Goal: Task Accomplishment & Management: Complete application form

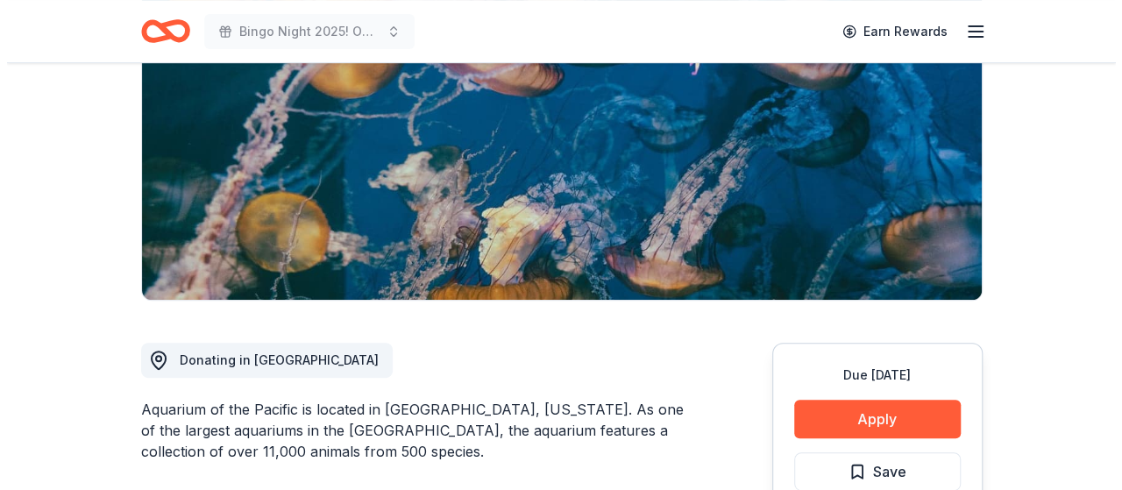
scroll to position [351, 0]
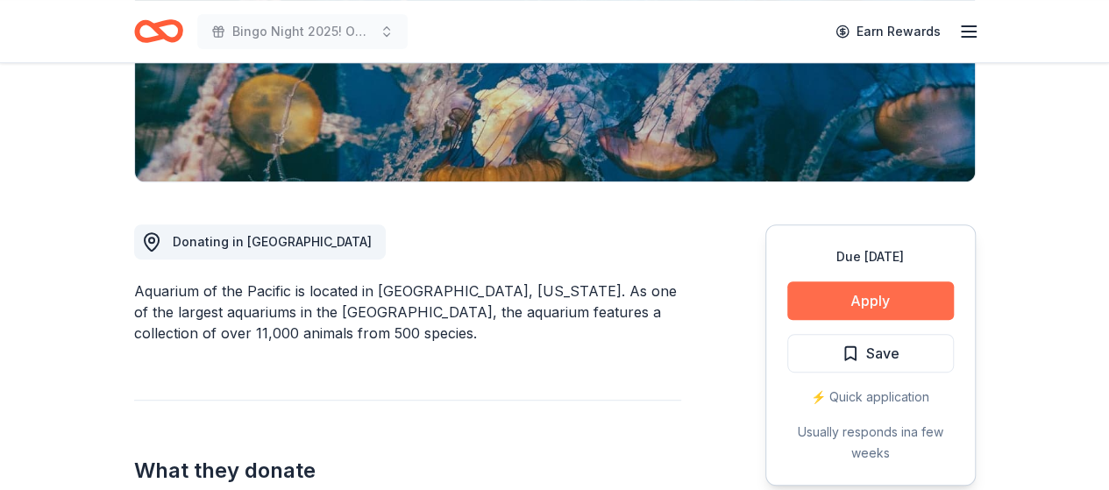
click at [892, 295] on button "Apply" at bounding box center [870, 300] width 167 height 39
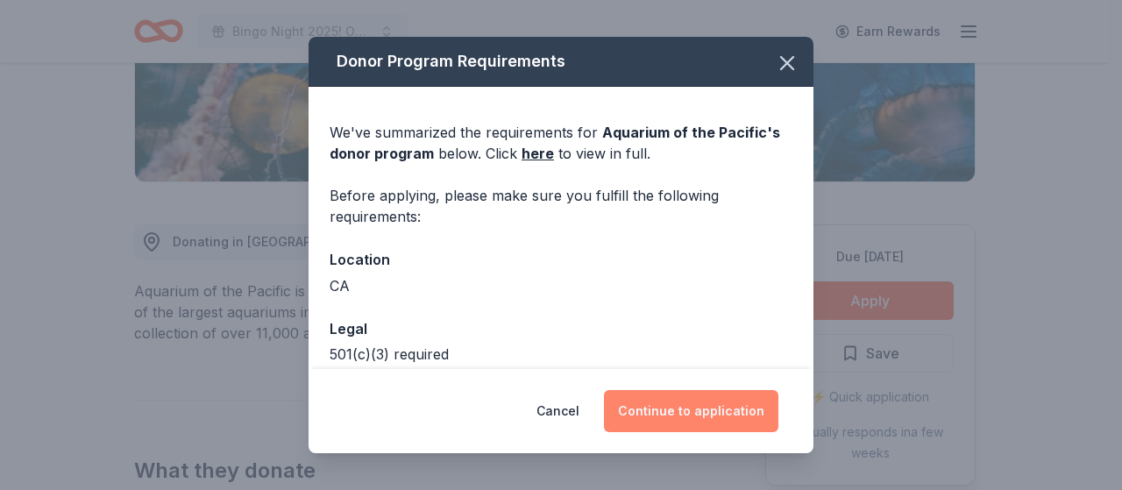
click at [692, 408] on button "Continue to application" at bounding box center [691, 411] width 174 height 42
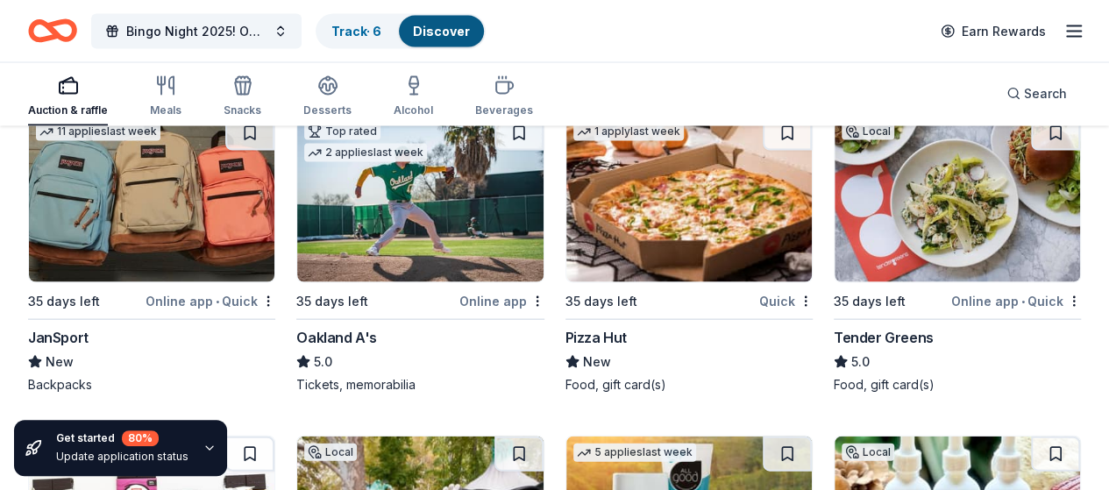
scroll to position [18316, 0]
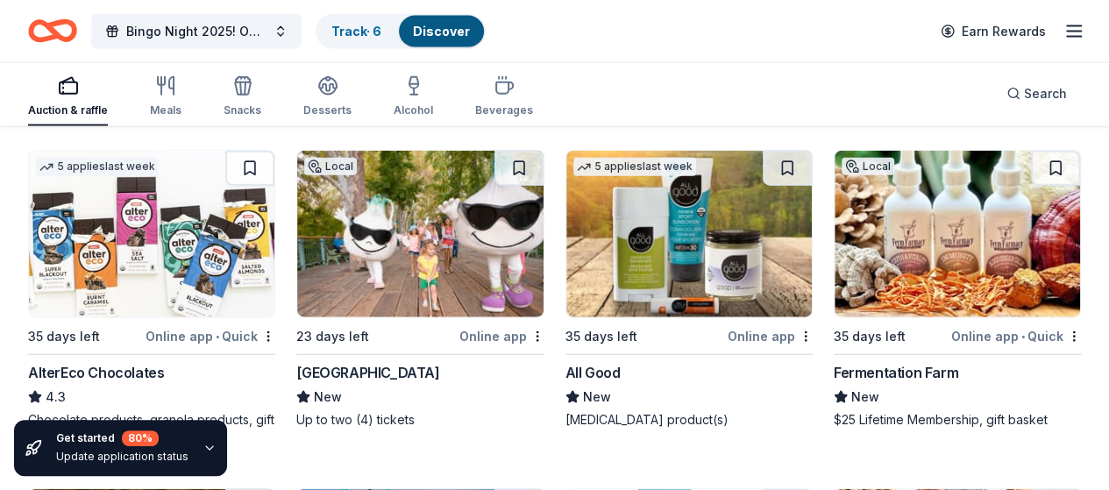
scroll to position [18667, 0]
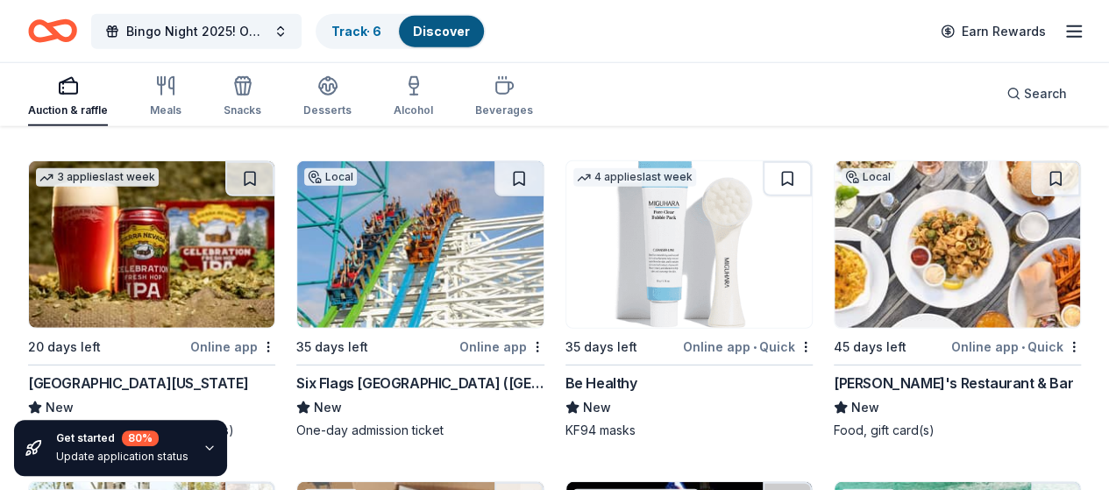
scroll to position [18929, 0]
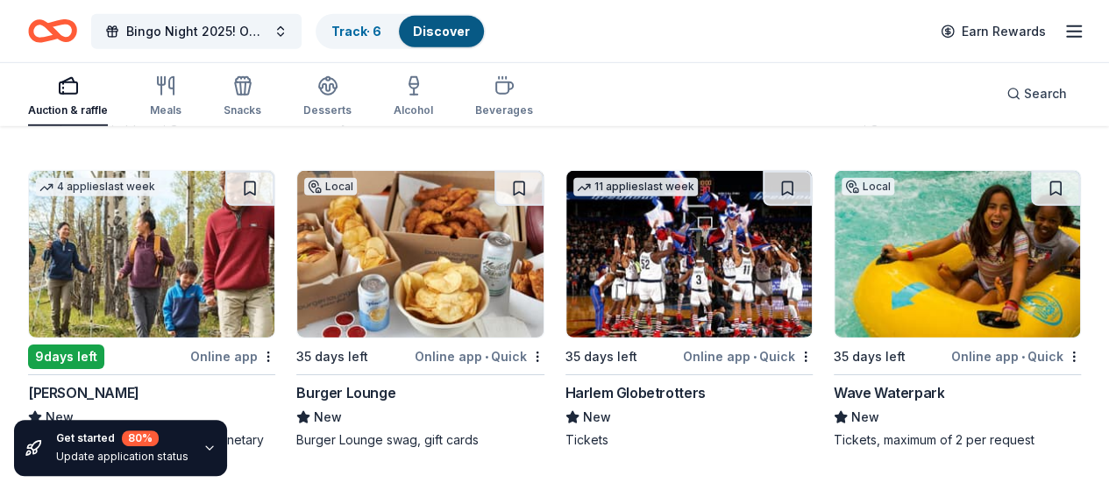
scroll to position [19280, 0]
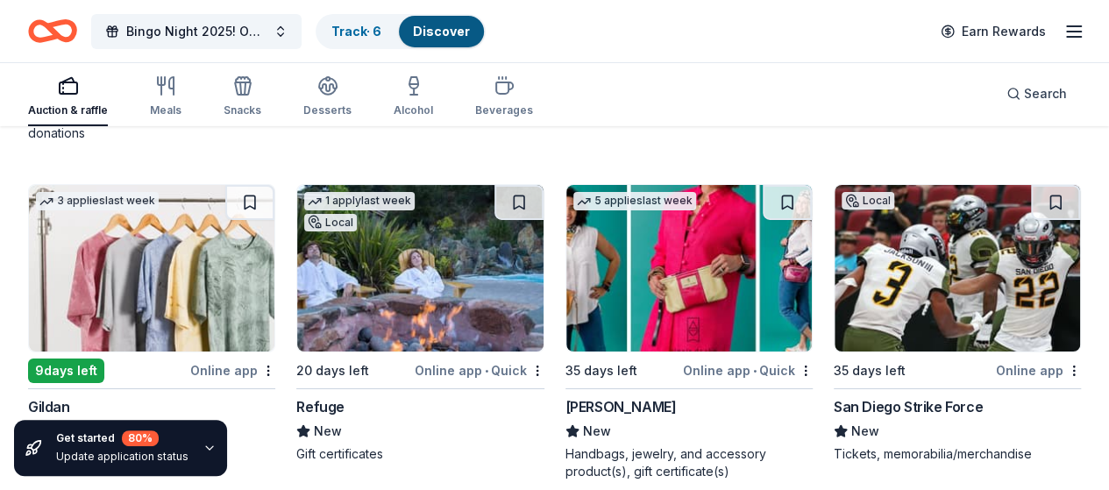
scroll to position [19631, 0]
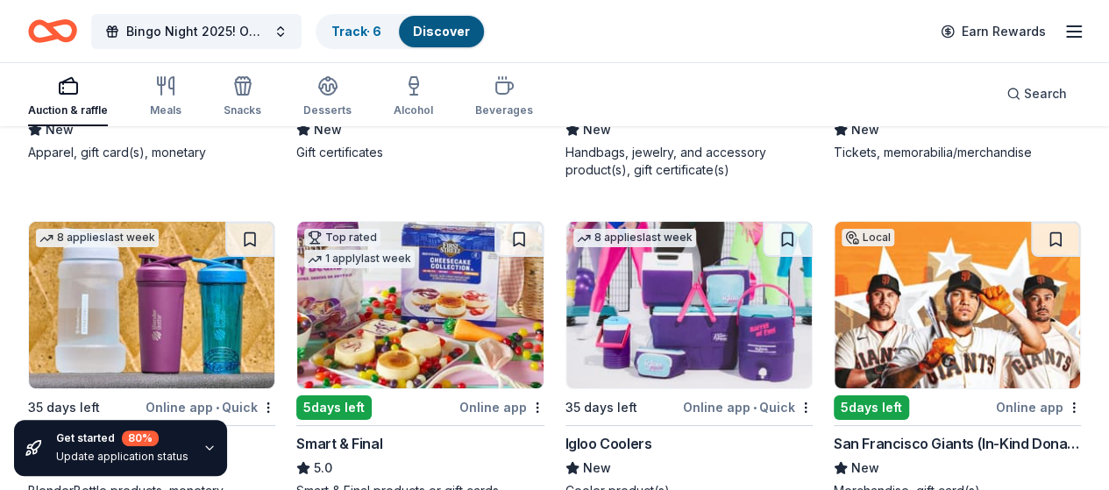
scroll to position [19981, 0]
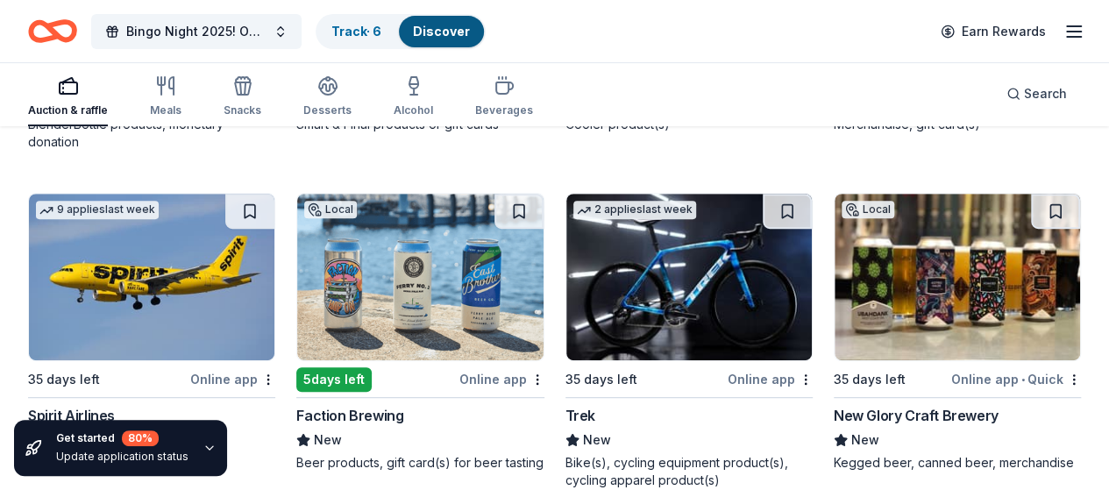
scroll to position [20244, 0]
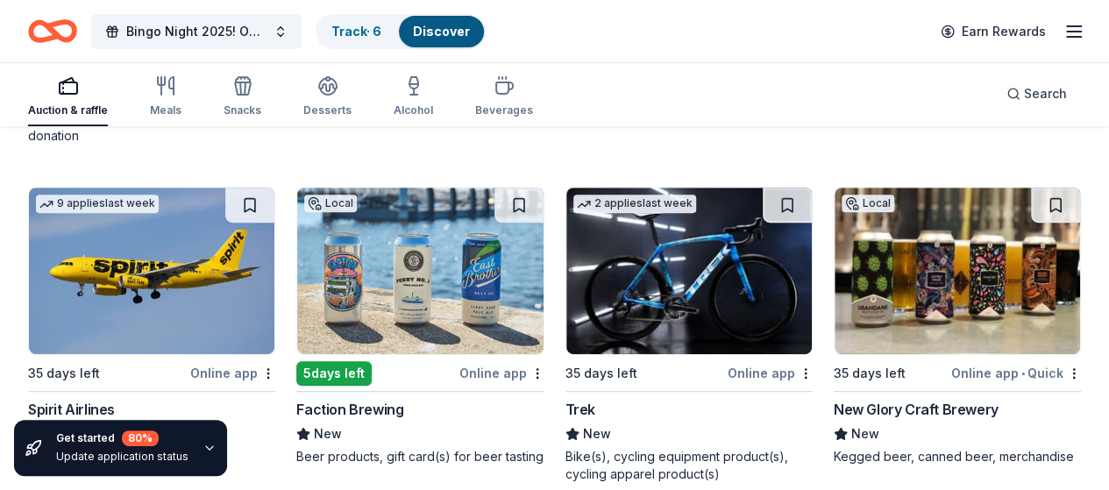
scroll to position [20332, 0]
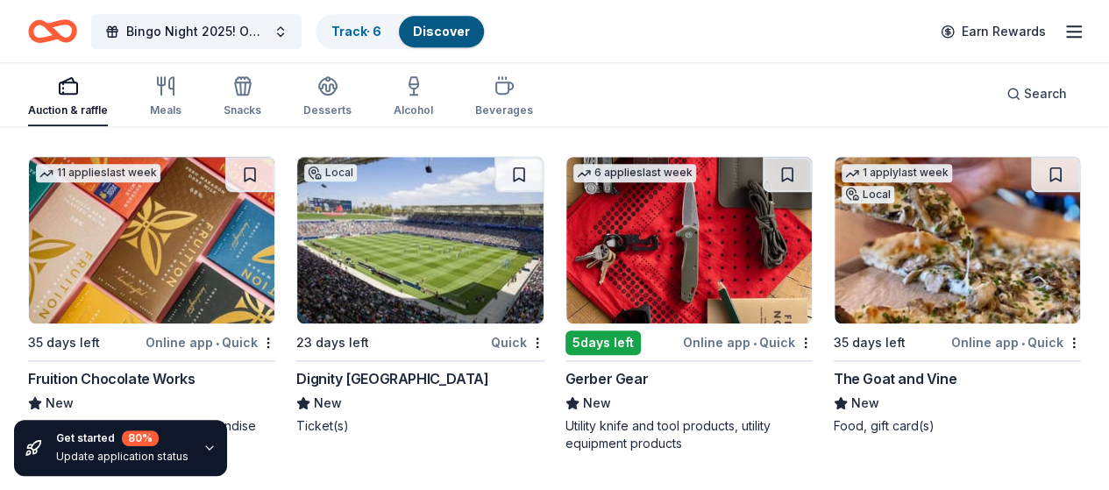
scroll to position [20595, 0]
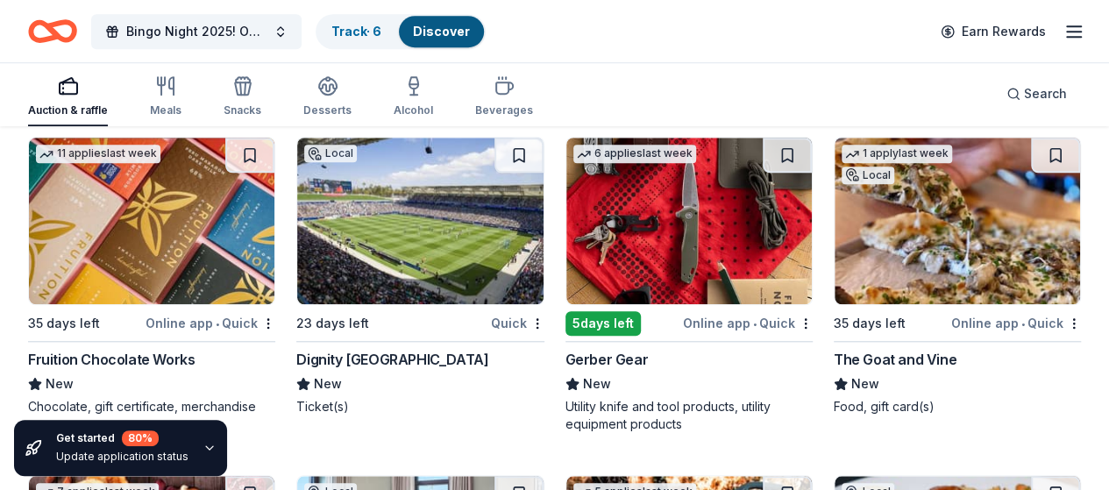
scroll to position [20683, 0]
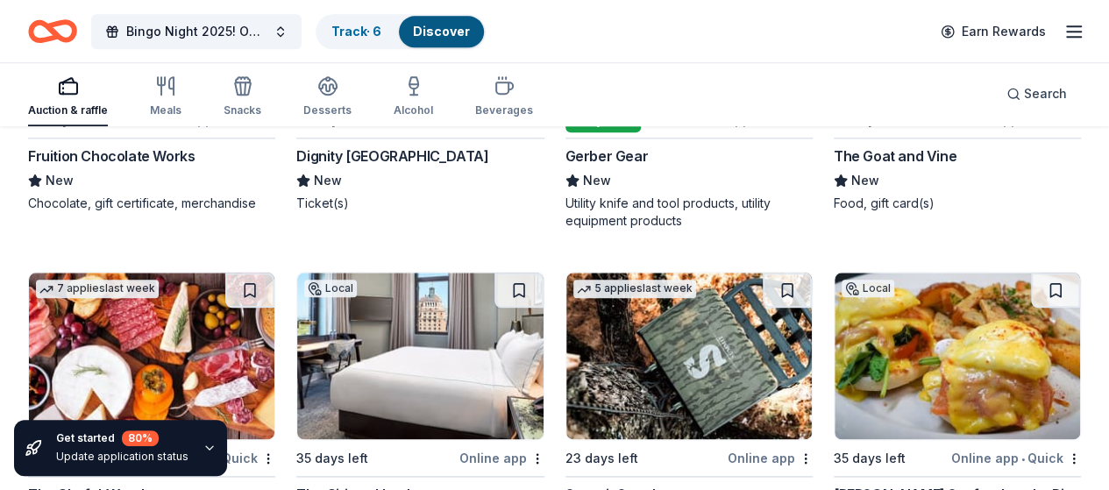
scroll to position [20946, 0]
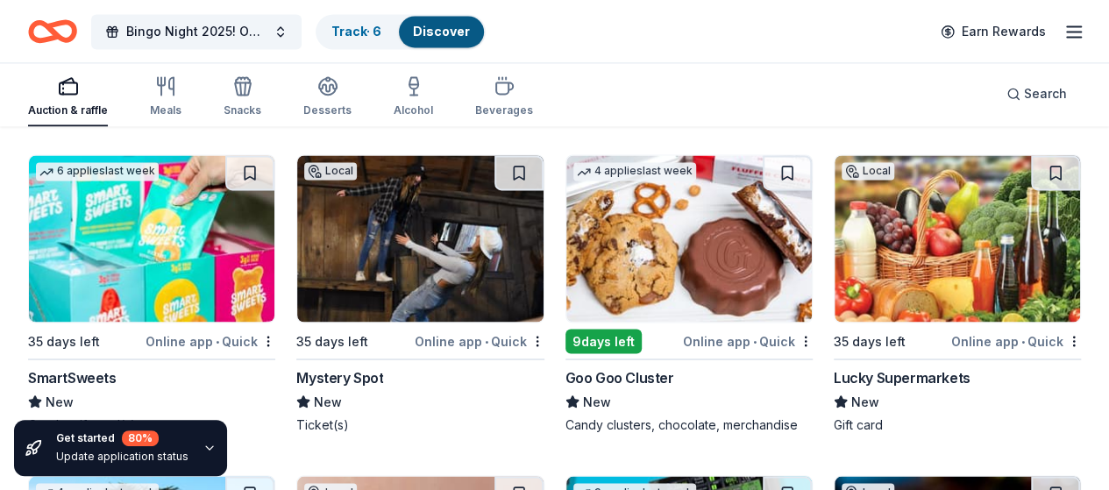
scroll to position [21208, 0]
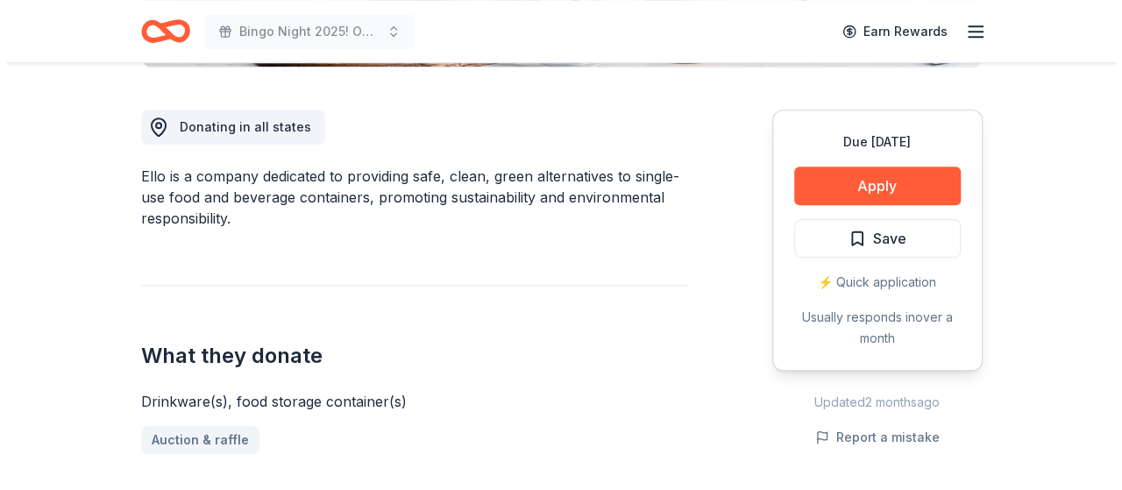
scroll to position [438, 0]
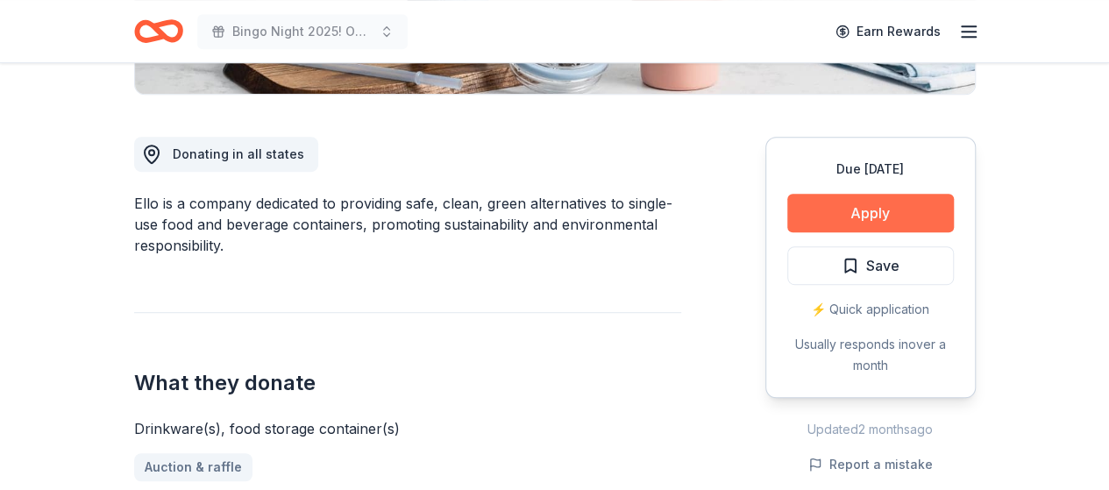
click at [822, 211] on button "Apply" at bounding box center [870, 213] width 167 height 39
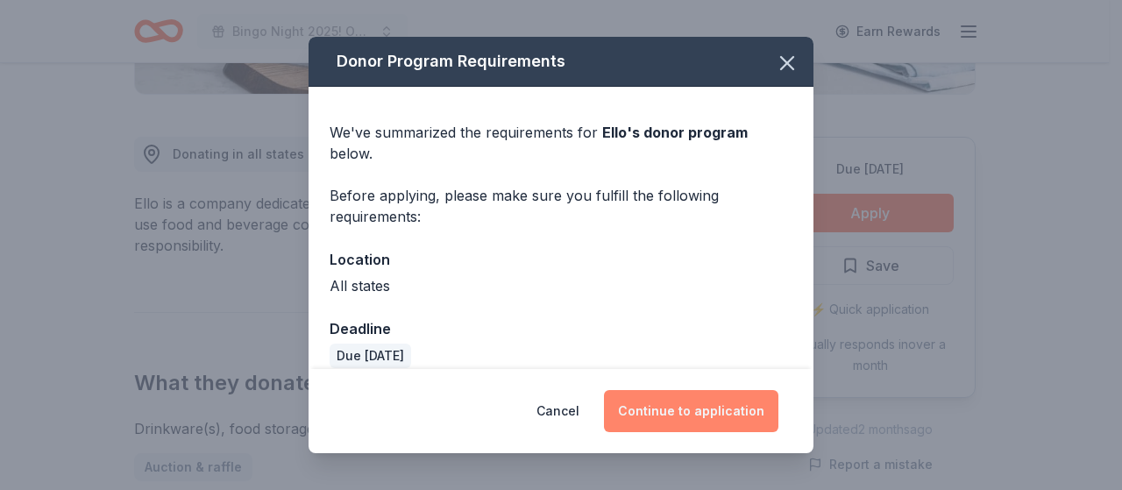
click at [683, 401] on button "Continue to application" at bounding box center [691, 411] width 174 height 42
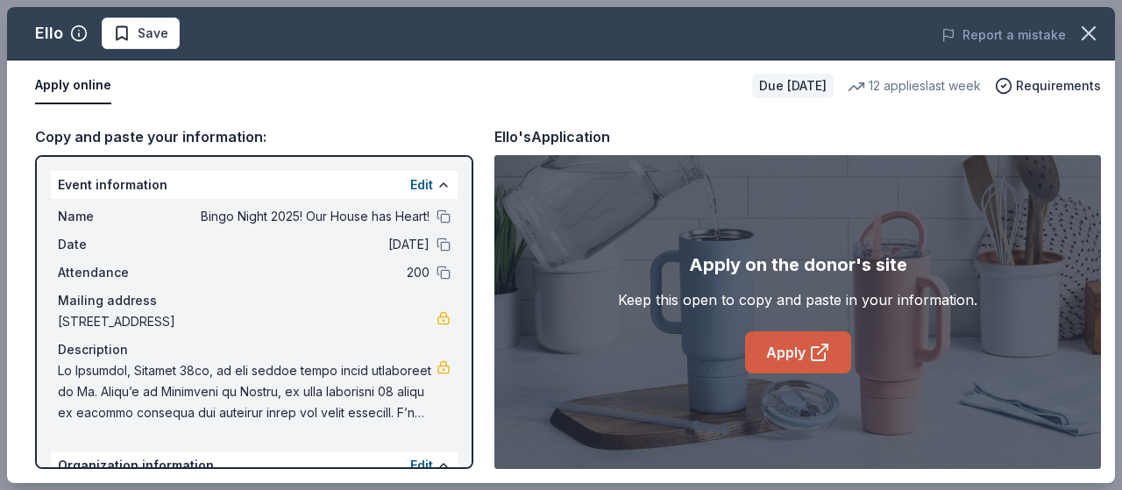
click at [798, 358] on link "Apply" at bounding box center [798, 352] width 106 height 42
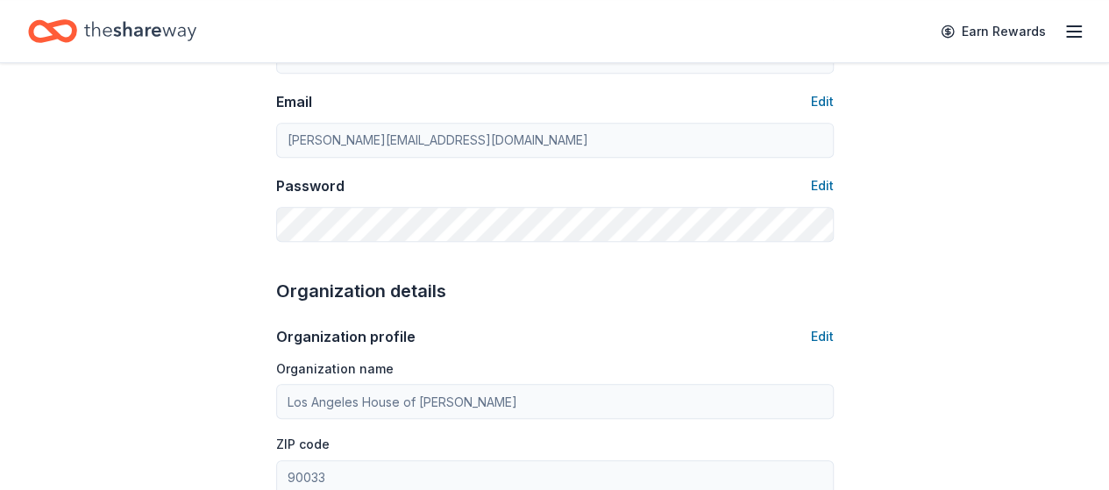
scroll to position [351, 0]
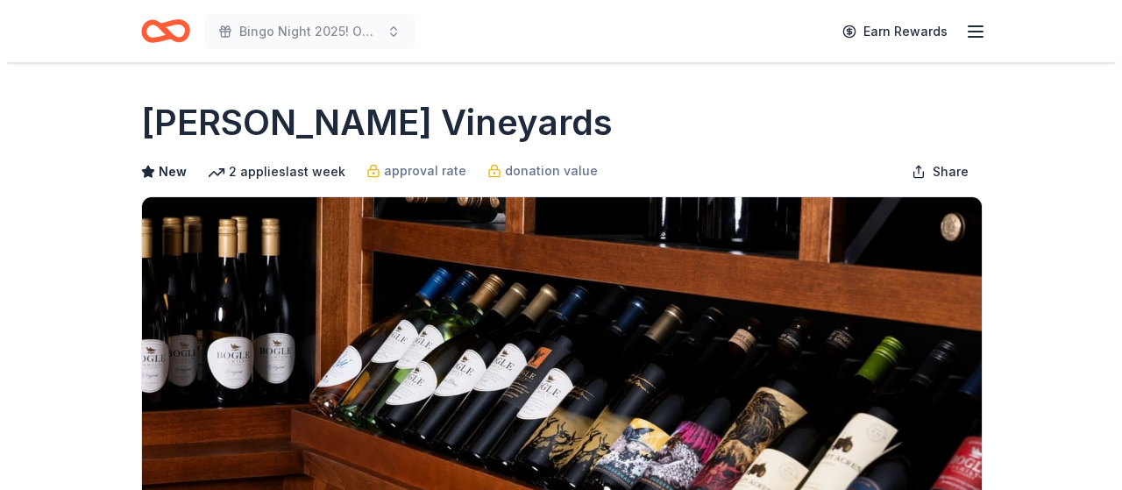
scroll to position [526, 0]
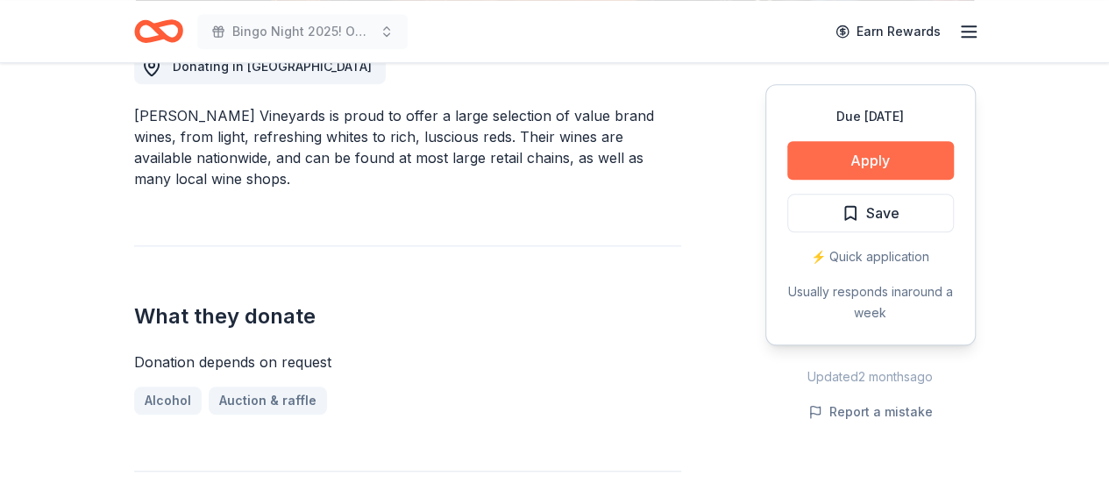
click at [883, 162] on button "Apply" at bounding box center [870, 160] width 167 height 39
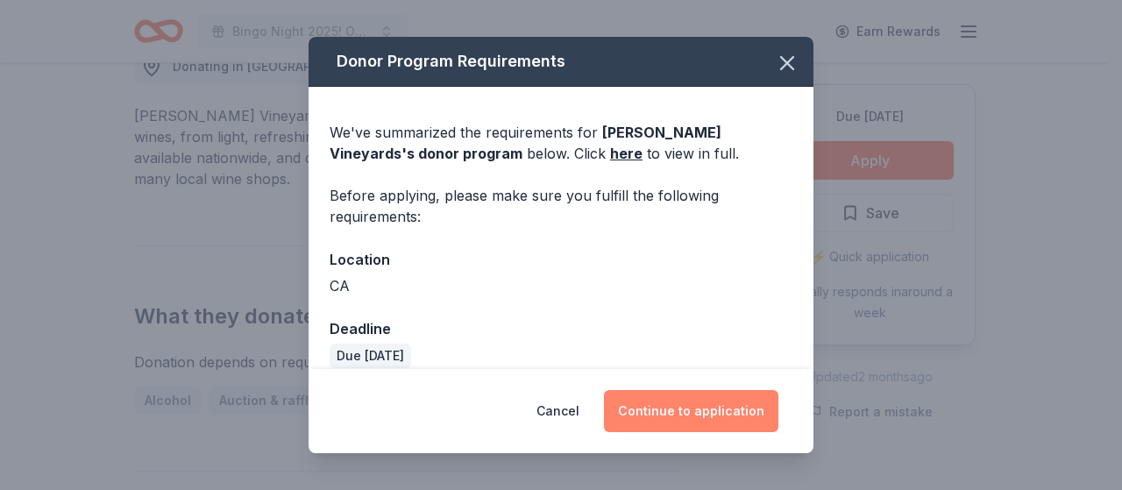
click at [676, 401] on button "Continue to application" at bounding box center [691, 411] width 174 height 42
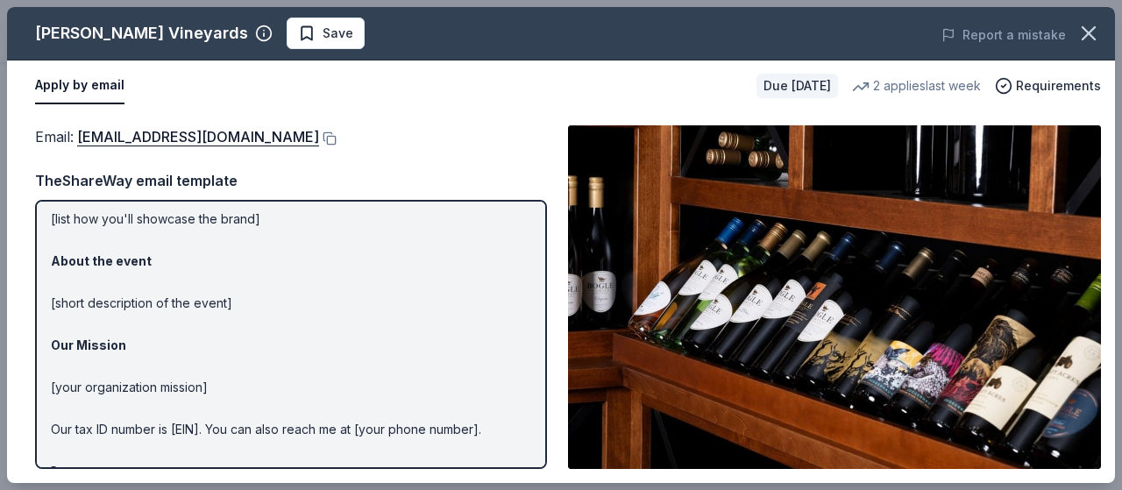
scroll to position [88, 0]
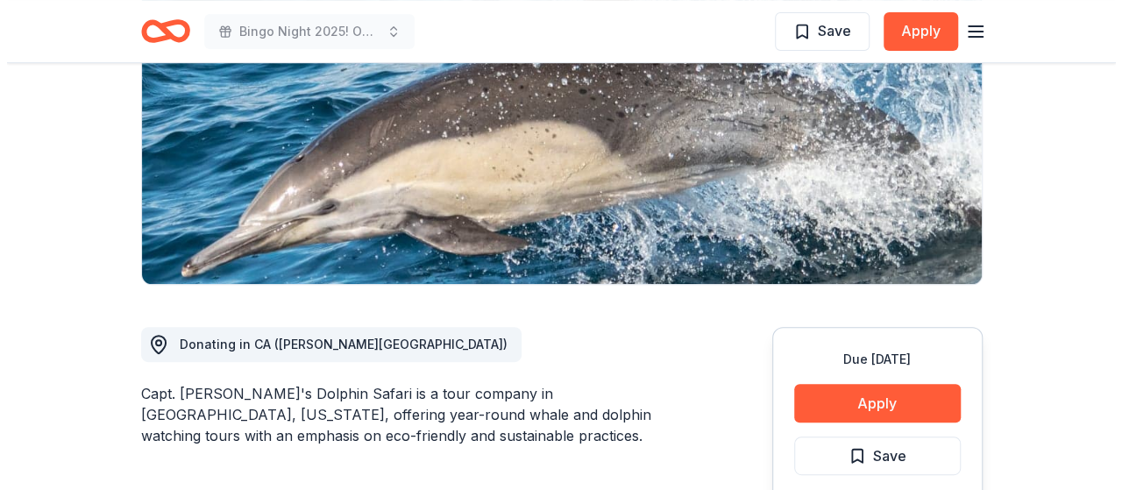
scroll to position [263, 0]
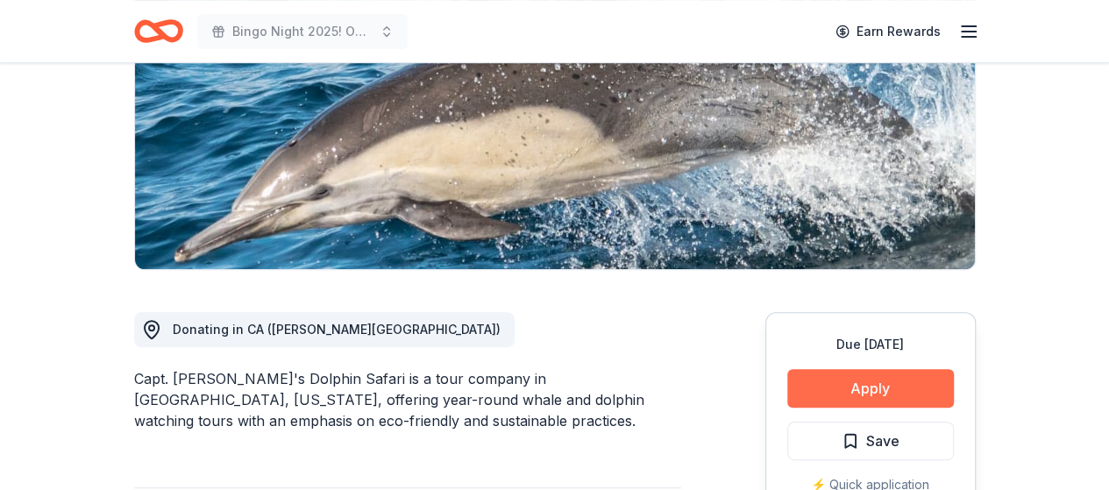
click at [852, 385] on button "Apply" at bounding box center [870, 388] width 167 height 39
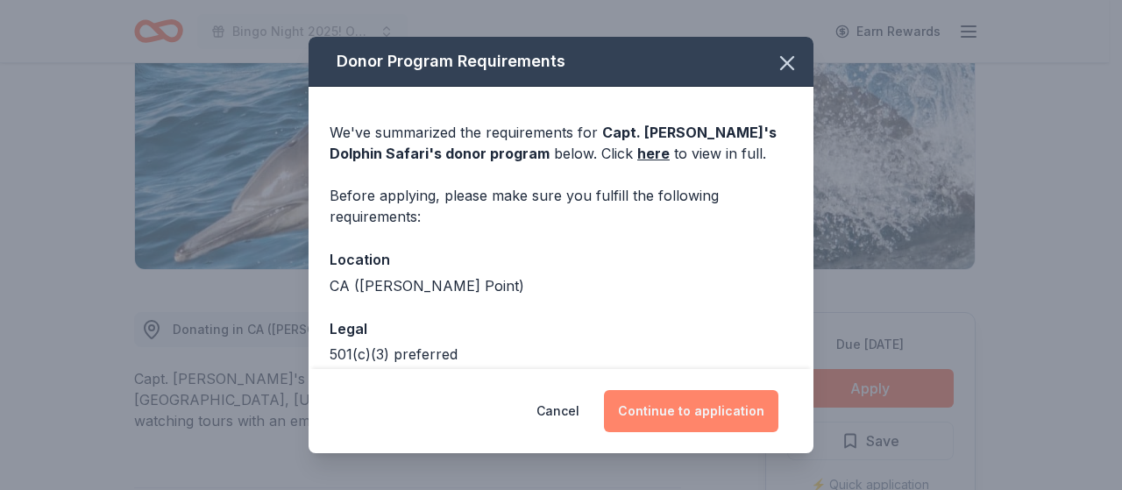
click at [720, 417] on button "Continue to application" at bounding box center [691, 411] width 174 height 42
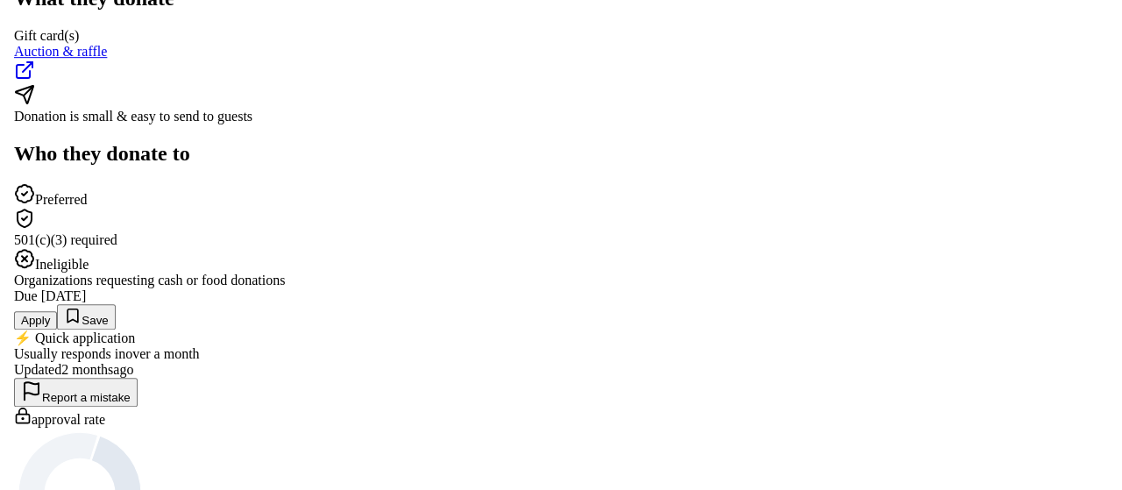
scroll to position [526, 0]
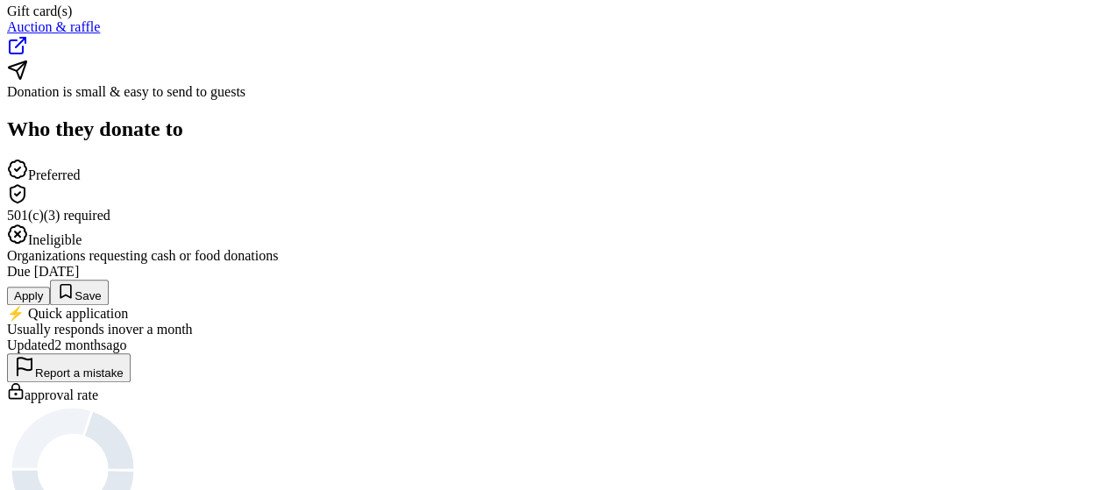
click at [50, 287] on button "Apply" at bounding box center [28, 296] width 43 height 18
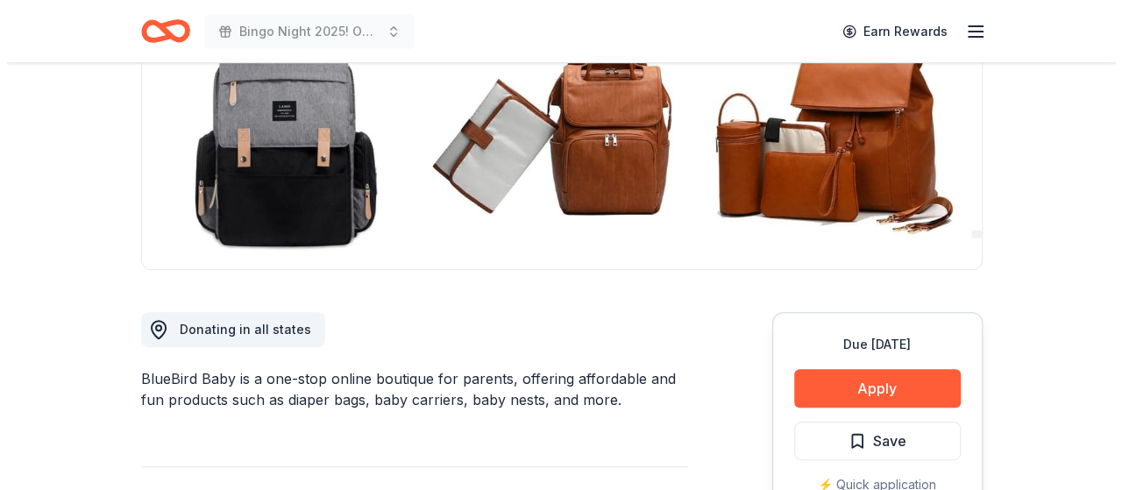
scroll to position [526, 0]
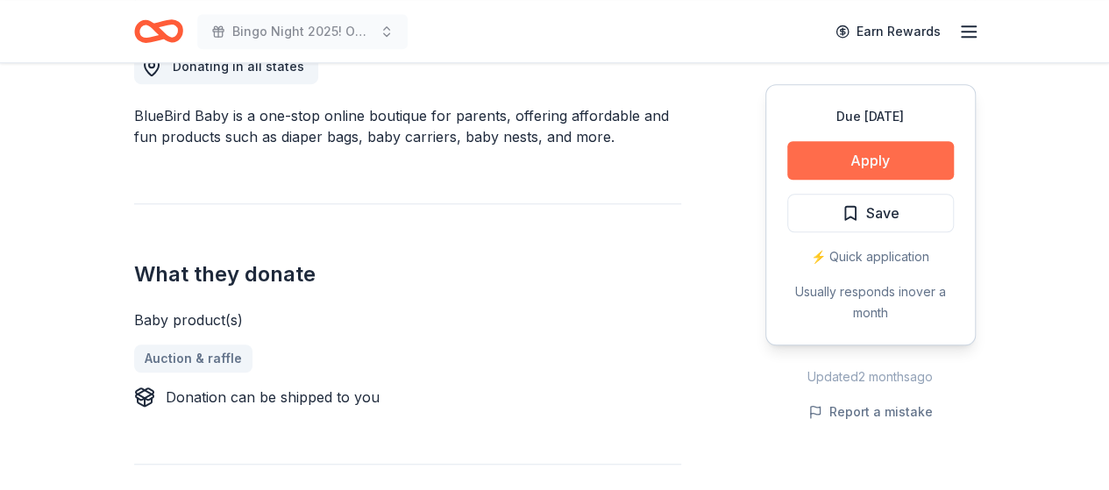
click at [833, 155] on button "Apply" at bounding box center [870, 160] width 167 height 39
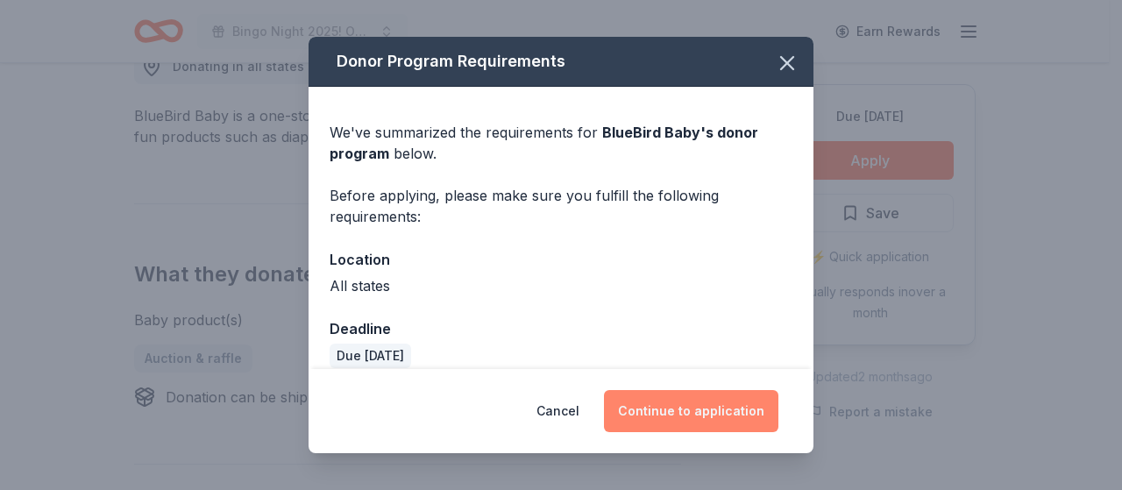
click at [666, 399] on button "Continue to application" at bounding box center [691, 411] width 174 height 42
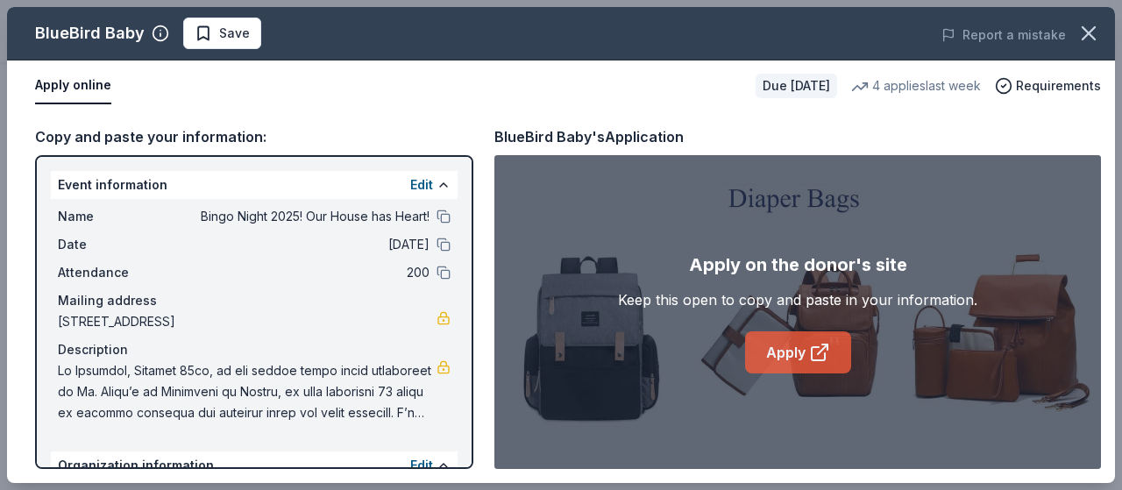
click at [780, 337] on link "Apply" at bounding box center [798, 352] width 106 height 42
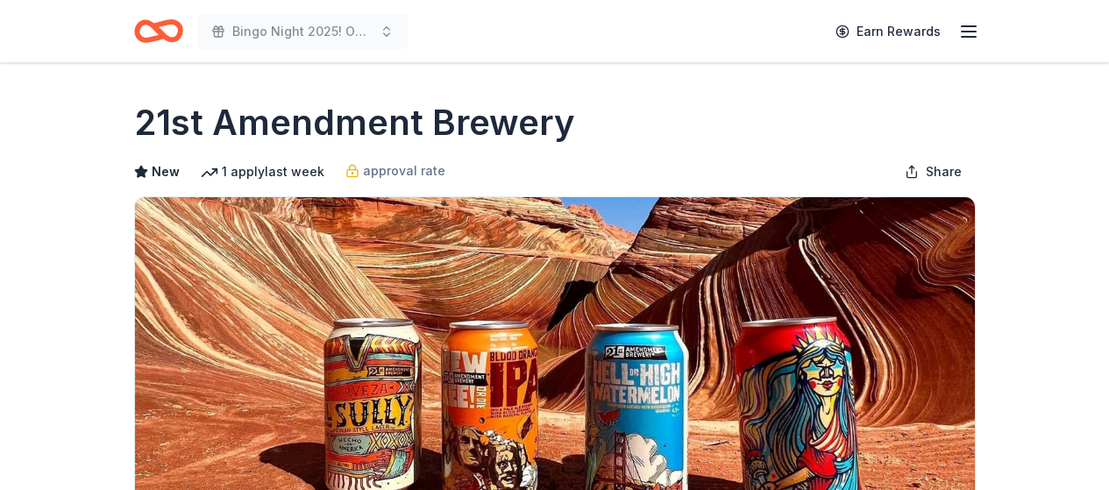
scroll to position [351, 0]
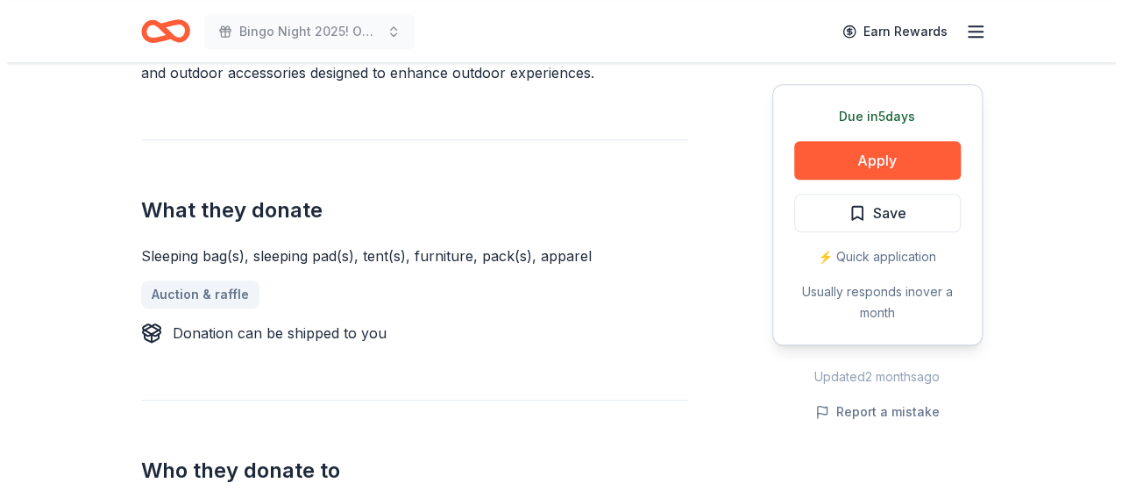
scroll to position [614, 0]
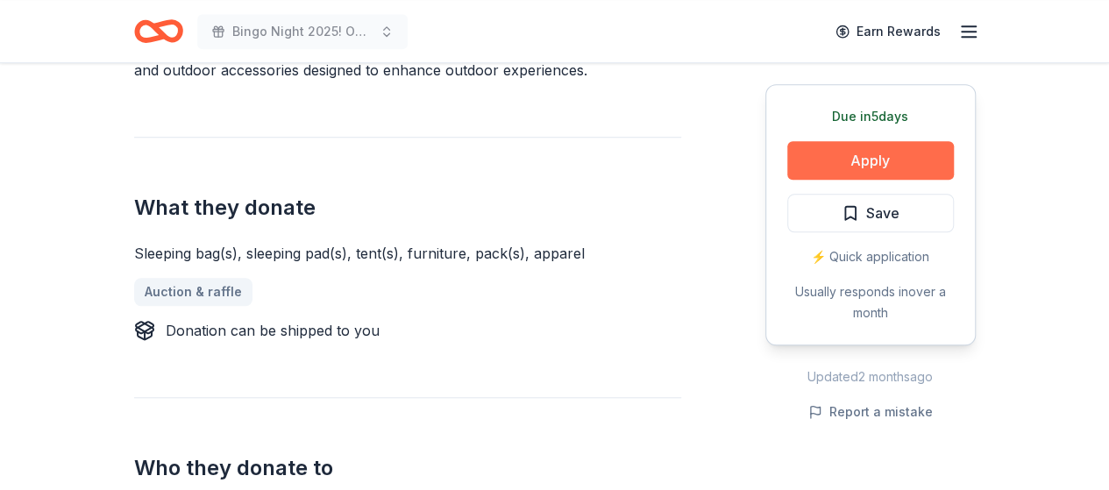
click at [864, 153] on button "Apply" at bounding box center [870, 160] width 167 height 39
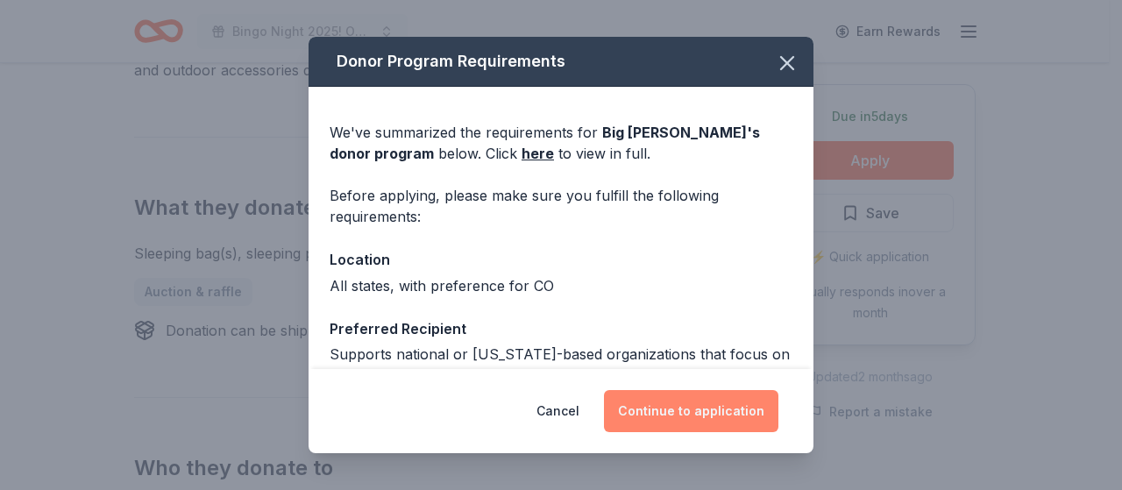
click at [721, 408] on button "Continue to application" at bounding box center [691, 411] width 174 height 42
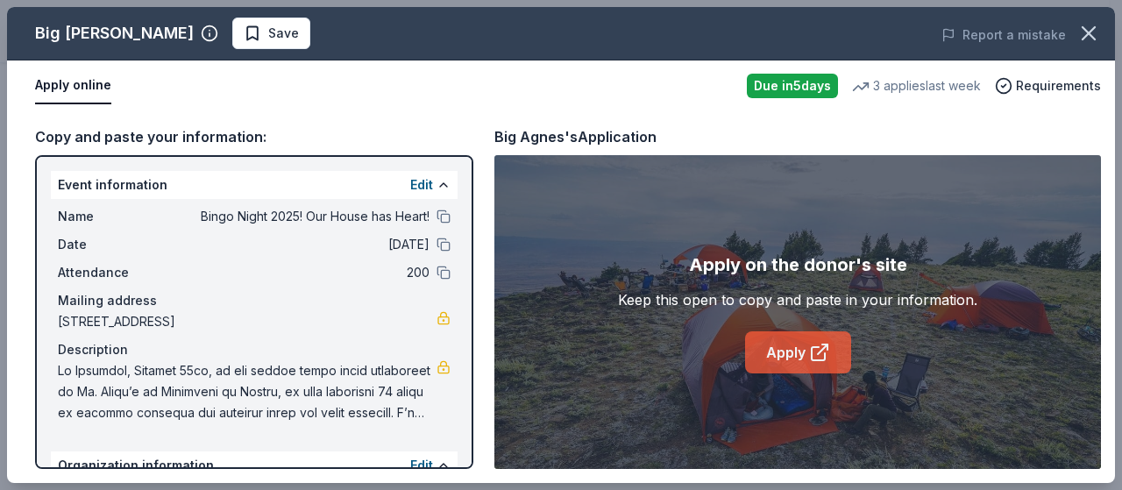
click at [795, 361] on link "Apply" at bounding box center [798, 352] width 106 height 42
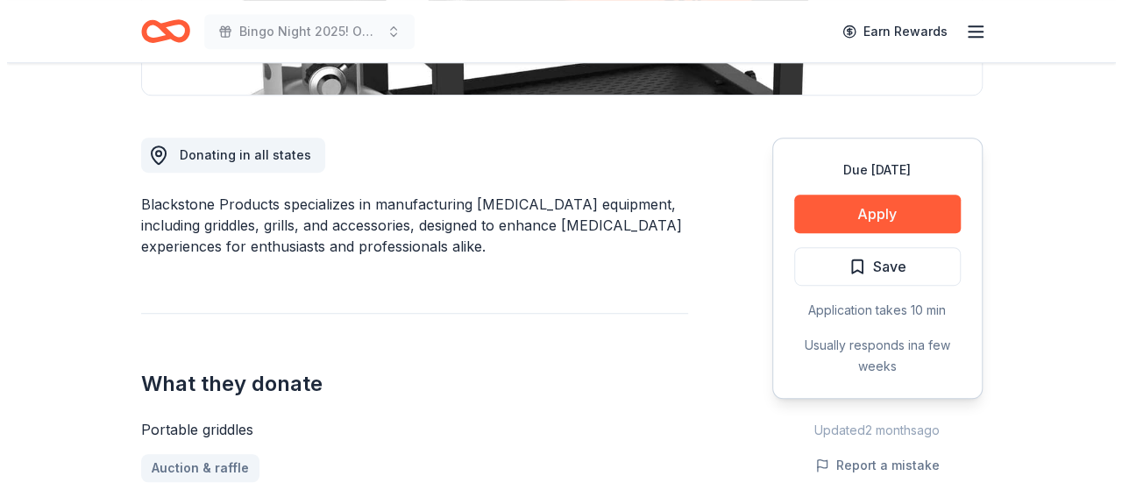
scroll to position [438, 0]
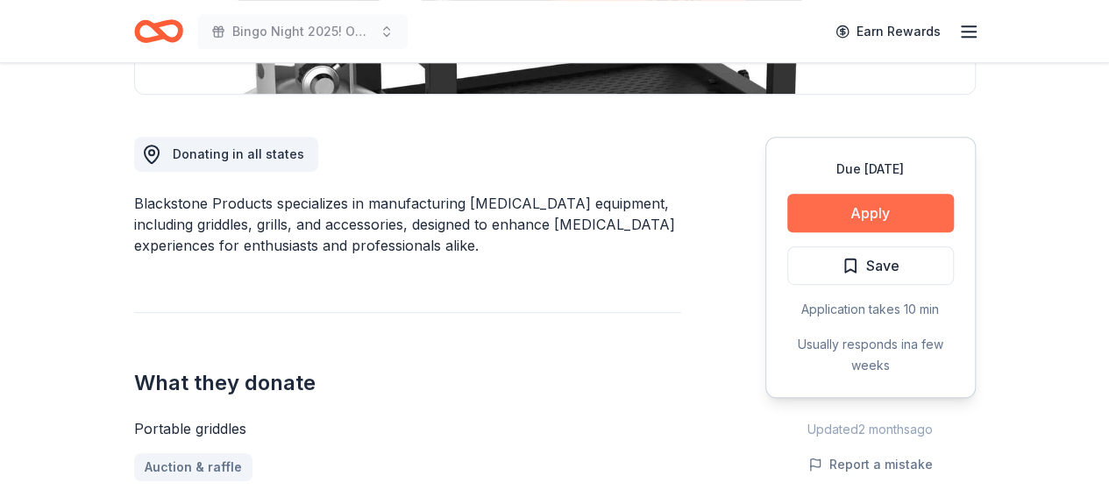
click at [848, 209] on button "Apply" at bounding box center [870, 213] width 167 height 39
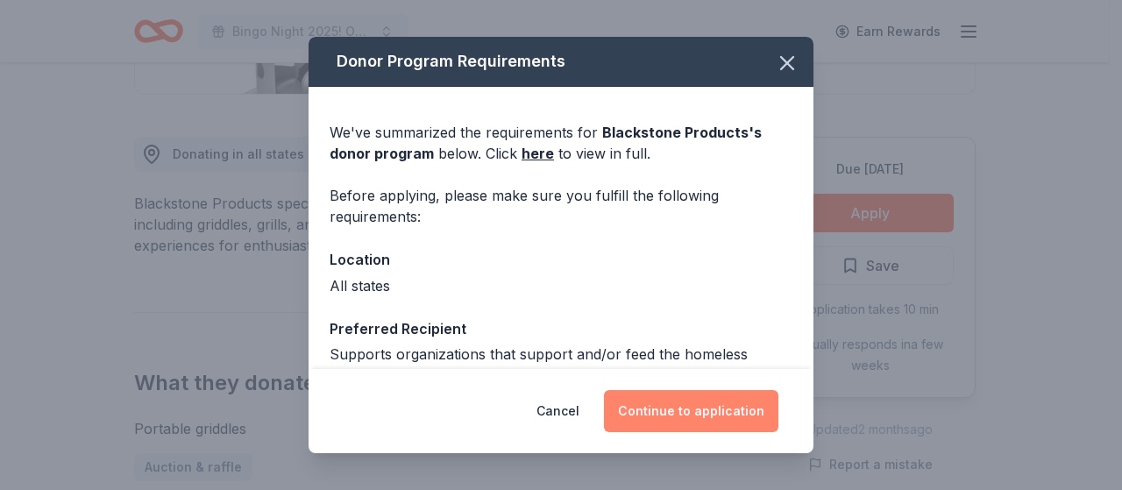
click at [692, 411] on button "Continue to application" at bounding box center [691, 411] width 174 height 42
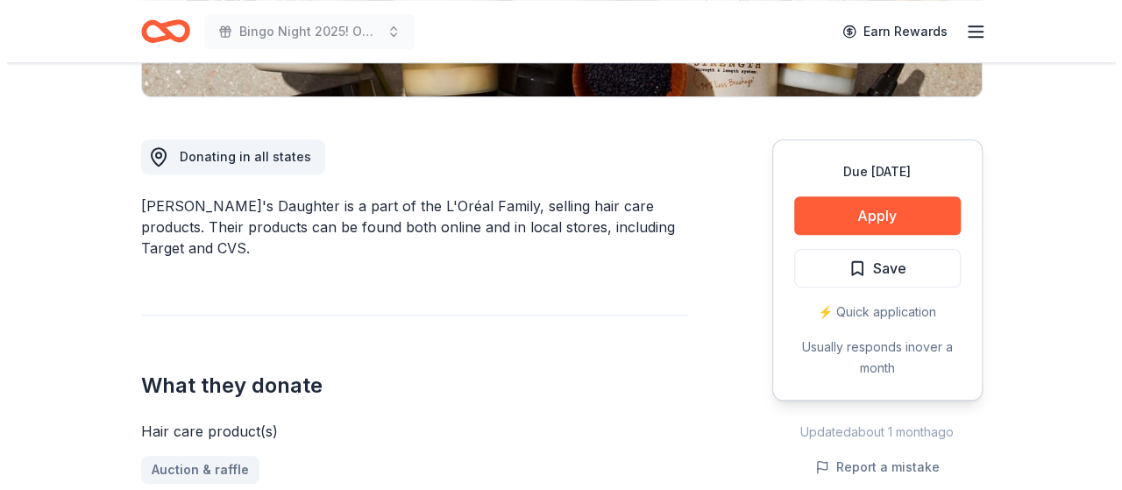
scroll to position [438, 0]
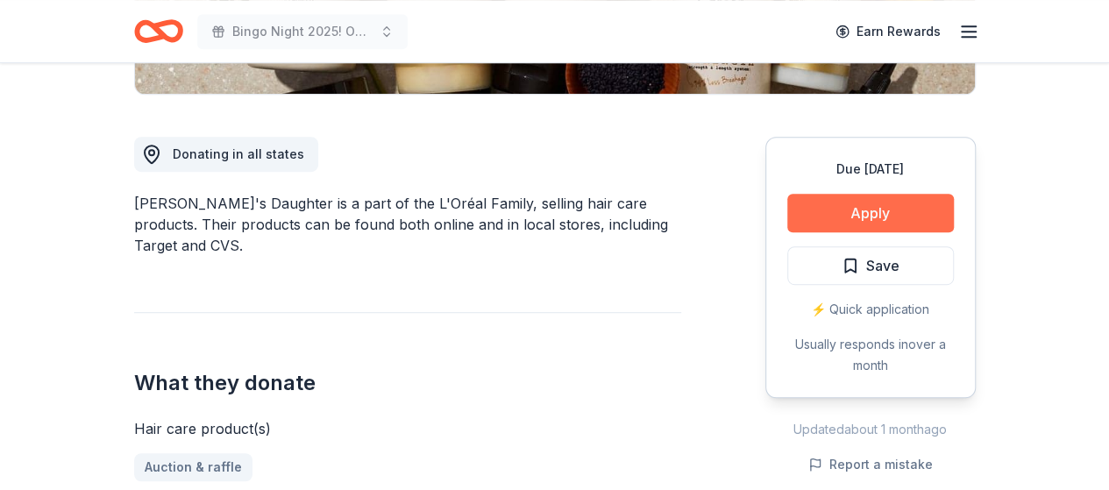
click at [868, 216] on button "Apply" at bounding box center [870, 213] width 167 height 39
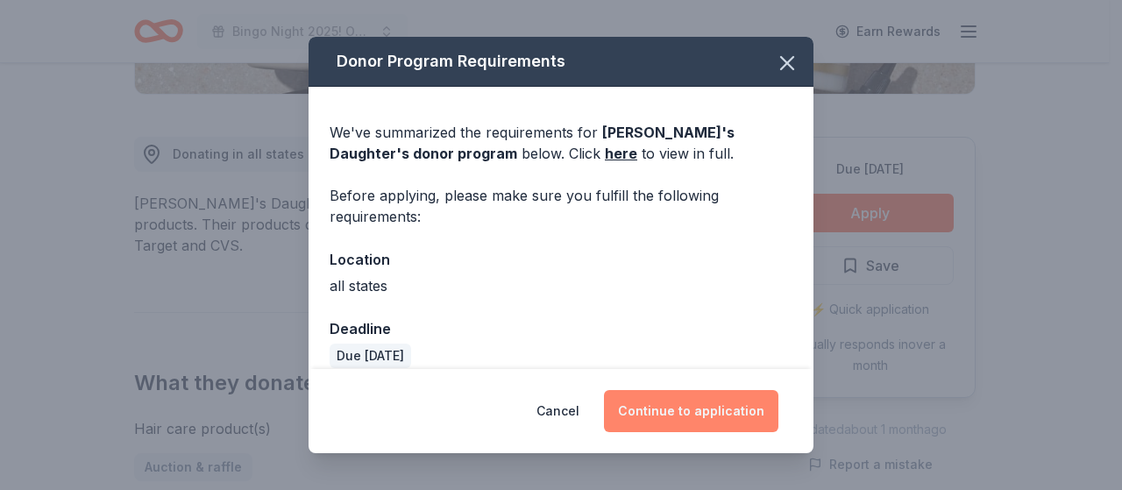
click at [681, 407] on button "Continue to application" at bounding box center [691, 411] width 174 height 42
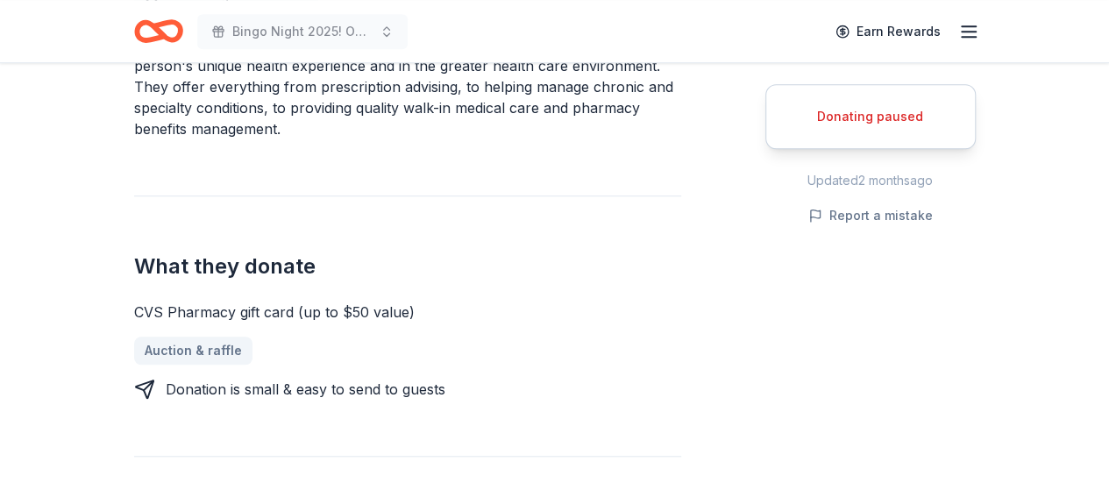
scroll to position [614, 0]
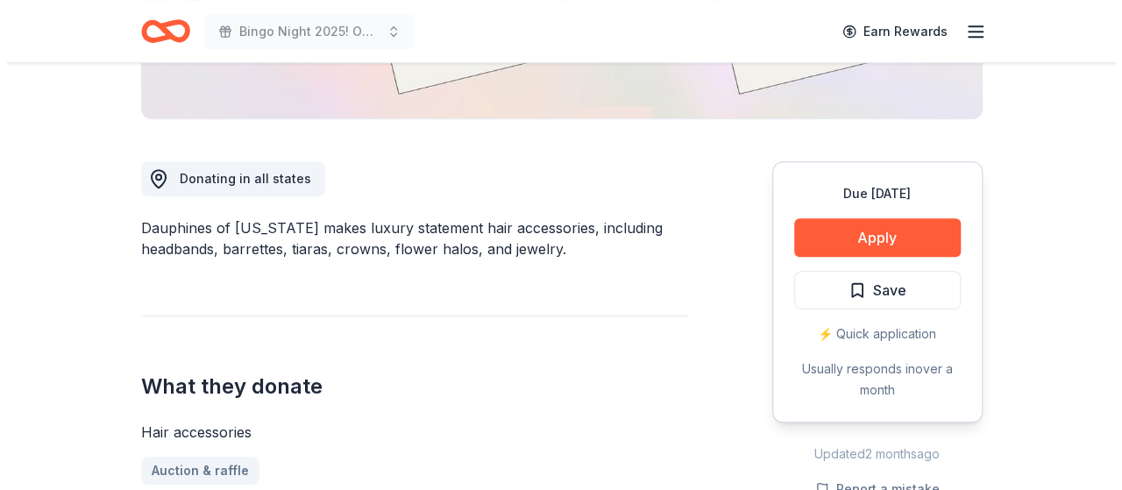
scroll to position [438, 0]
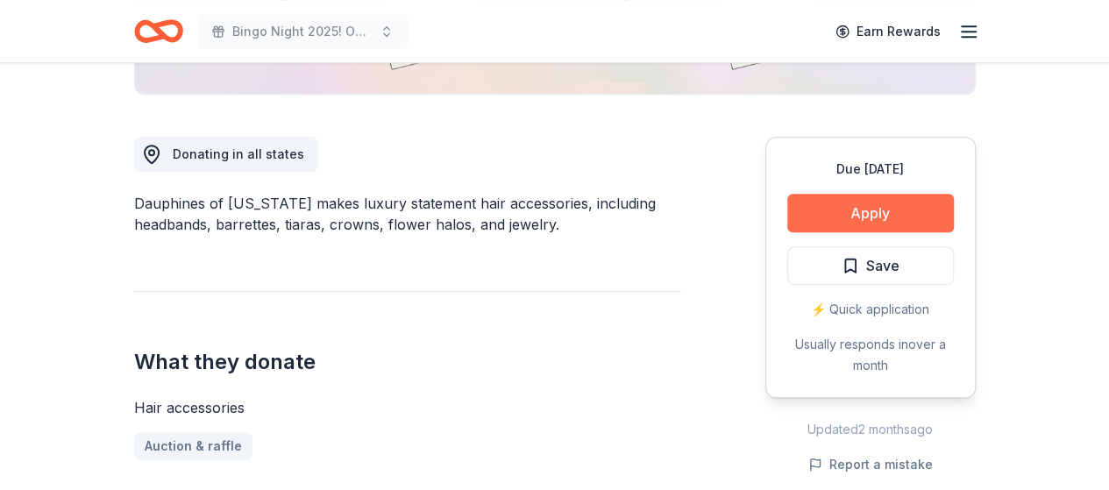
click at [865, 215] on button "Apply" at bounding box center [870, 213] width 167 height 39
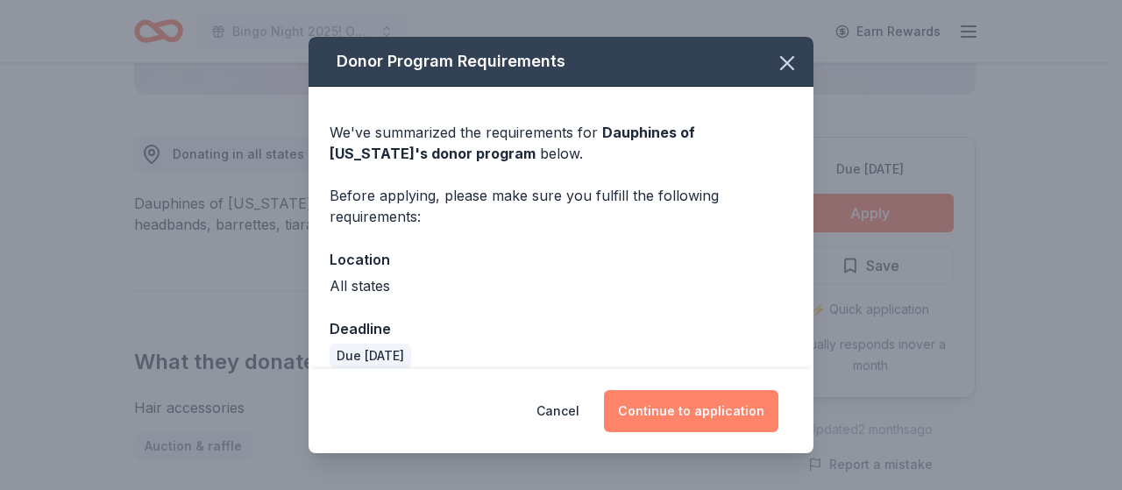
click at [695, 409] on button "Continue to application" at bounding box center [691, 411] width 174 height 42
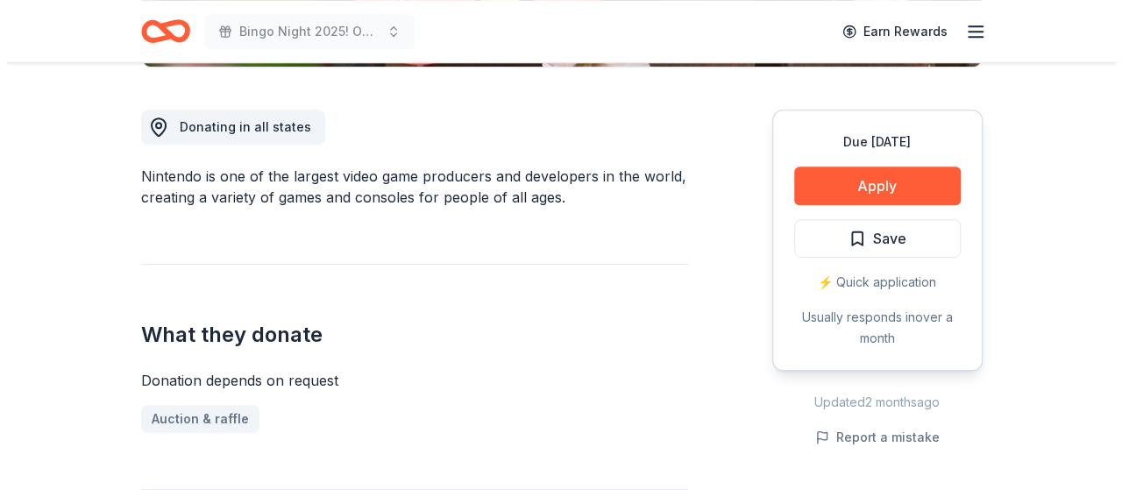
scroll to position [438, 0]
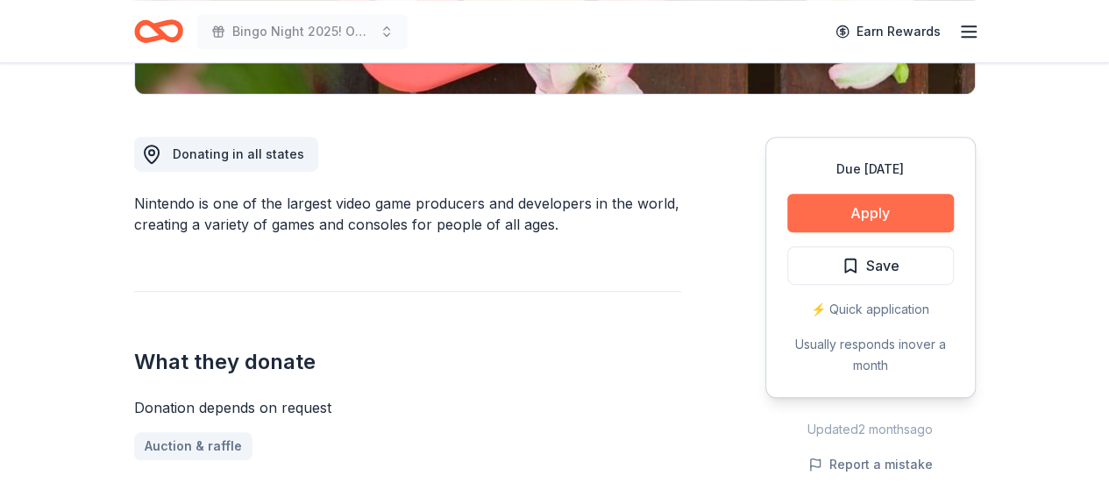
click at [882, 217] on button "Apply" at bounding box center [870, 213] width 167 height 39
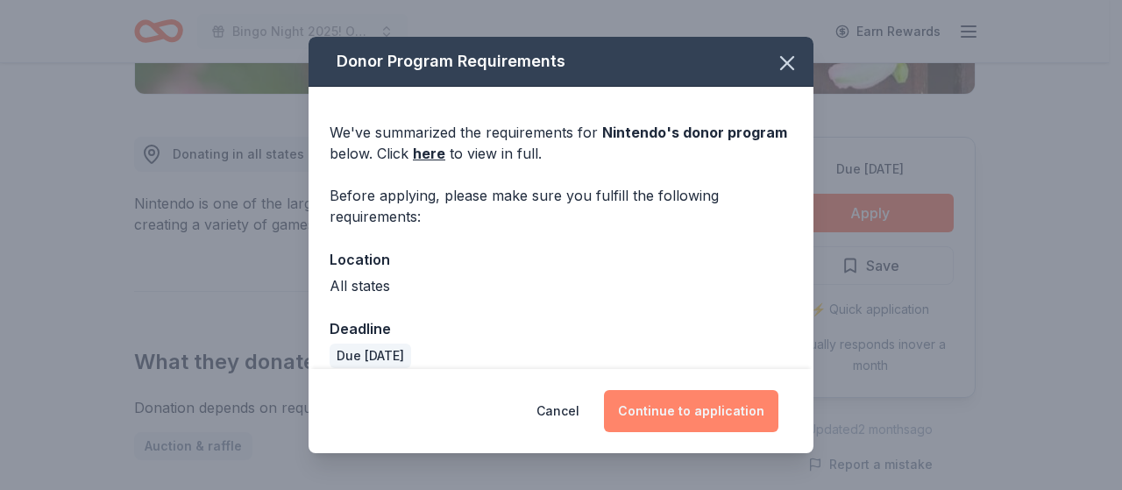
click at [712, 407] on button "Continue to application" at bounding box center [691, 411] width 174 height 42
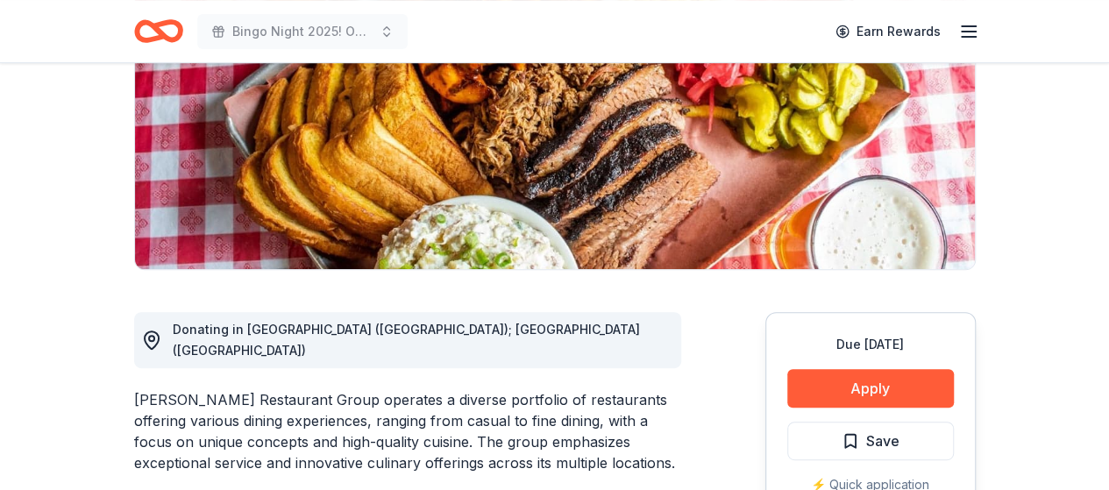
scroll to position [263, 0]
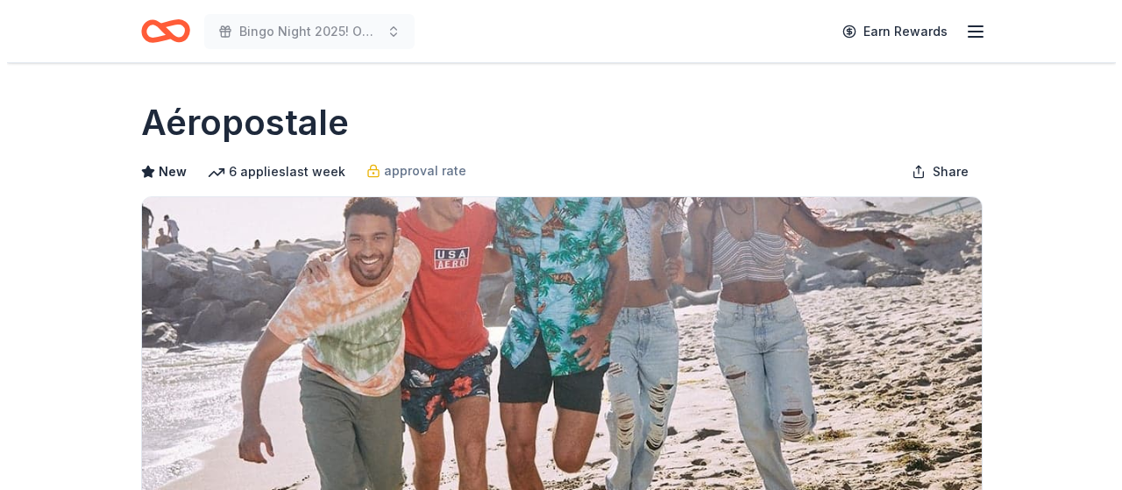
scroll to position [351, 0]
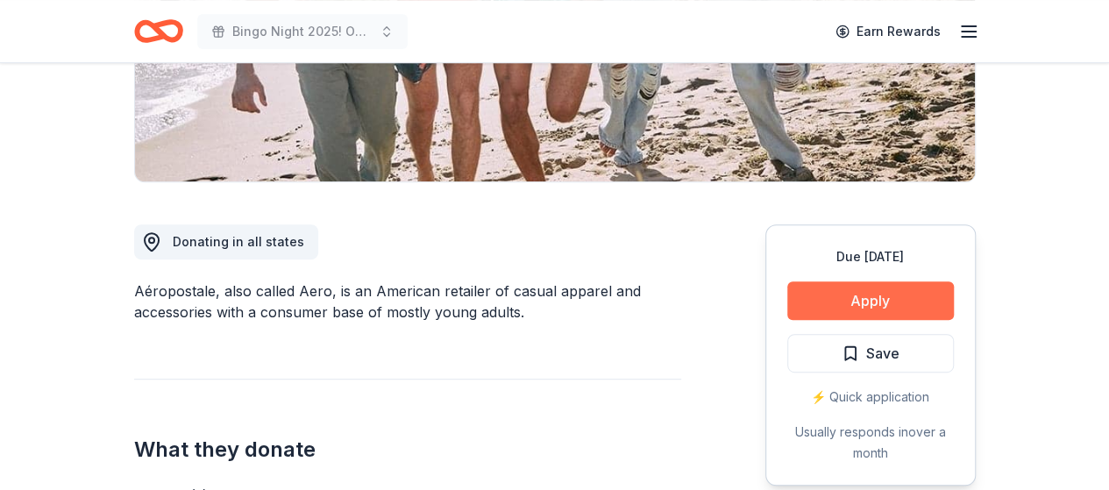
click at [868, 302] on button "Apply" at bounding box center [870, 300] width 167 height 39
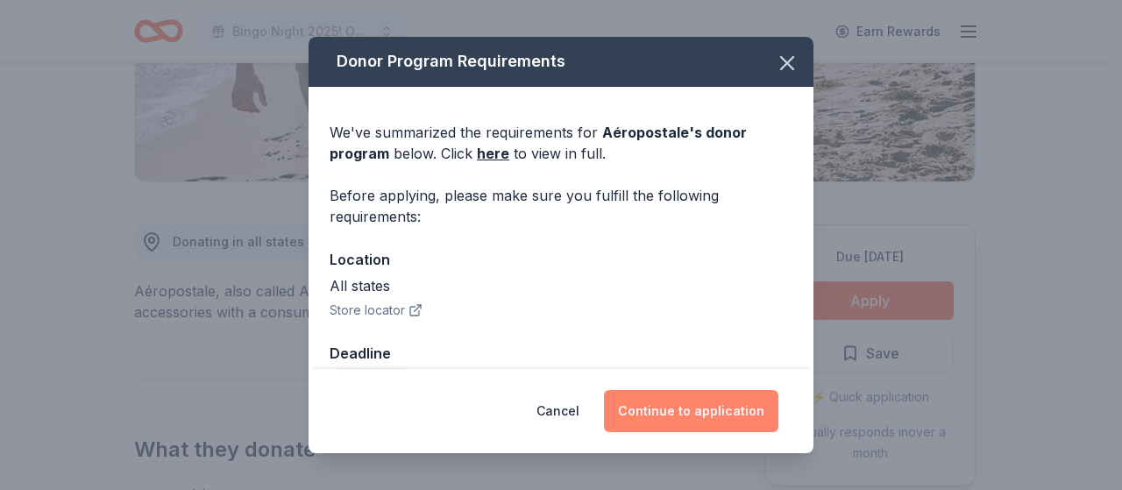
click at [671, 411] on button "Continue to application" at bounding box center [691, 411] width 174 height 42
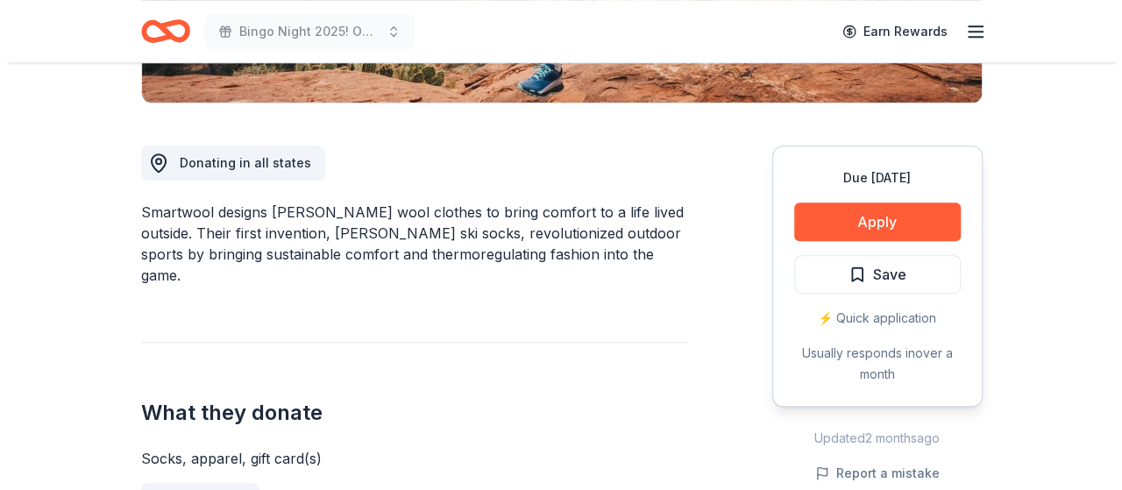
scroll to position [526, 0]
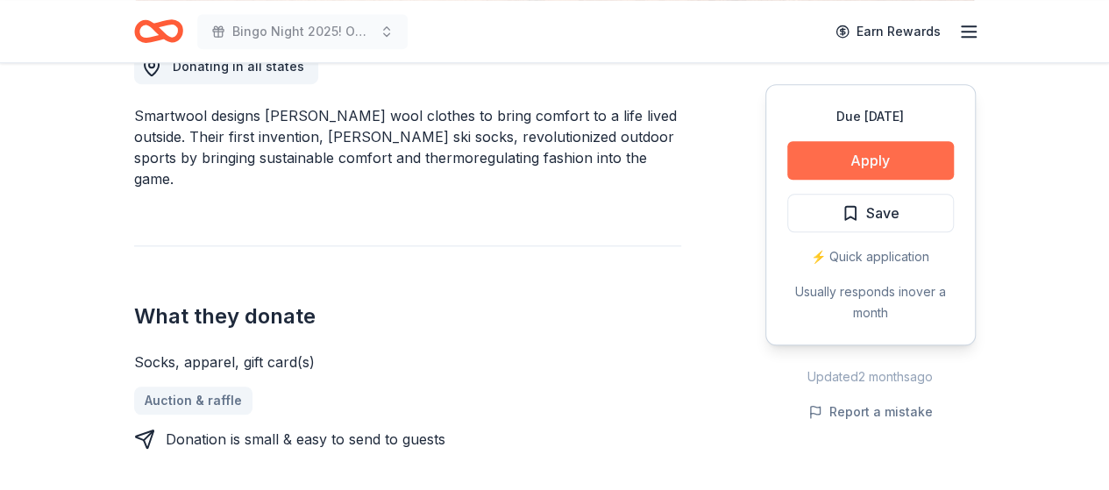
click at [889, 159] on button "Apply" at bounding box center [870, 160] width 167 height 39
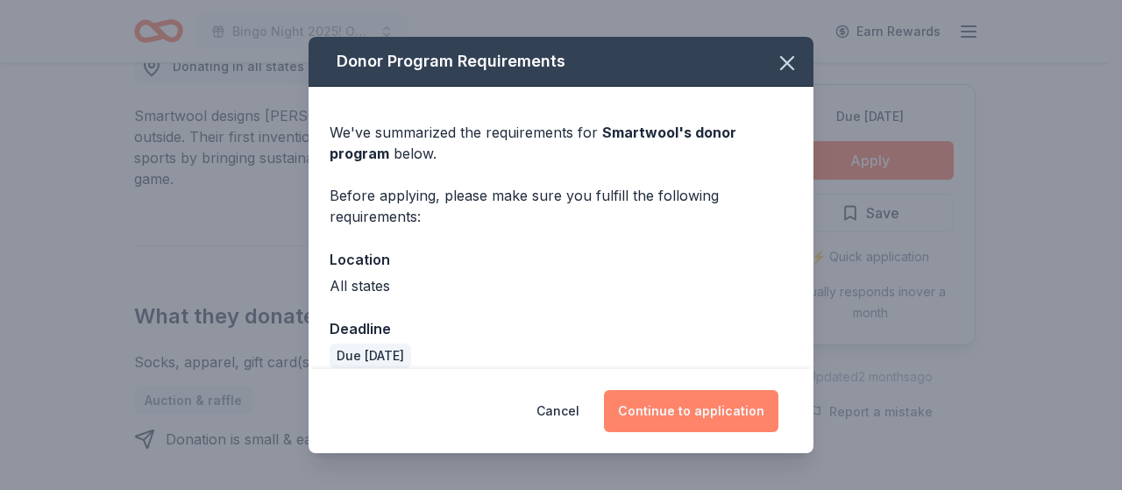
click at [661, 397] on button "Continue to application" at bounding box center [691, 411] width 174 height 42
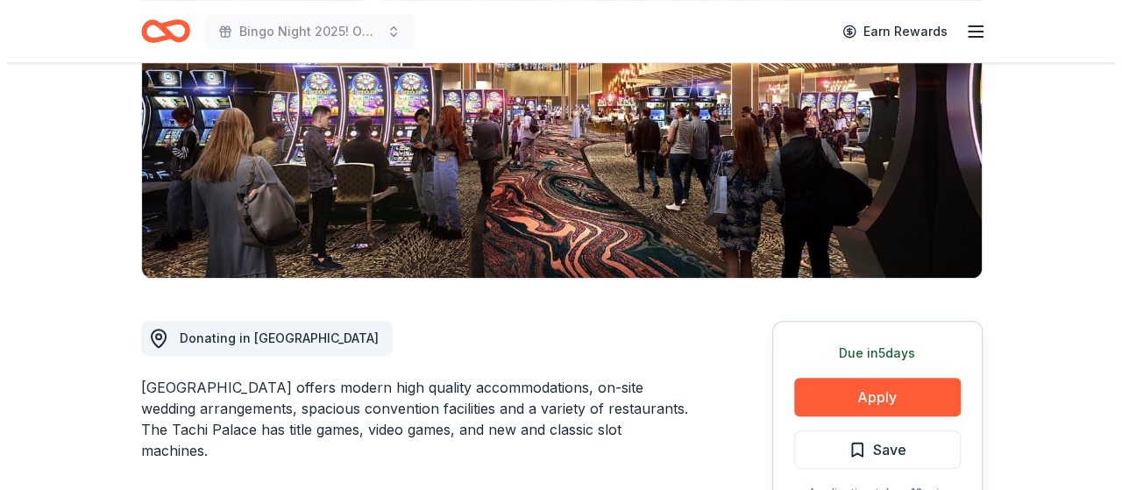
scroll to position [351, 0]
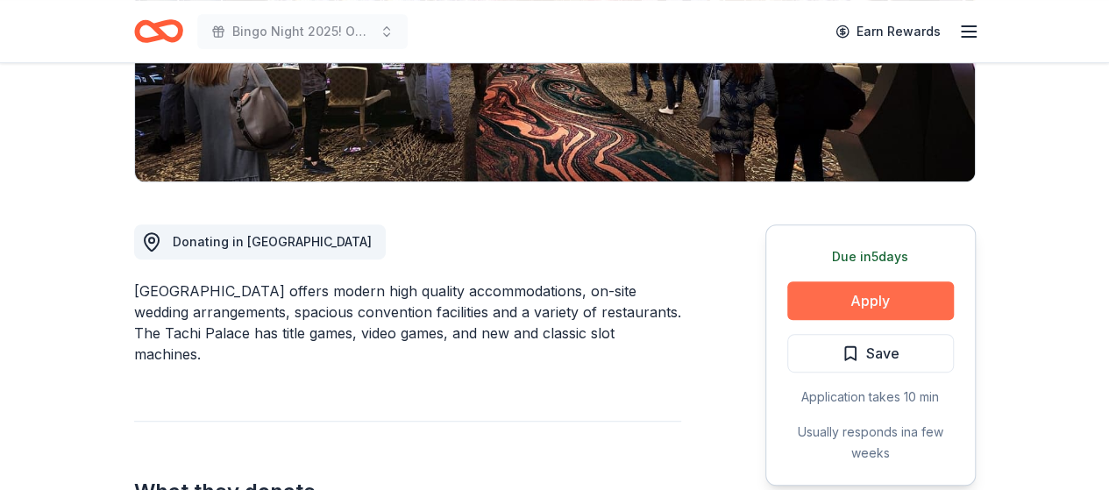
click at [857, 297] on button "Apply" at bounding box center [870, 300] width 167 height 39
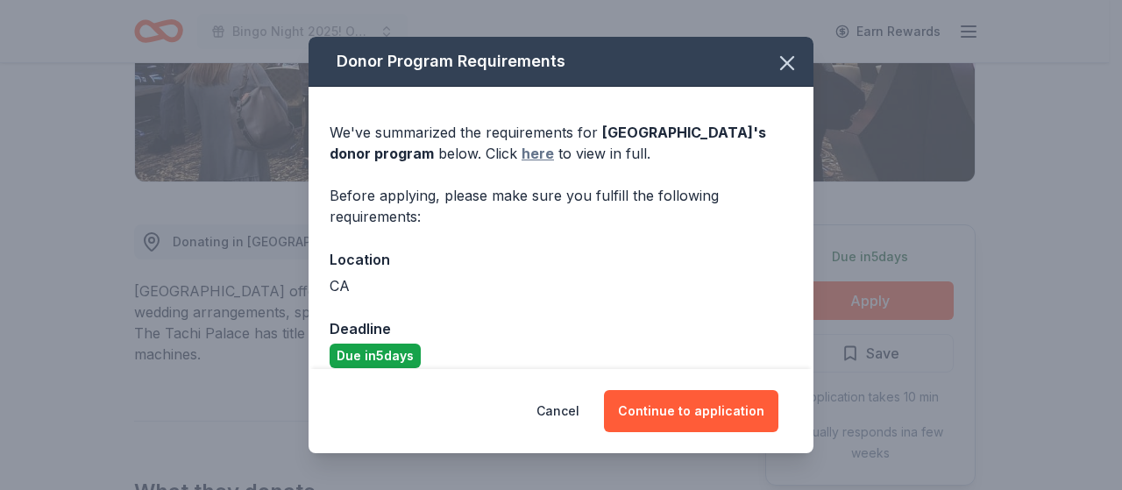
click at [522, 155] on link "here" at bounding box center [538, 153] width 32 height 21
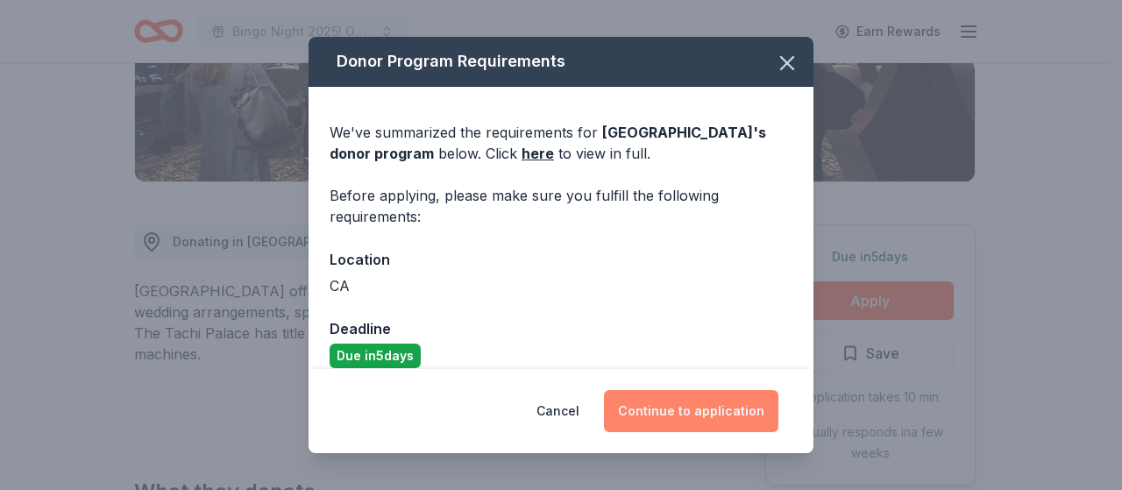
click at [717, 418] on button "Continue to application" at bounding box center [691, 411] width 174 height 42
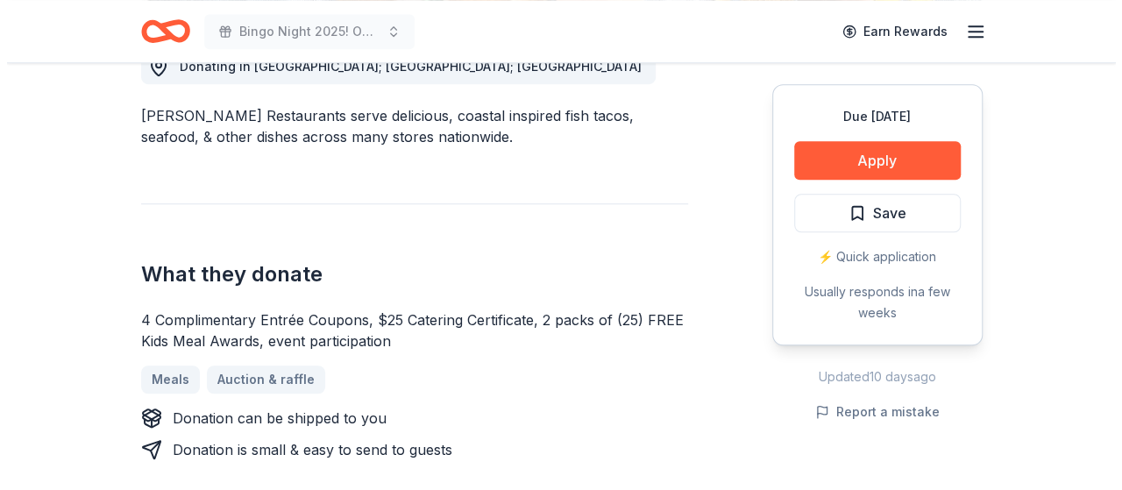
scroll to position [526, 0]
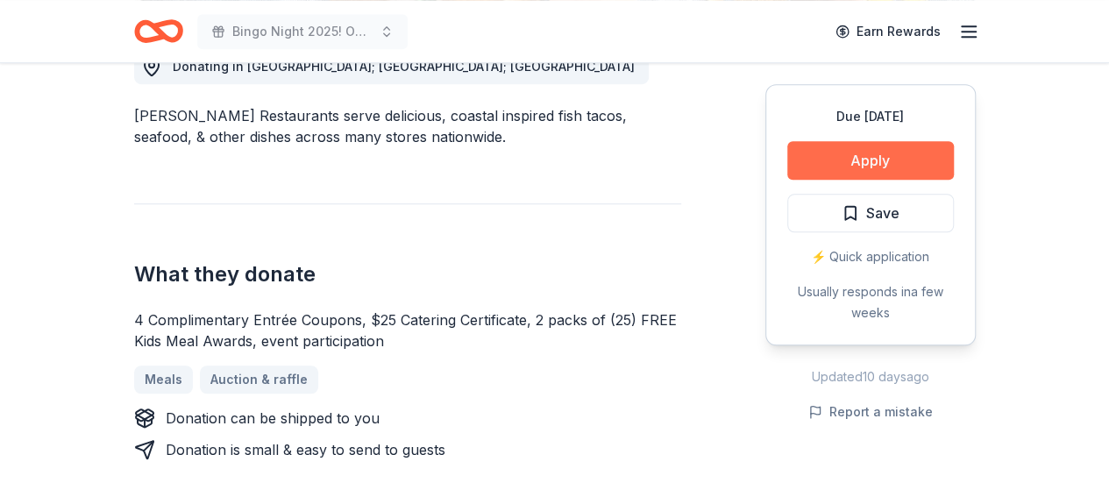
click at [875, 157] on button "Apply" at bounding box center [870, 160] width 167 height 39
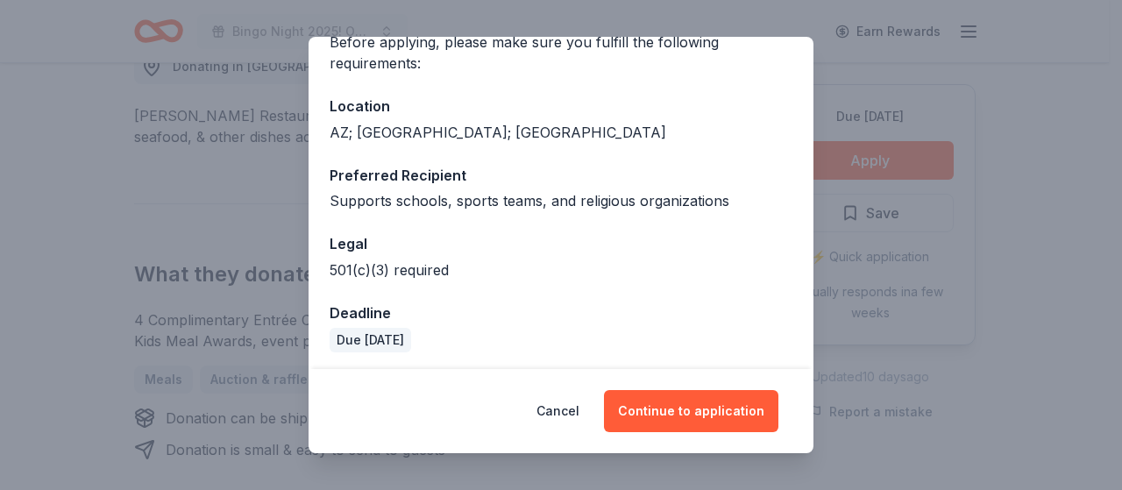
scroll to position [157, 0]
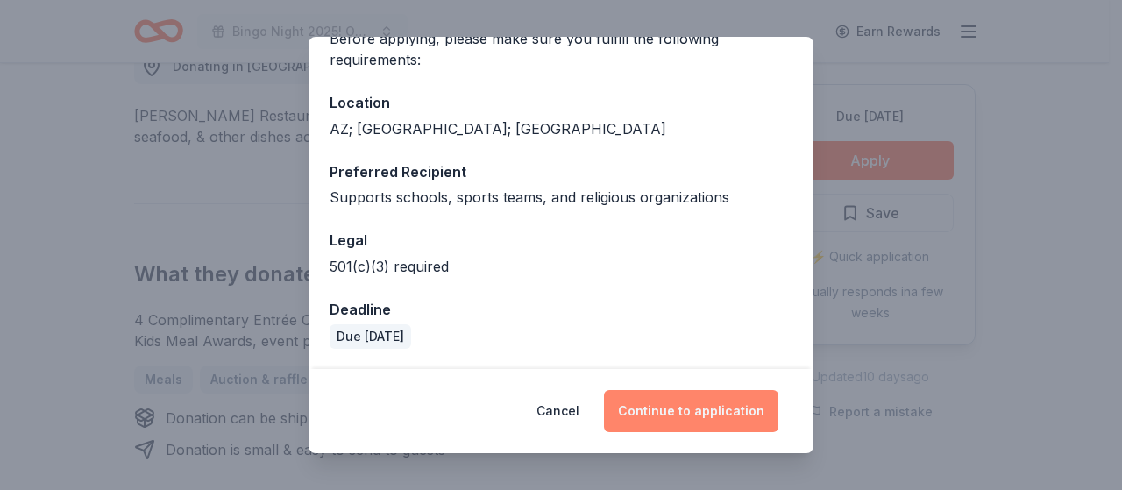
click at [704, 413] on button "Continue to application" at bounding box center [691, 411] width 174 height 42
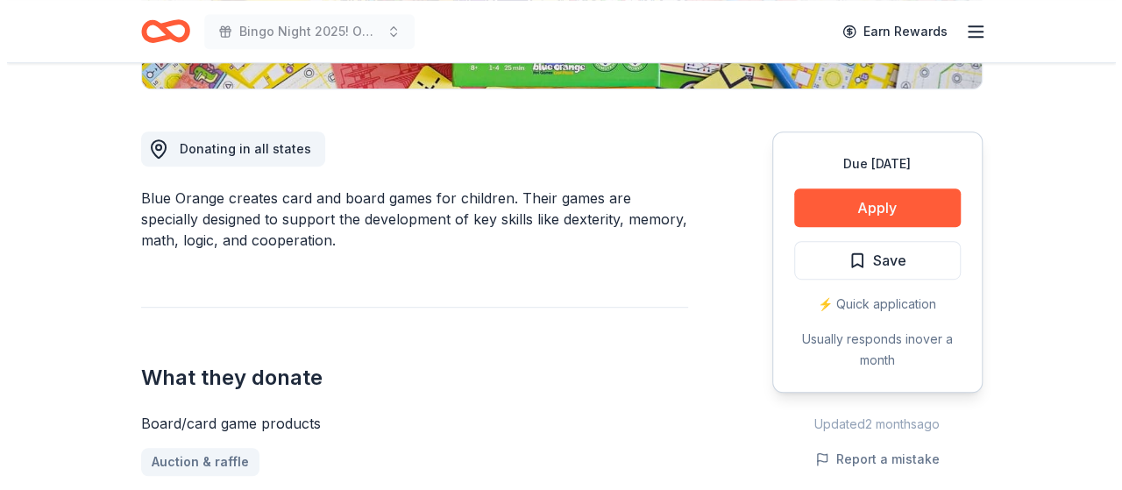
scroll to position [438, 0]
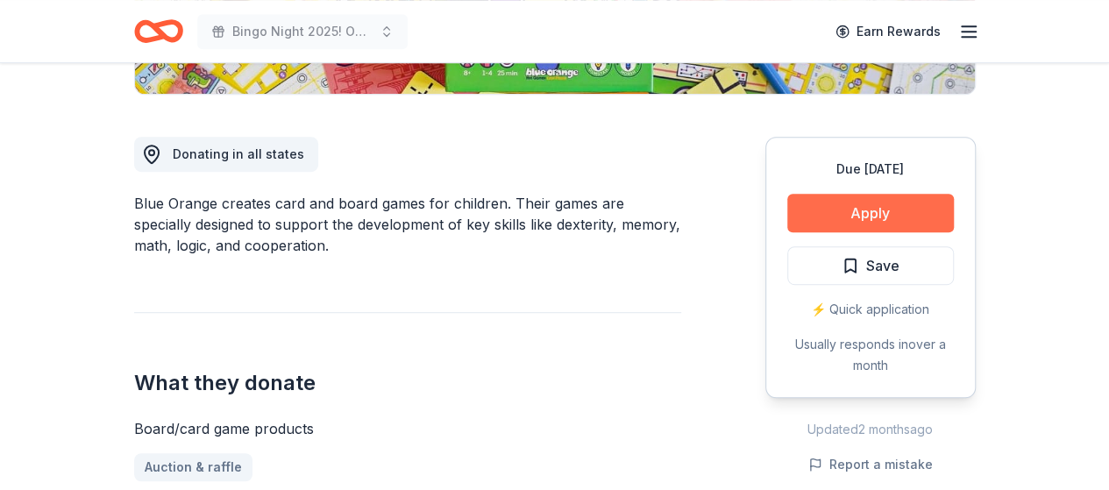
click at [878, 215] on button "Apply" at bounding box center [870, 213] width 167 height 39
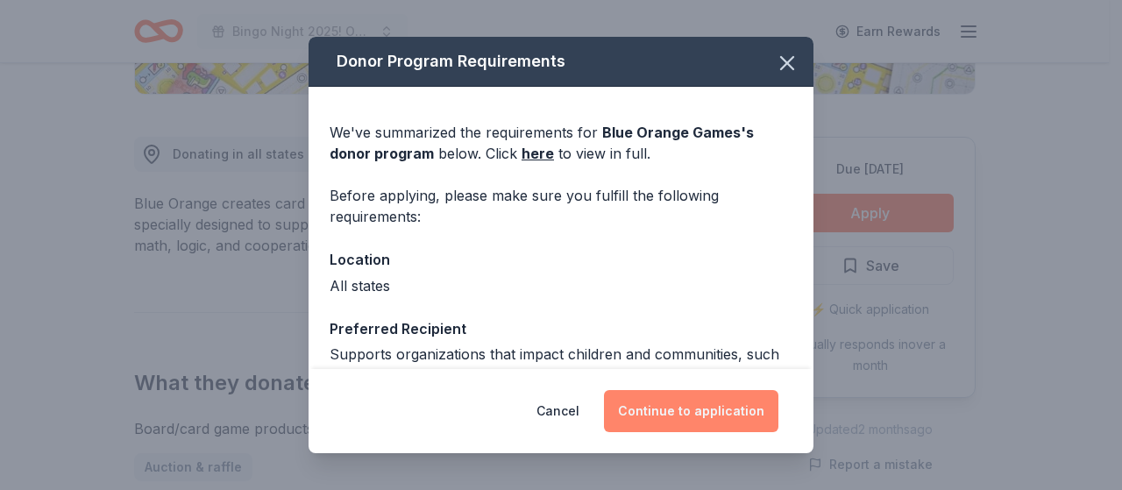
click at [684, 406] on button "Continue to application" at bounding box center [691, 411] width 174 height 42
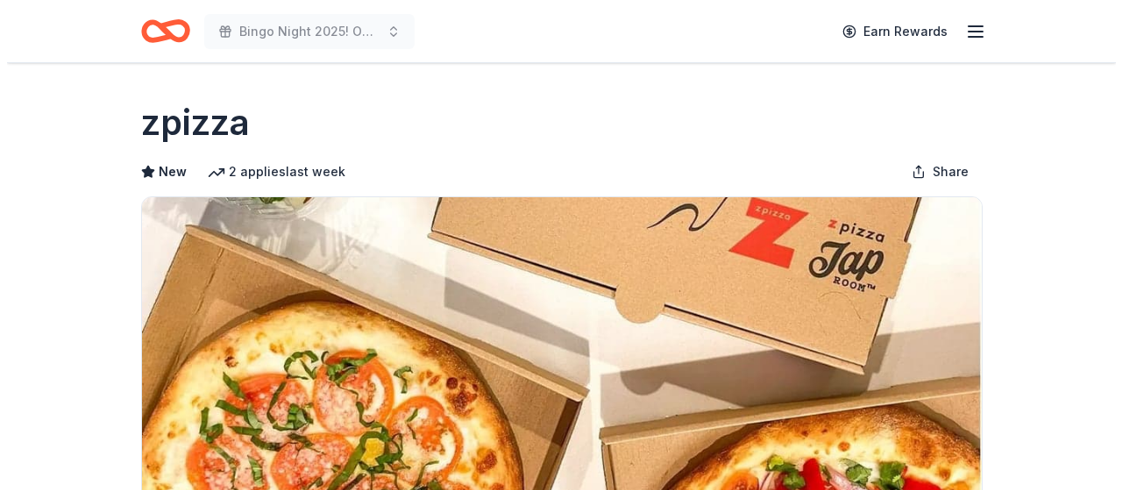
scroll to position [438, 0]
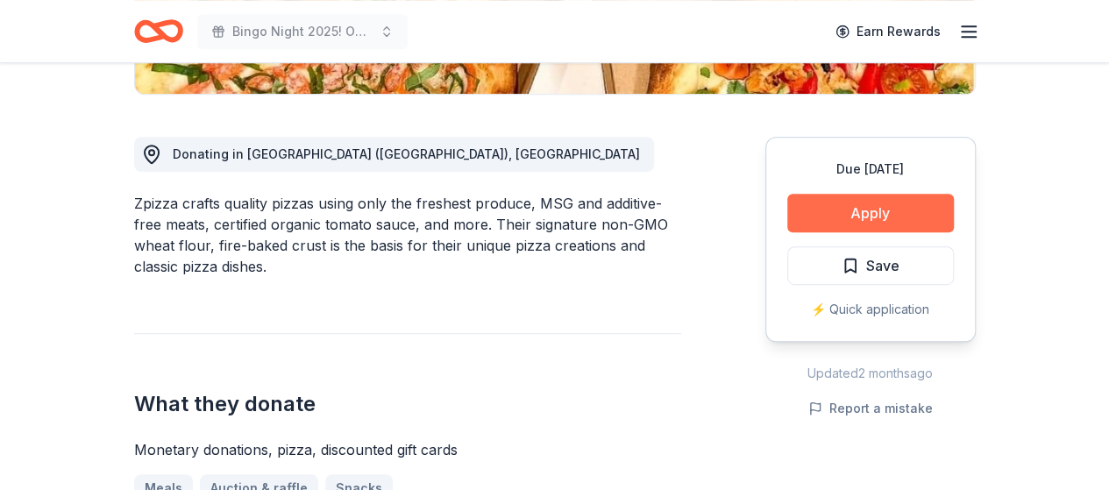
click at [863, 211] on button "Apply" at bounding box center [870, 213] width 167 height 39
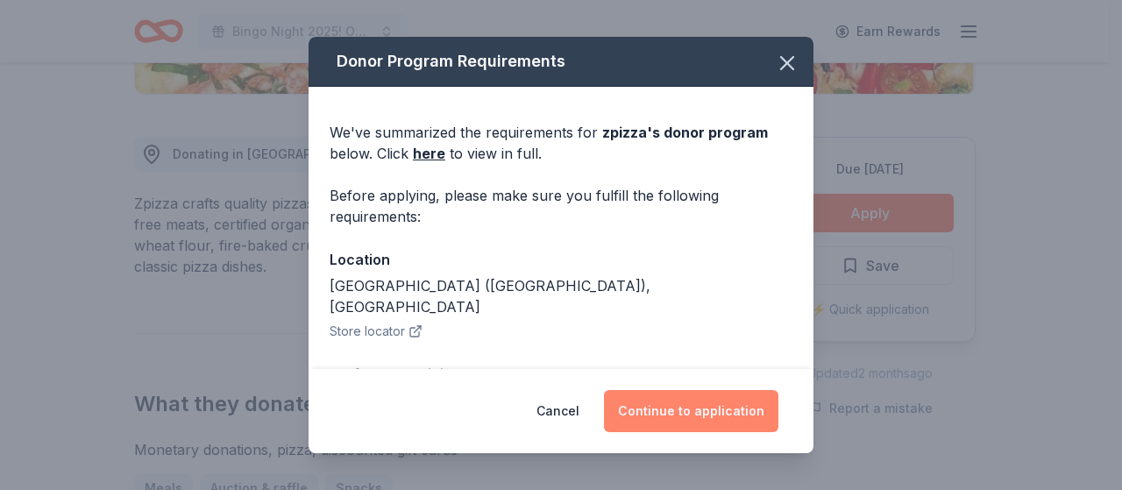
click at [674, 402] on button "Continue to application" at bounding box center [691, 411] width 174 height 42
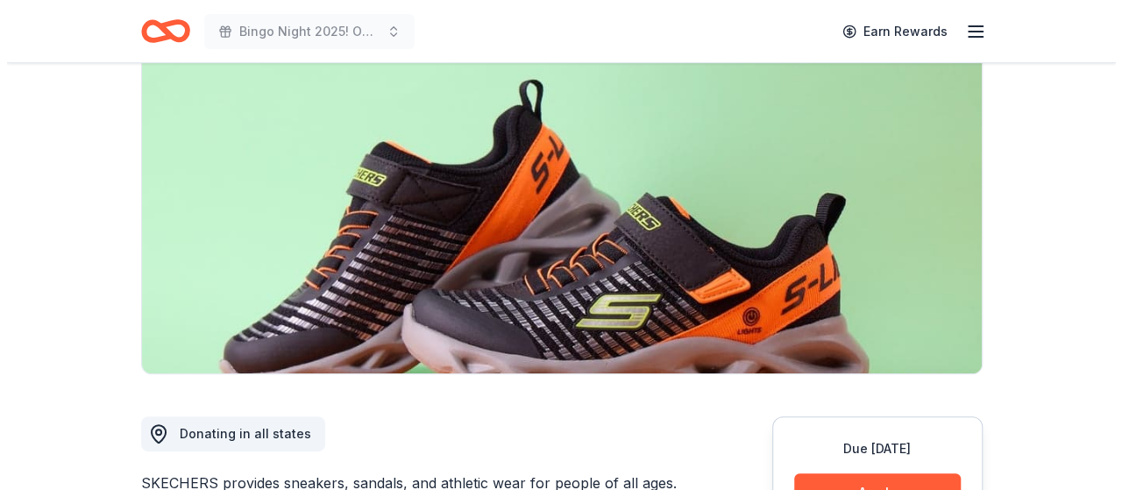
scroll to position [351, 0]
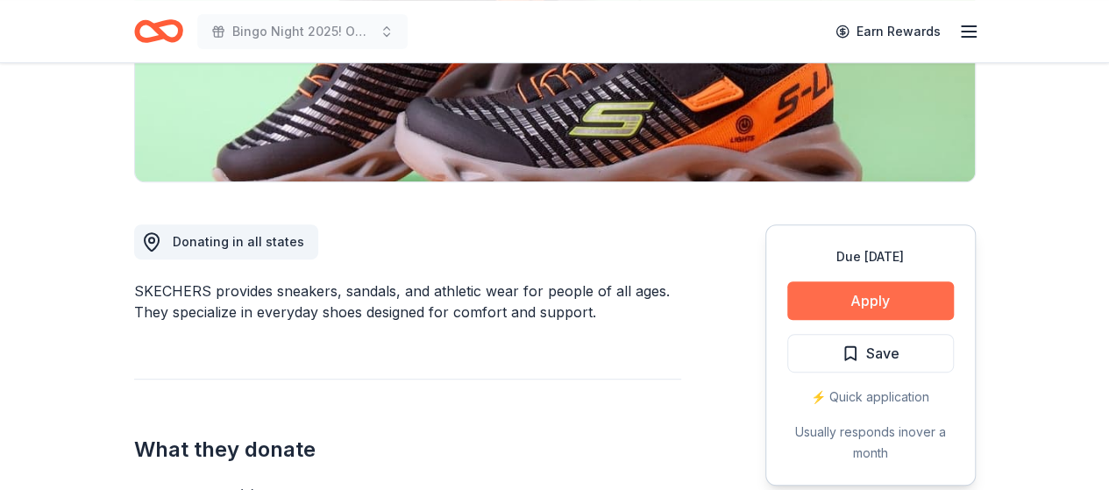
click at [868, 296] on button "Apply" at bounding box center [870, 300] width 167 height 39
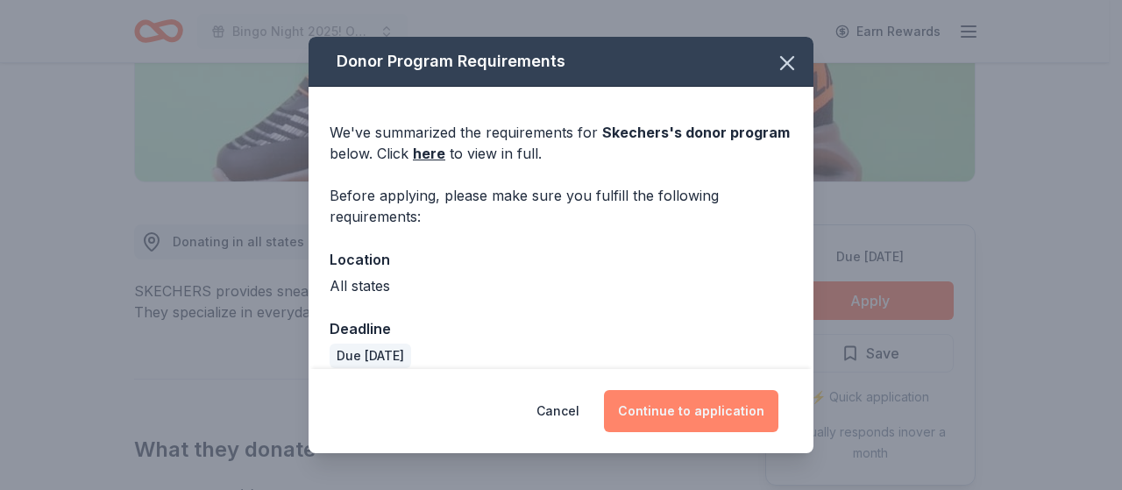
click at [666, 399] on button "Continue to application" at bounding box center [691, 411] width 174 height 42
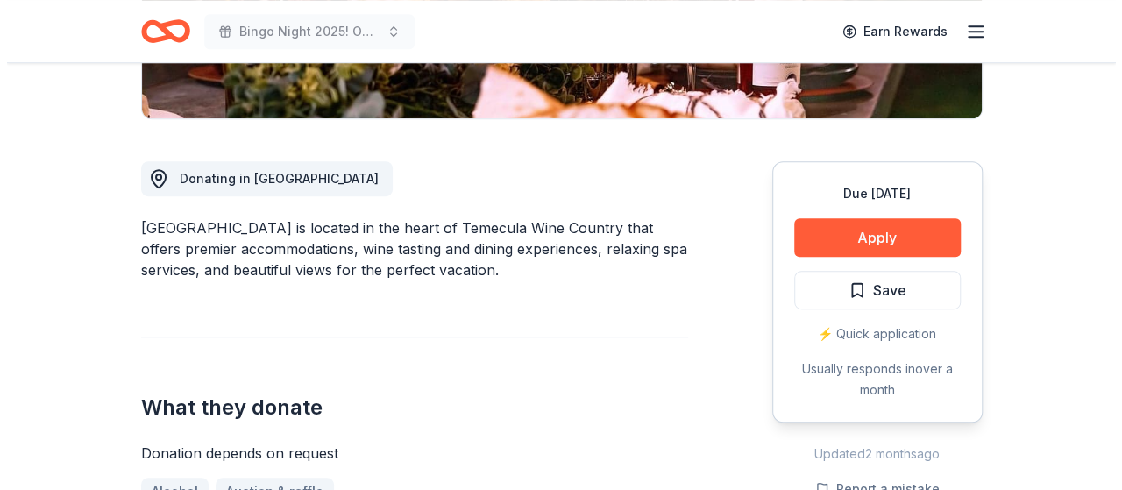
scroll to position [438, 0]
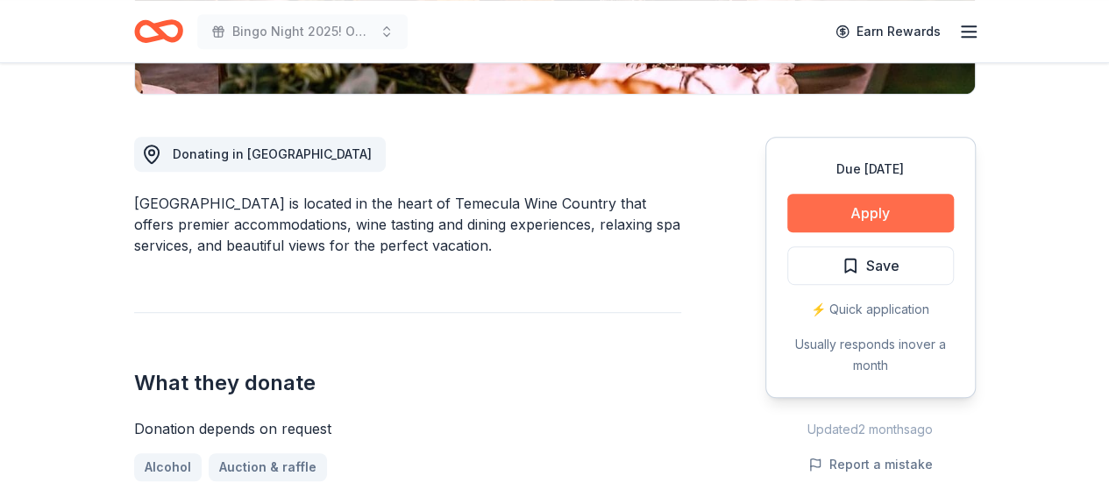
click at [856, 202] on button "Apply" at bounding box center [870, 213] width 167 height 39
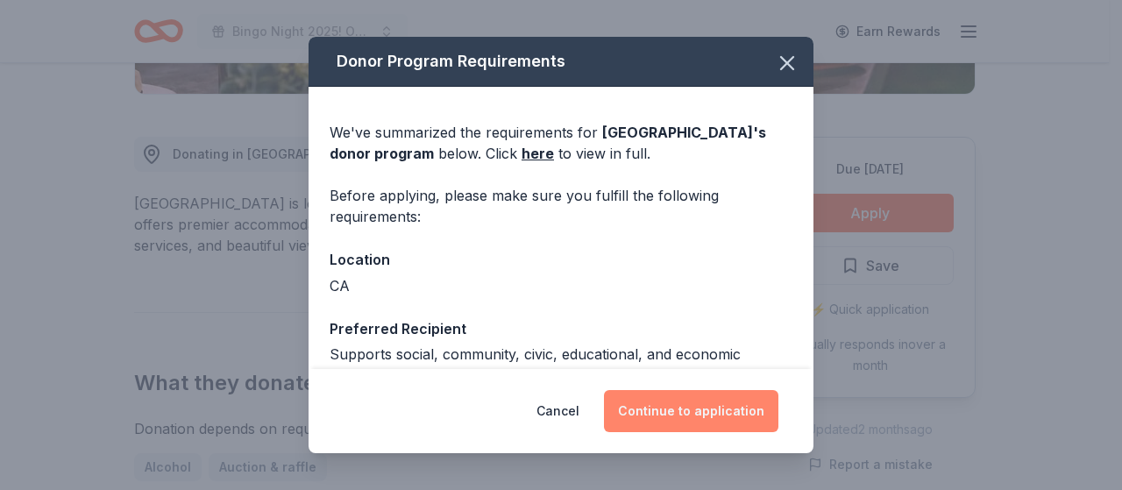
click at [663, 415] on button "Continue to application" at bounding box center [691, 411] width 174 height 42
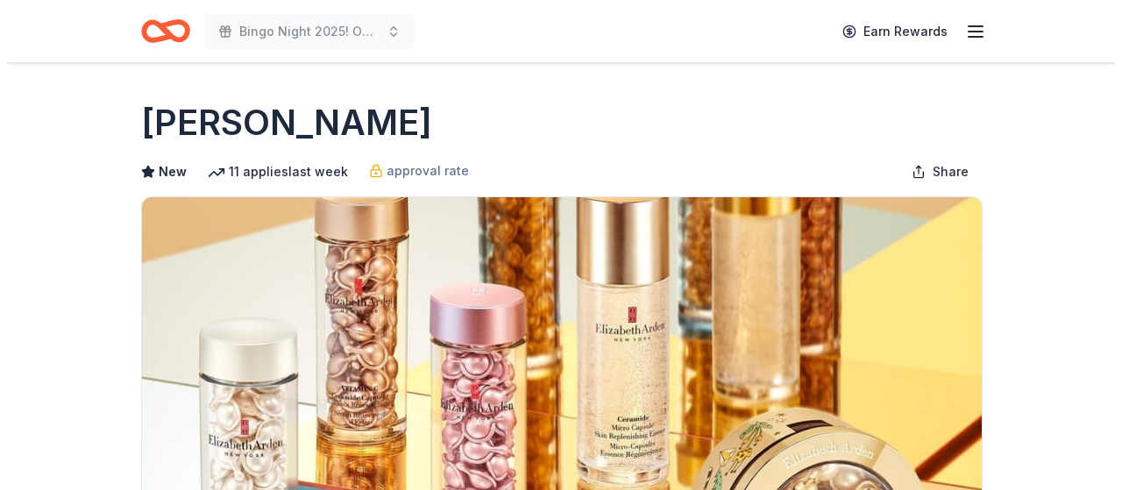
scroll to position [526, 0]
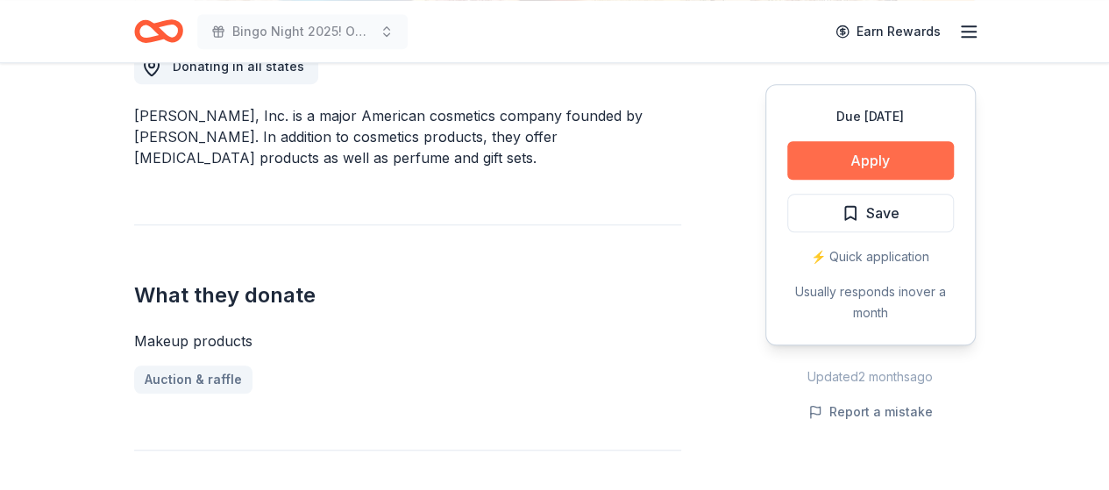
click at [834, 160] on button "Apply" at bounding box center [870, 160] width 167 height 39
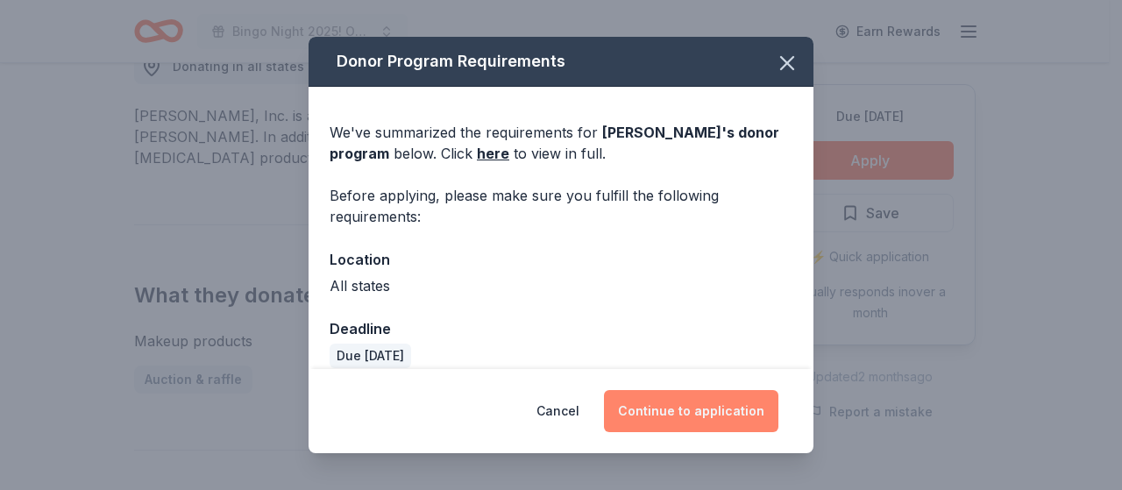
click at [712, 410] on button "Continue to application" at bounding box center [691, 411] width 174 height 42
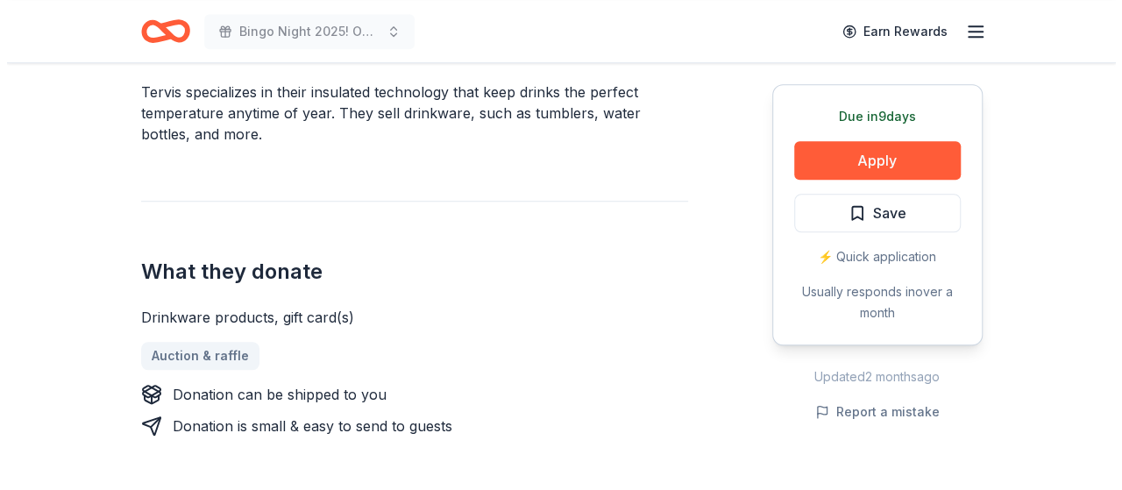
scroll to position [526, 0]
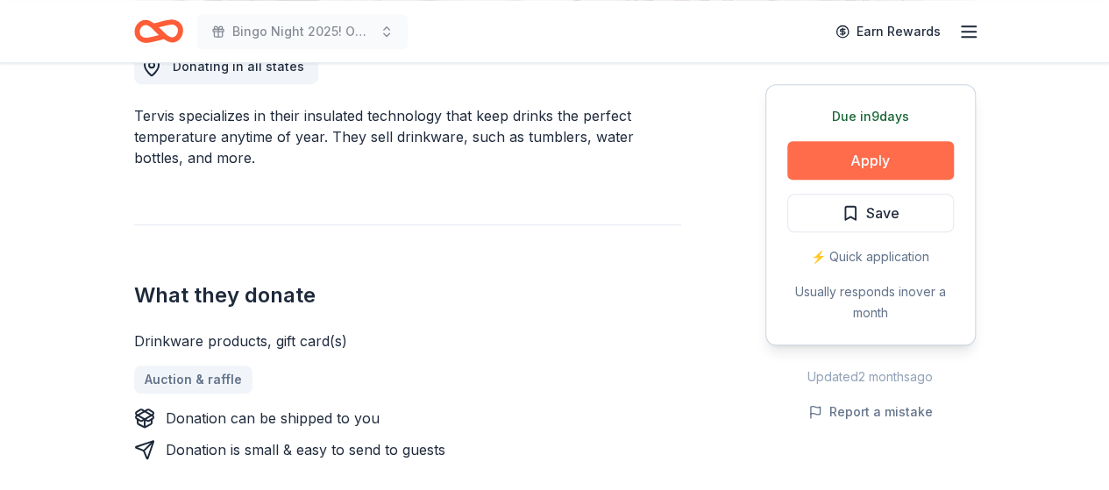
click at [854, 159] on button "Apply" at bounding box center [870, 160] width 167 height 39
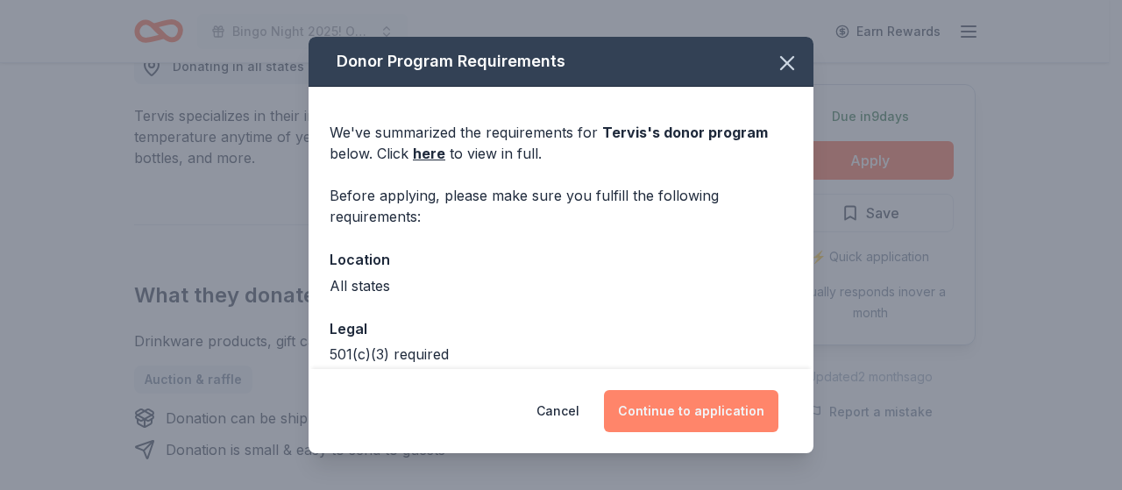
click at [637, 408] on button "Continue to application" at bounding box center [691, 411] width 174 height 42
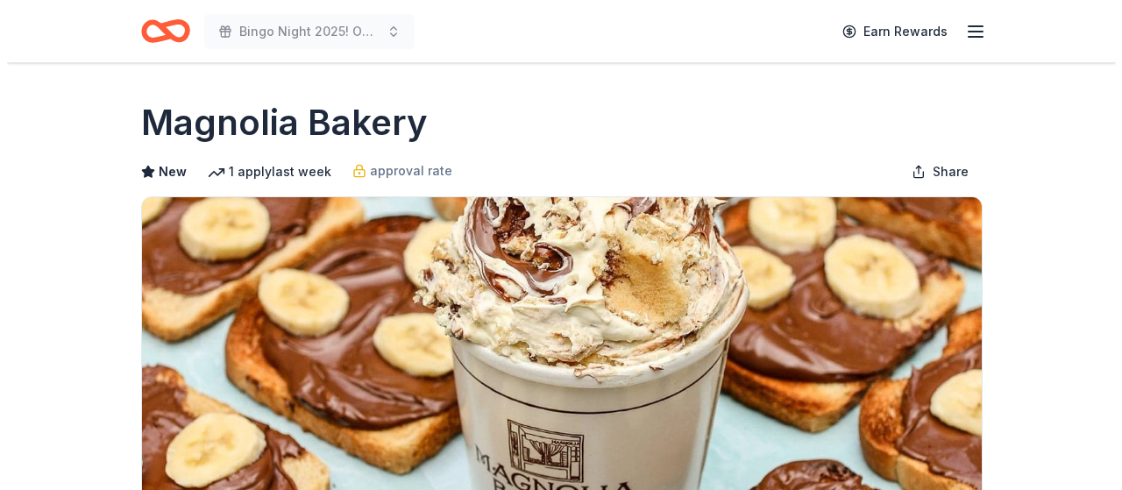
scroll to position [351, 0]
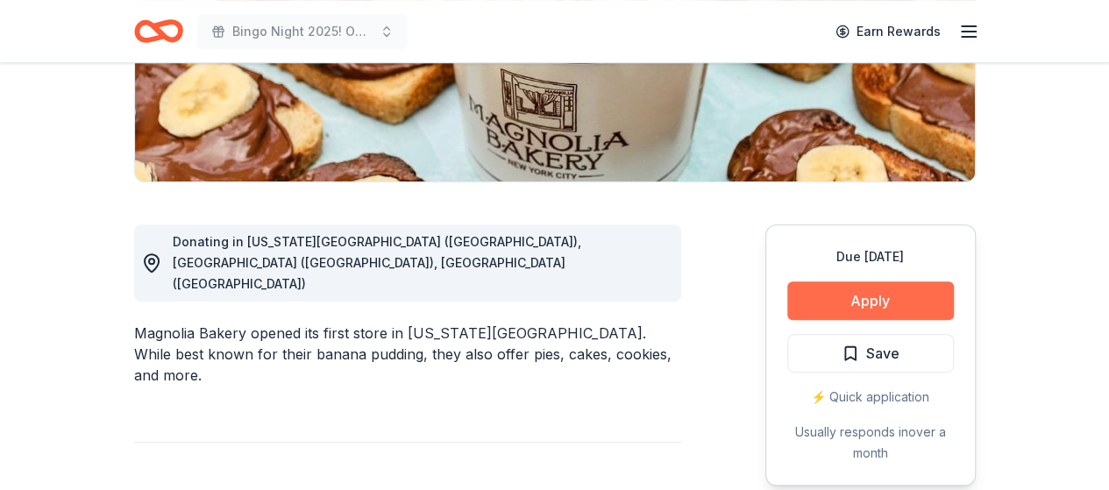
click at [867, 293] on button "Apply" at bounding box center [870, 300] width 167 height 39
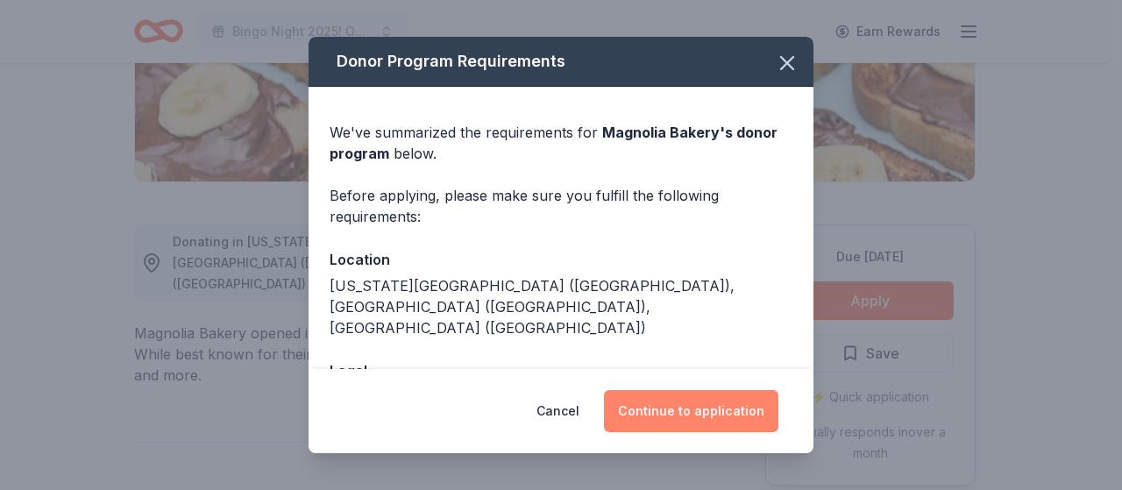
click at [682, 393] on button "Continue to application" at bounding box center [691, 411] width 174 height 42
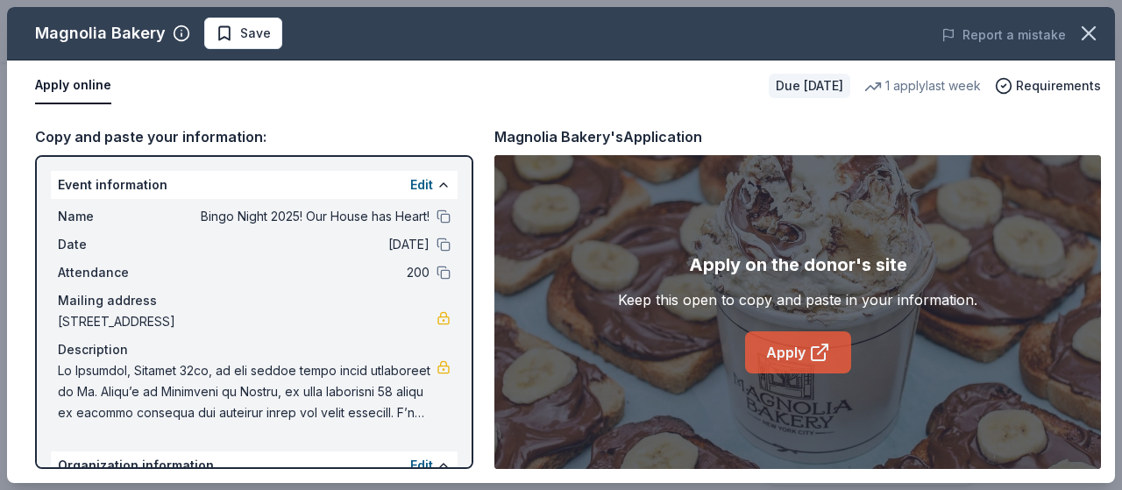
click at [792, 339] on link "Apply" at bounding box center [798, 352] width 106 height 42
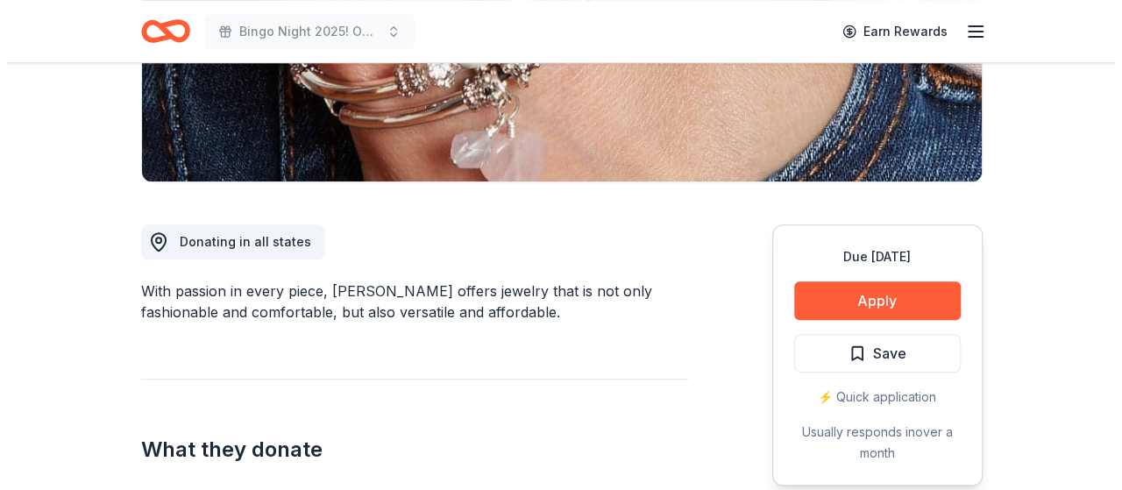
scroll to position [526, 0]
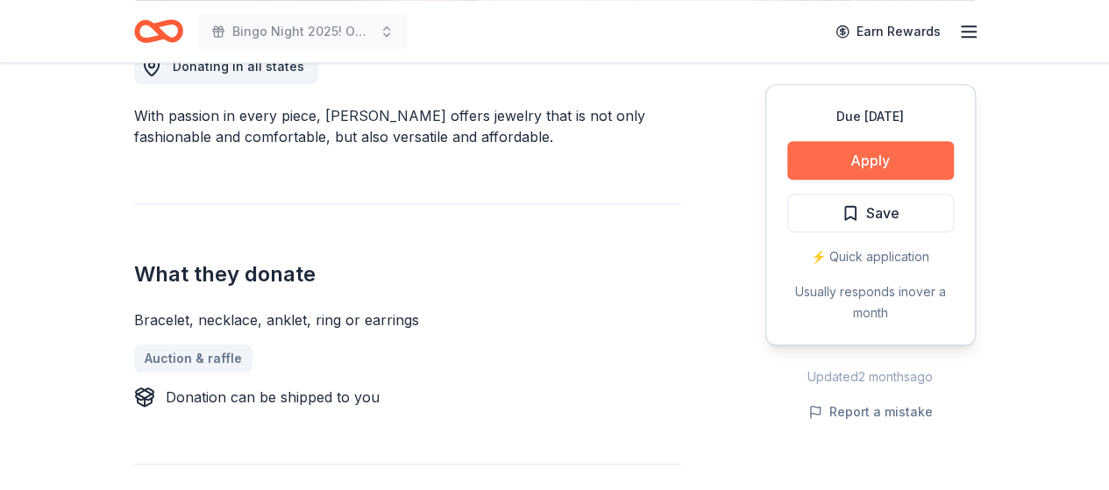
click at [838, 160] on button "Apply" at bounding box center [870, 160] width 167 height 39
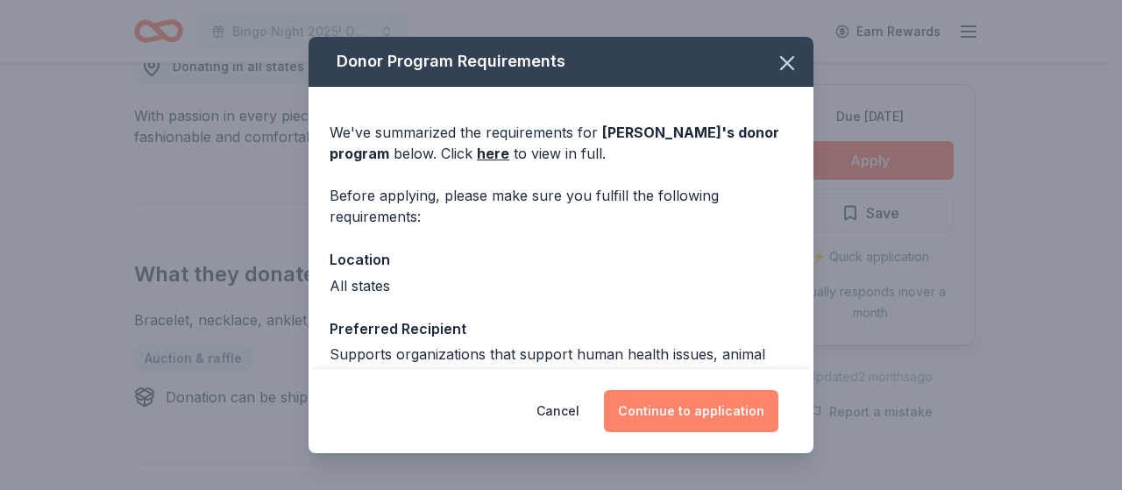
click at [687, 406] on button "Continue to application" at bounding box center [691, 411] width 174 height 42
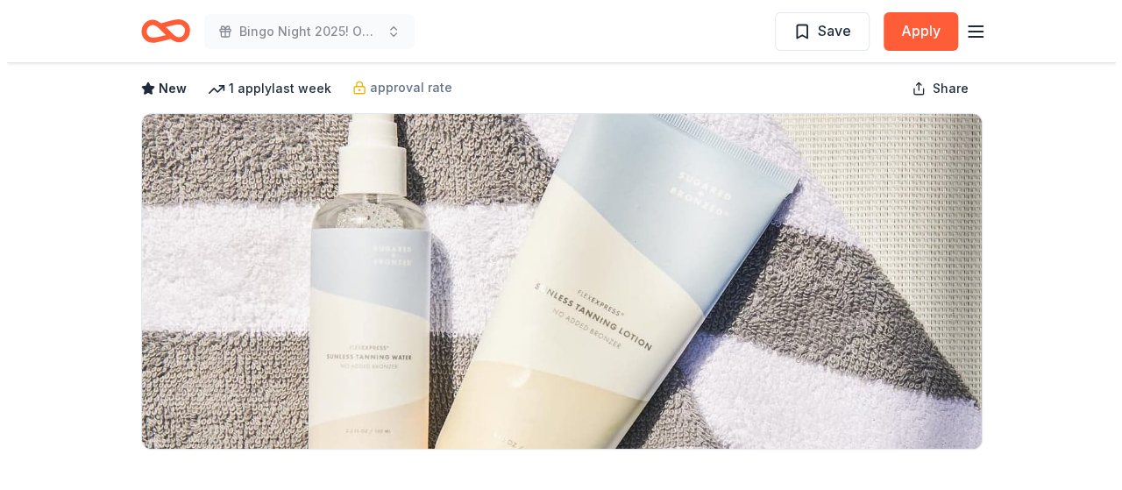
scroll to position [263, 0]
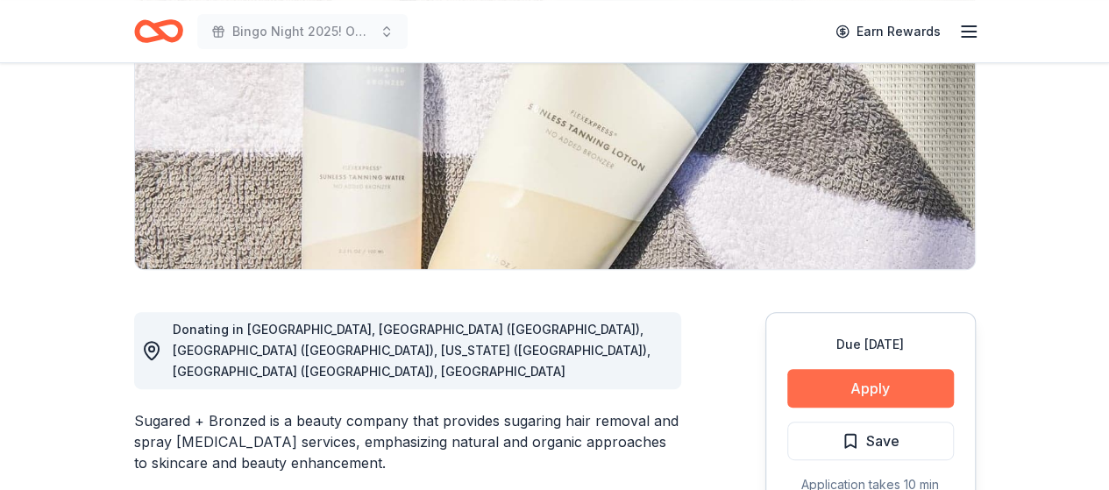
click at [890, 383] on button "Apply" at bounding box center [870, 388] width 167 height 39
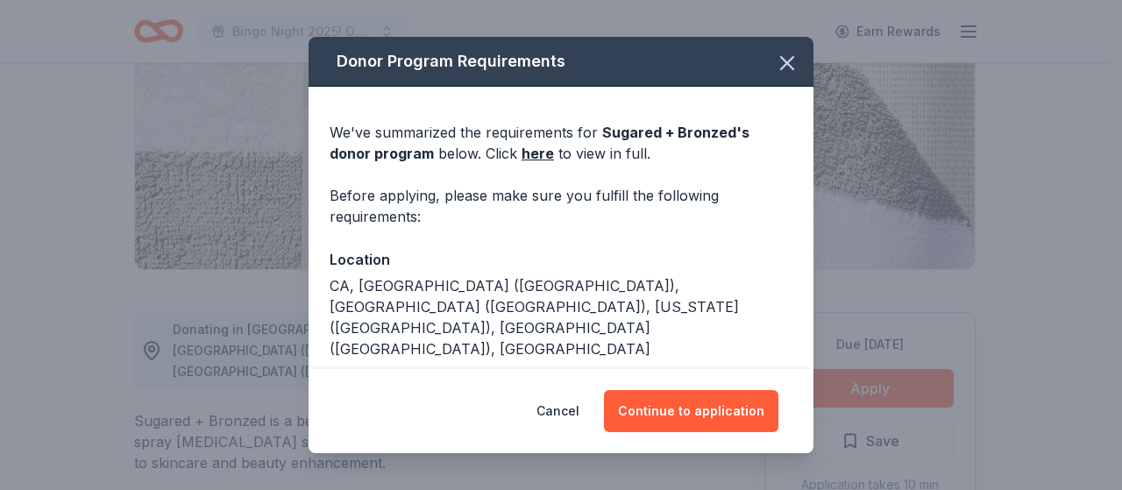
drag, startPoint x: 703, startPoint y: 408, endPoint x: 701, endPoint y: 439, distance: 31.6
click at [703, 408] on button "Continue to application" at bounding box center [691, 411] width 174 height 42
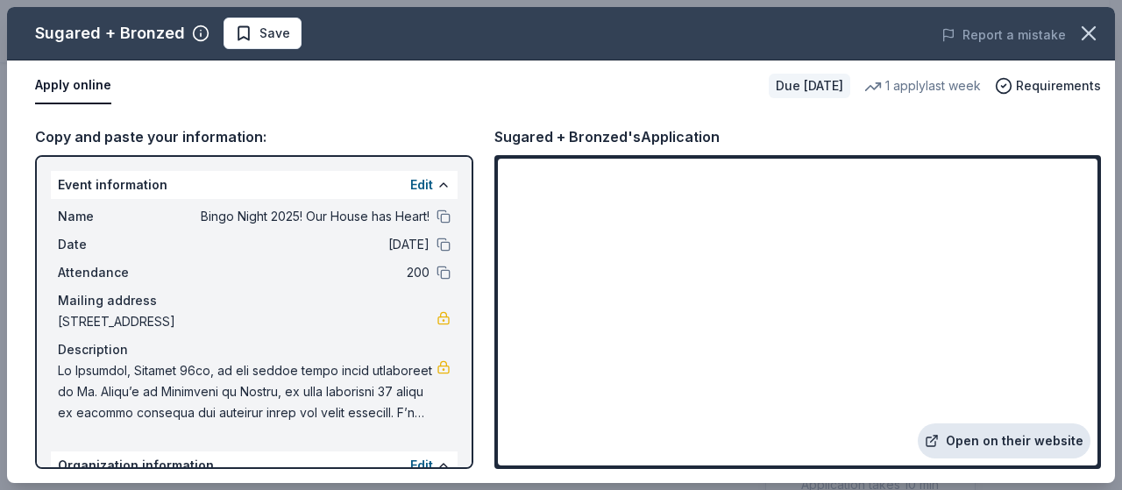
click at [1013, 441] on link "Open on their website" at bounding box center [1004, 440] width 173 height 35
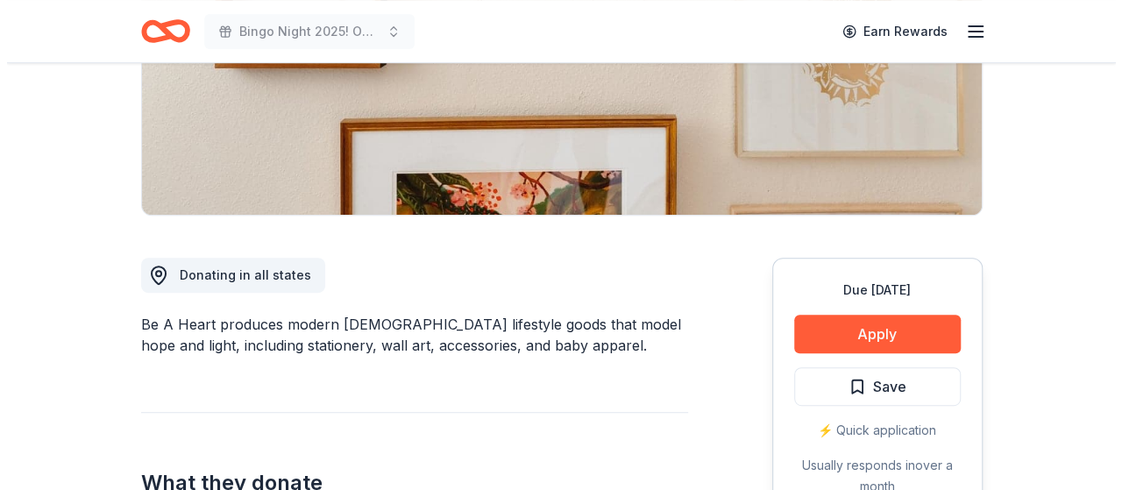
scroll to position [438, 0]
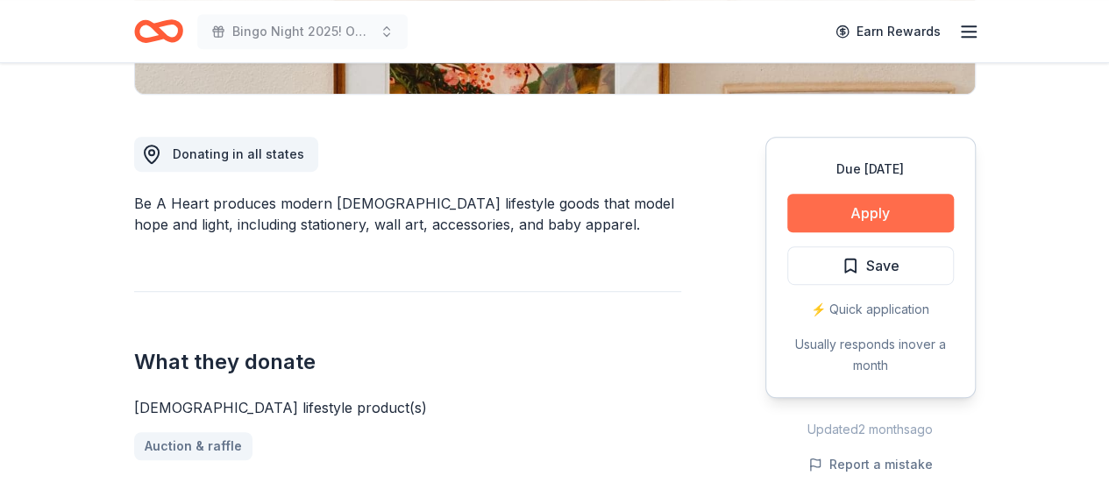
click at [868, 211] on button "Apply" at bounding box center [870, 213] width 167 height 39
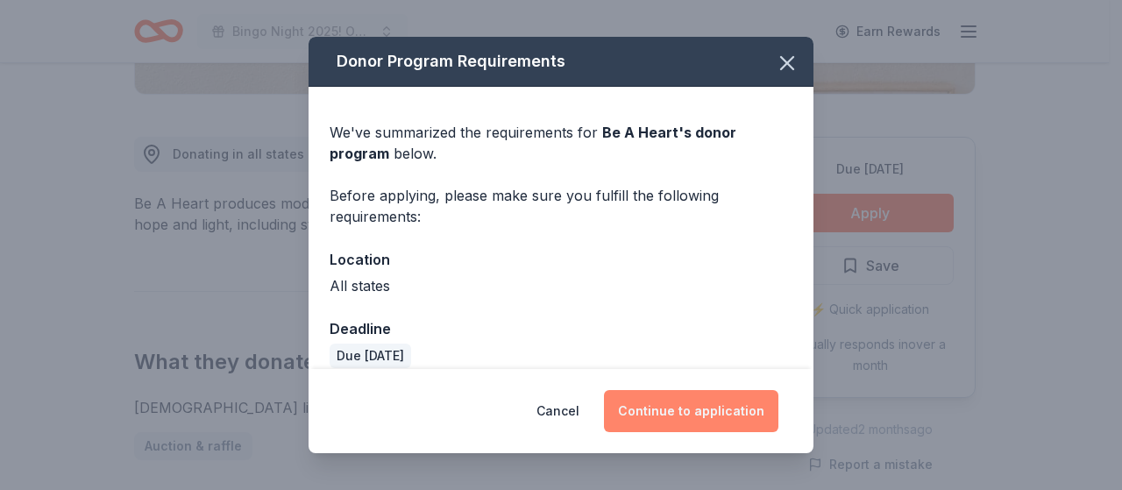
click at [691, 405] on button "Continue to application" at bounding box center [691, 411] width 174 height 42
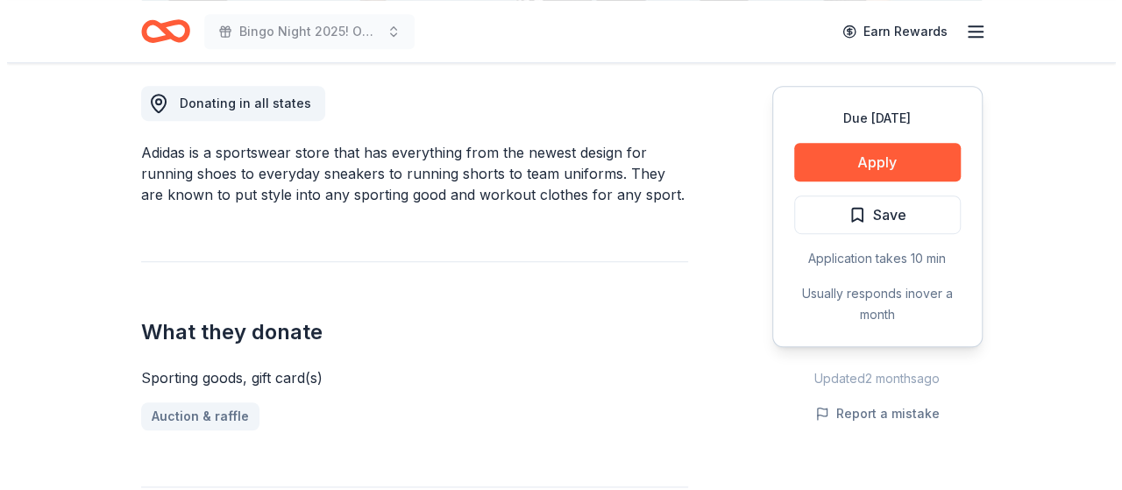
scroll to position [526, 0]
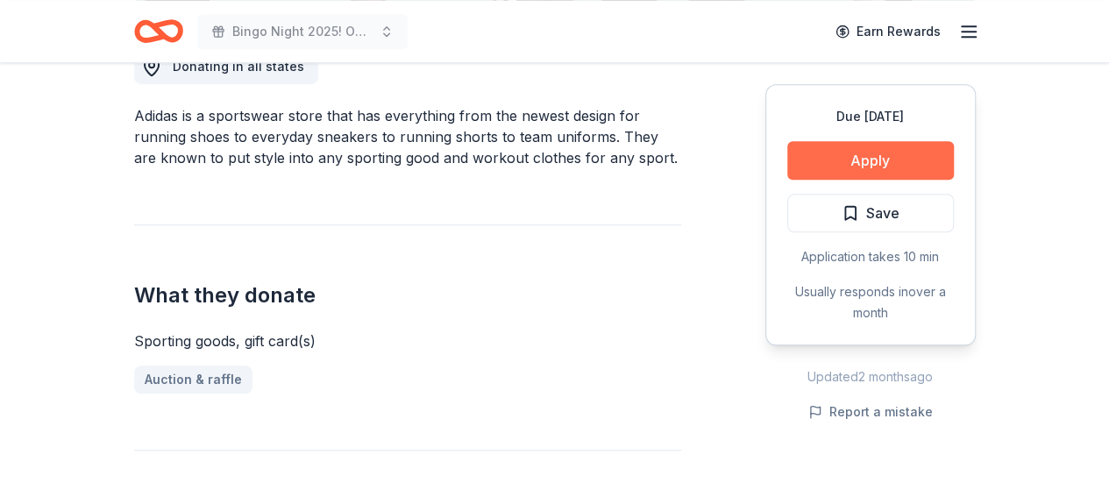
click at [842, 162] on button "Apply" at bounding box center [870, 160] width 167 height 39
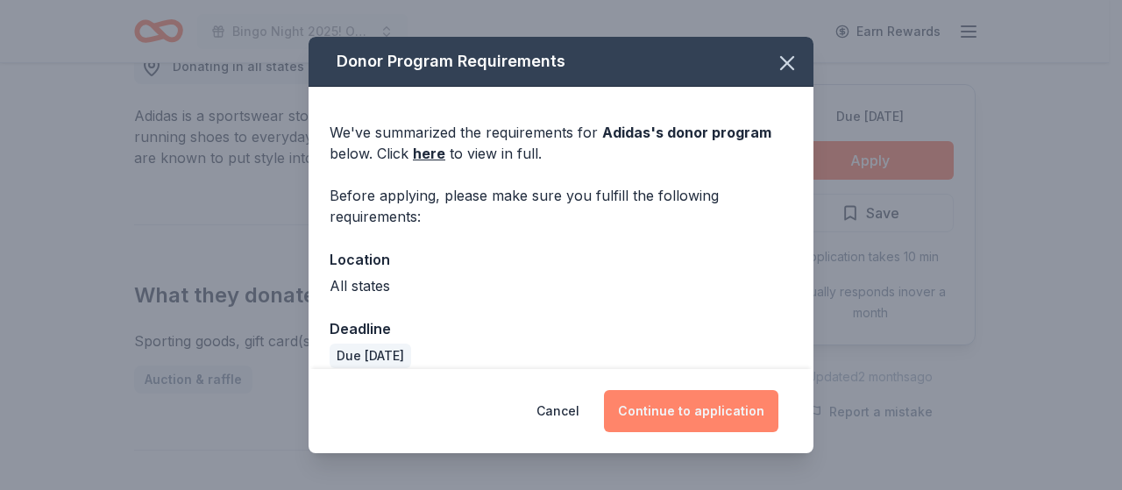
click at [716, 403] on button "Continue to application" at bounding box center [691, 411] width 174 height 42
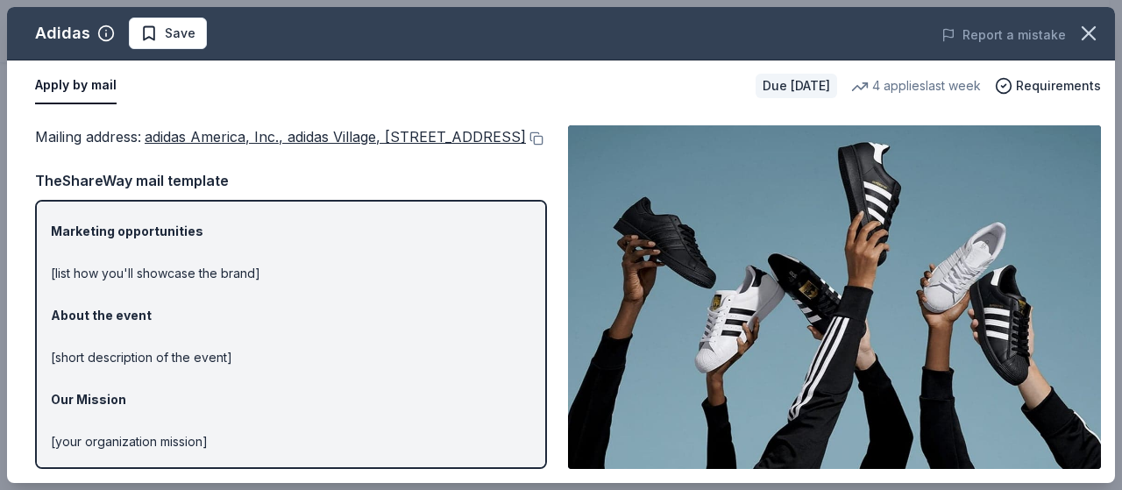
scroll to position [0, 0]
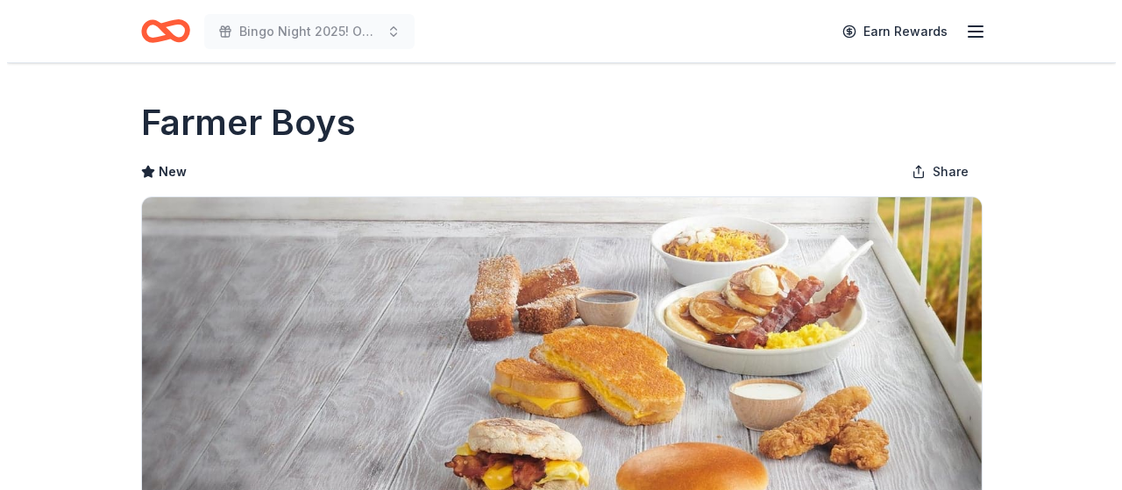
scroll to position [614, 0]
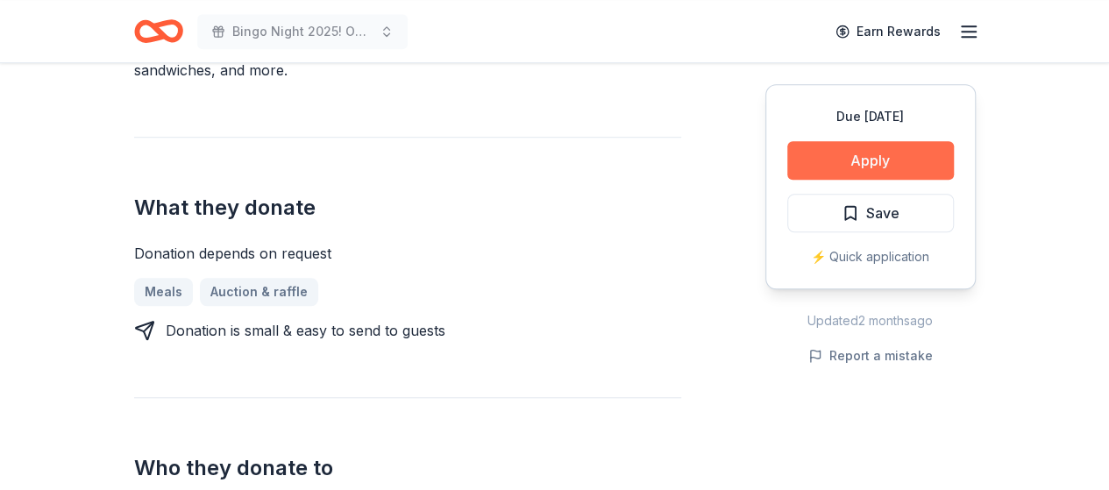
click at [873, 153] on button "Apply" at bounding box center [870, 160] width 167 height 39
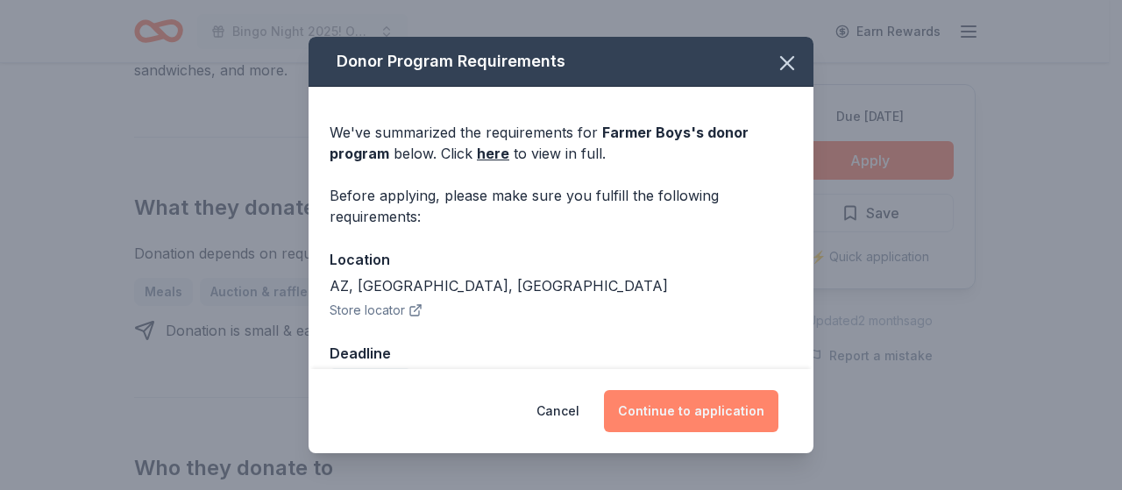
click at [685, 422] on button "Continue to application" at bounding box center [691, 411] width 174 height 42
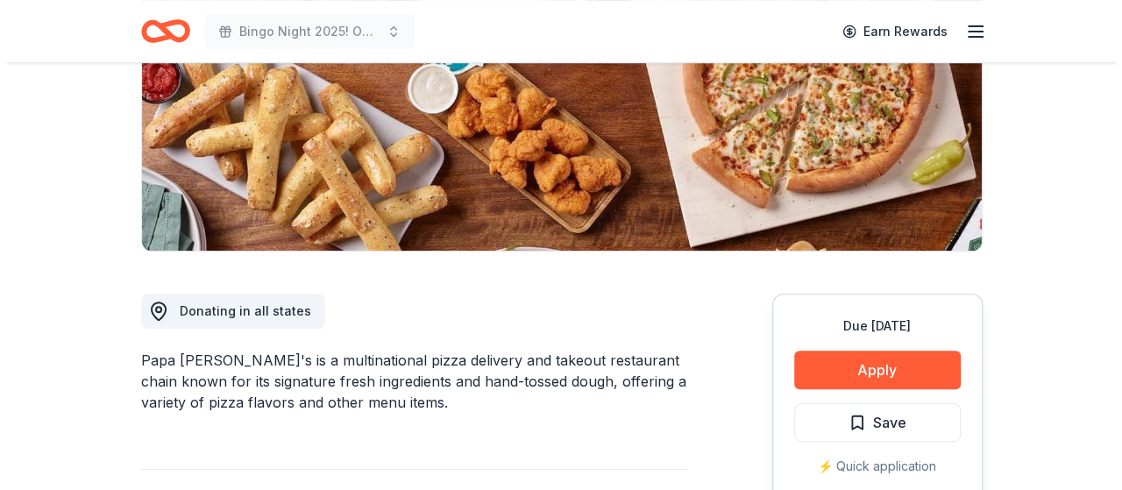
scroll to position [351, 0]
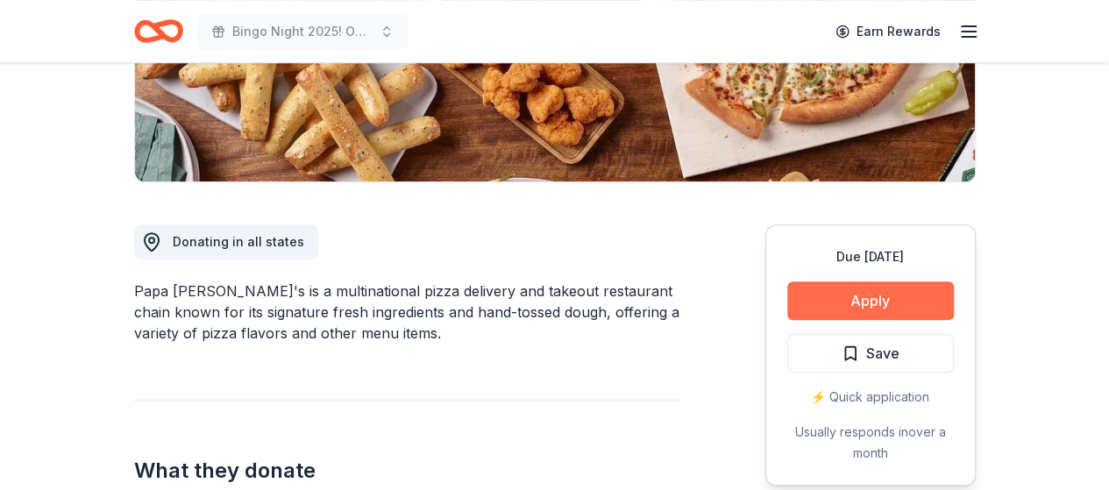
click at [861, 290] on button "Apply" at bounding box center [870, 300] width 167 height 39
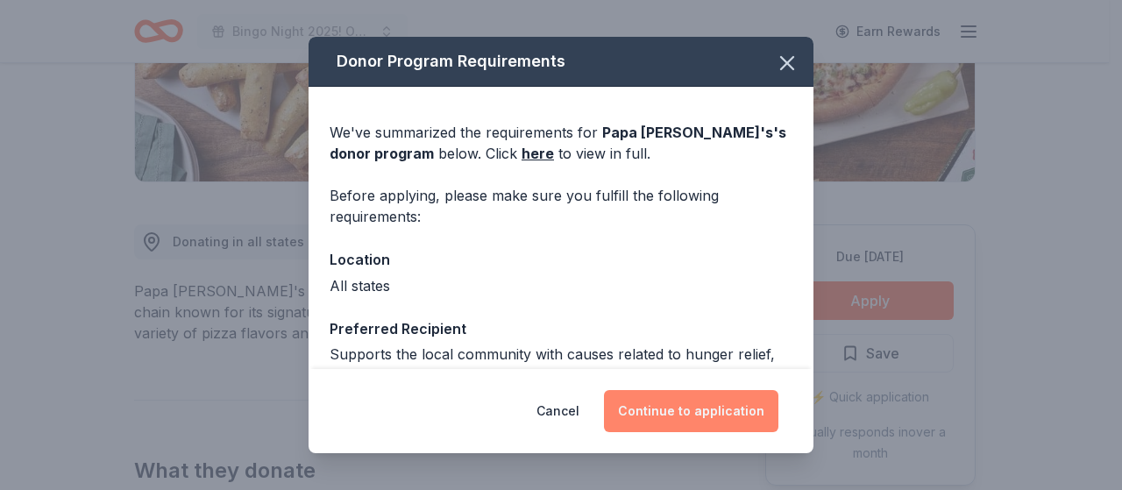
click at [712, 414] on button "Continue to application" at bounding box center [691, 411] width 174 height 42
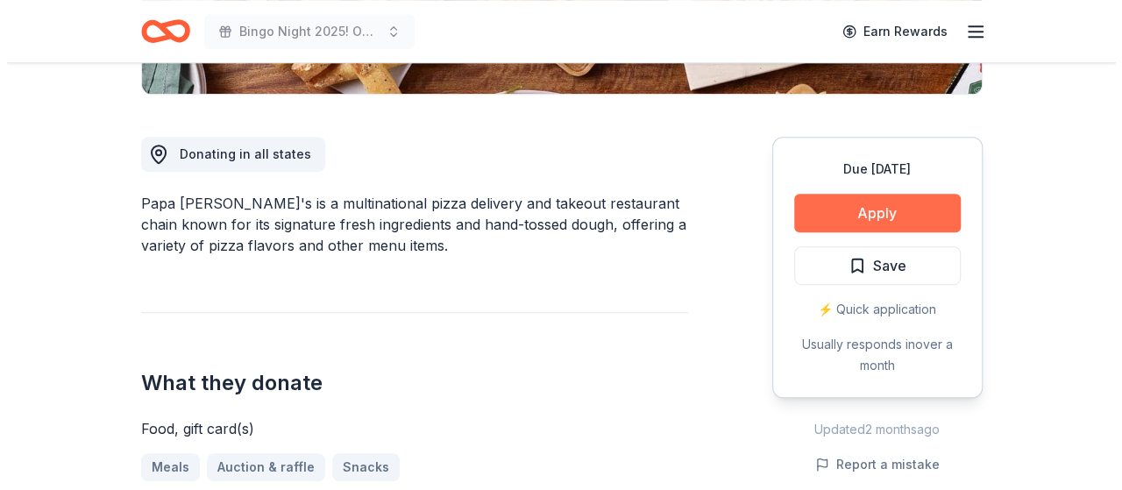
scroll to position [438, 0]
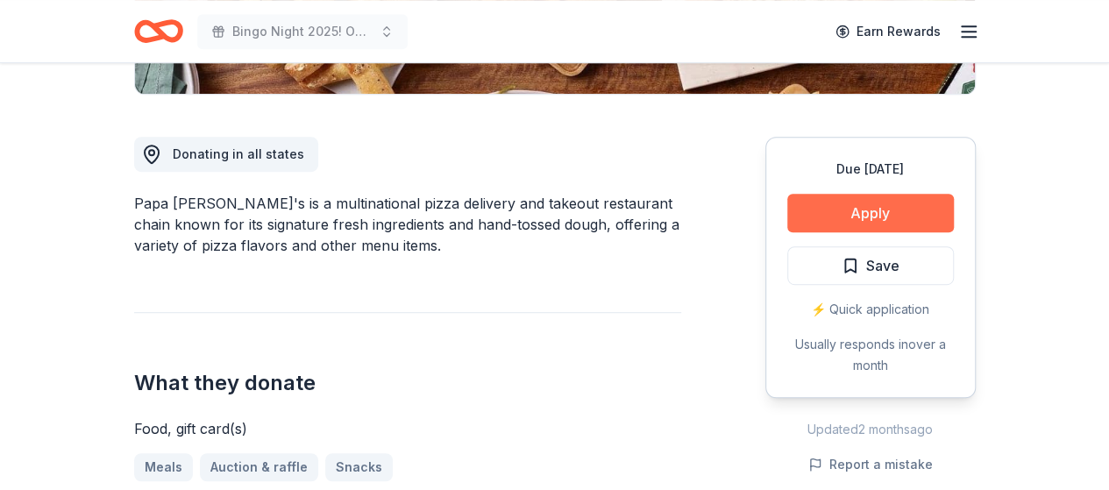
click at [850, 215] on button "Apply" at bounding box center [870, 213] width 167 height 39
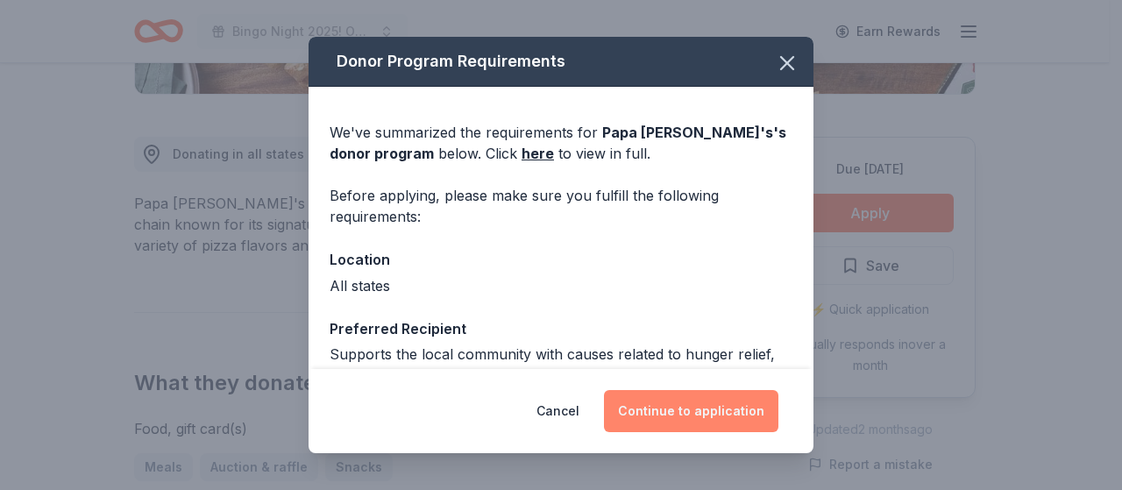
click at [666, 405] on button "Continue to application" at bounding box center [691, 411] width 174 height 42
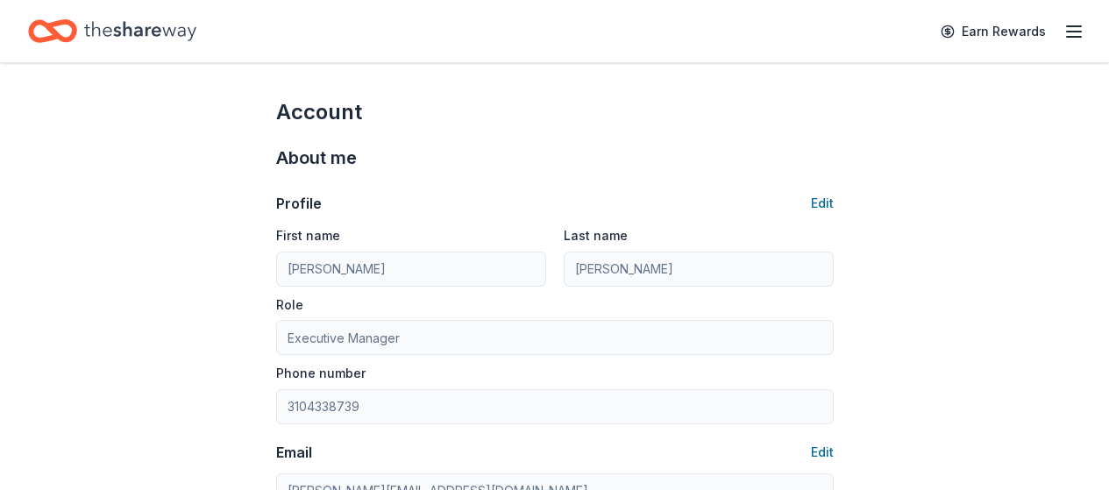
scroll to position [351, 0]
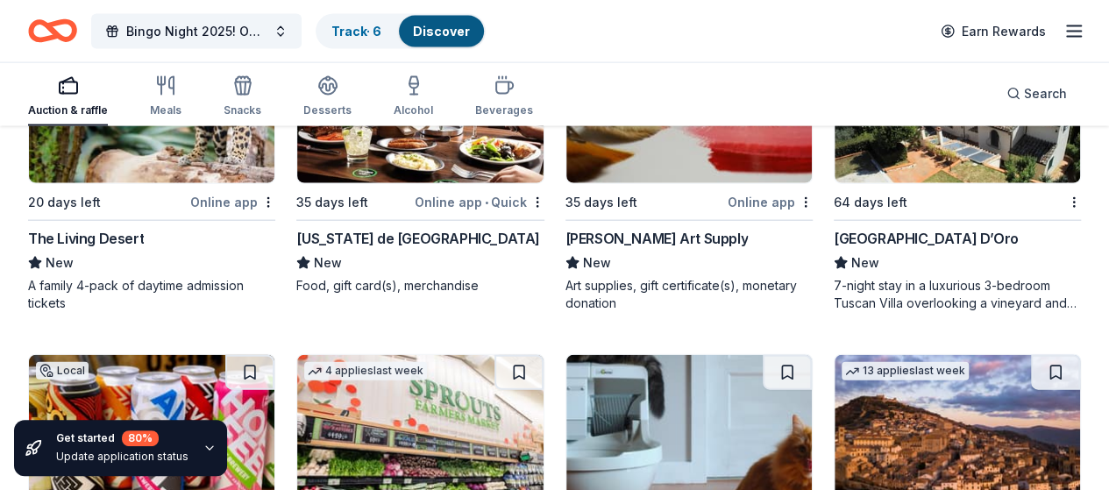
scroll to position [8643, 0]
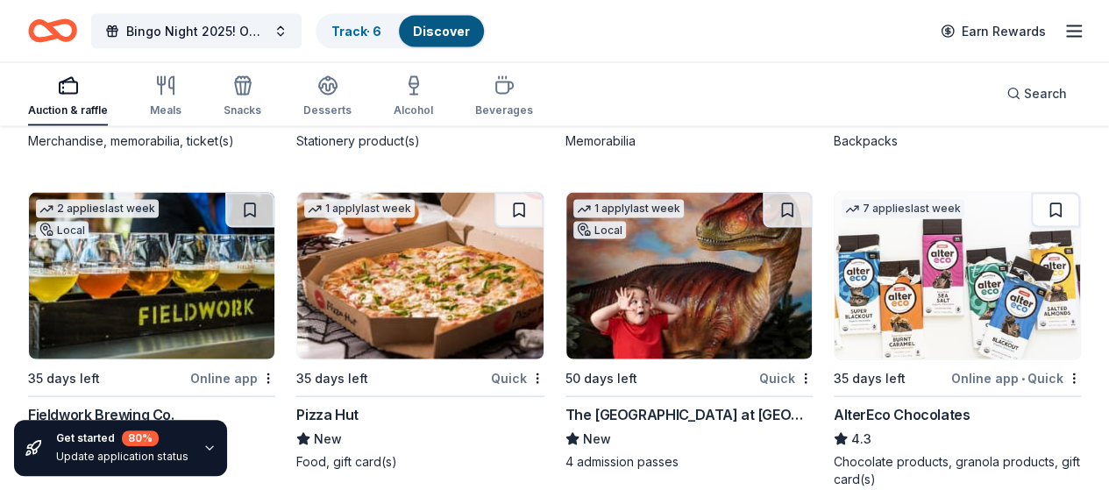
scroll to position [18381, 0]
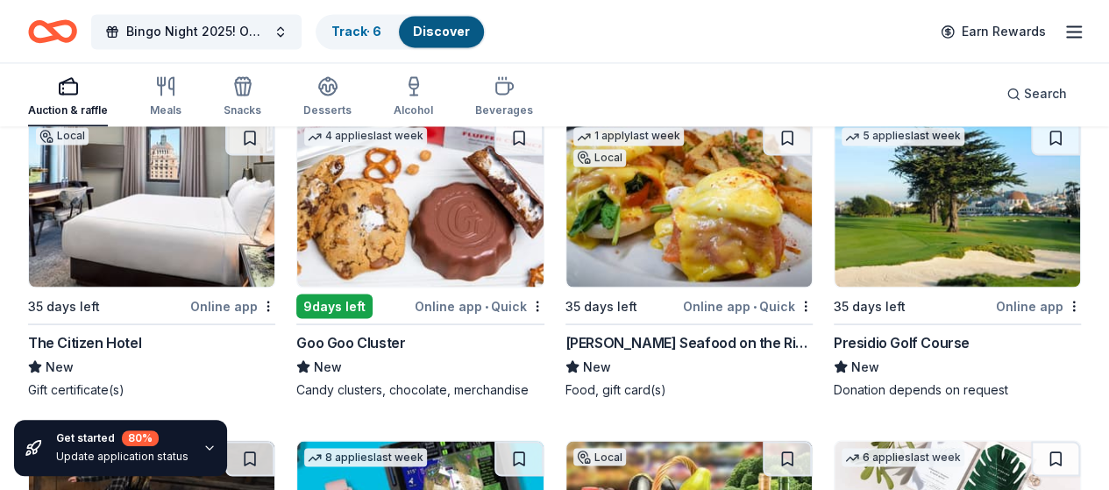
scroll to position [21363, 0]
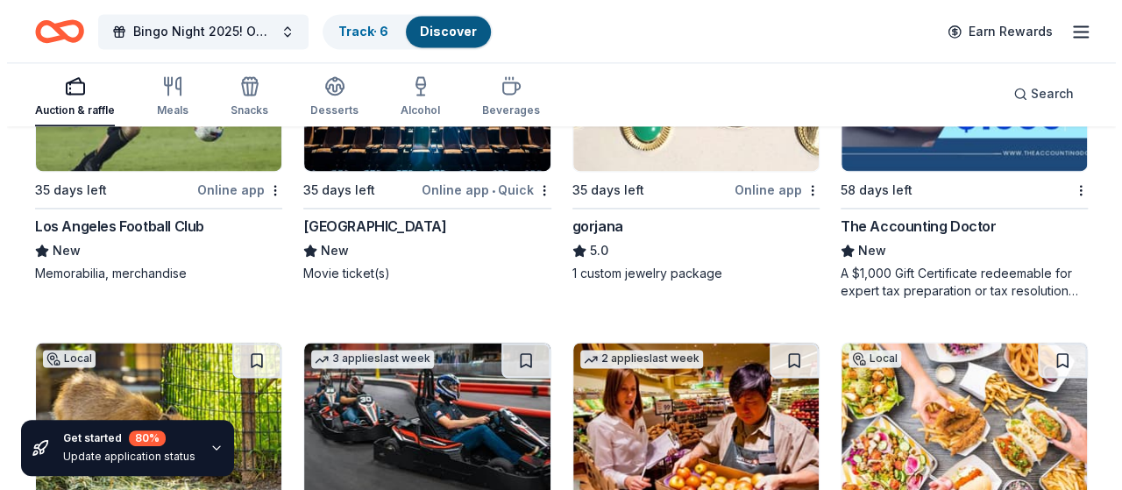
scroll to position [0, 0]
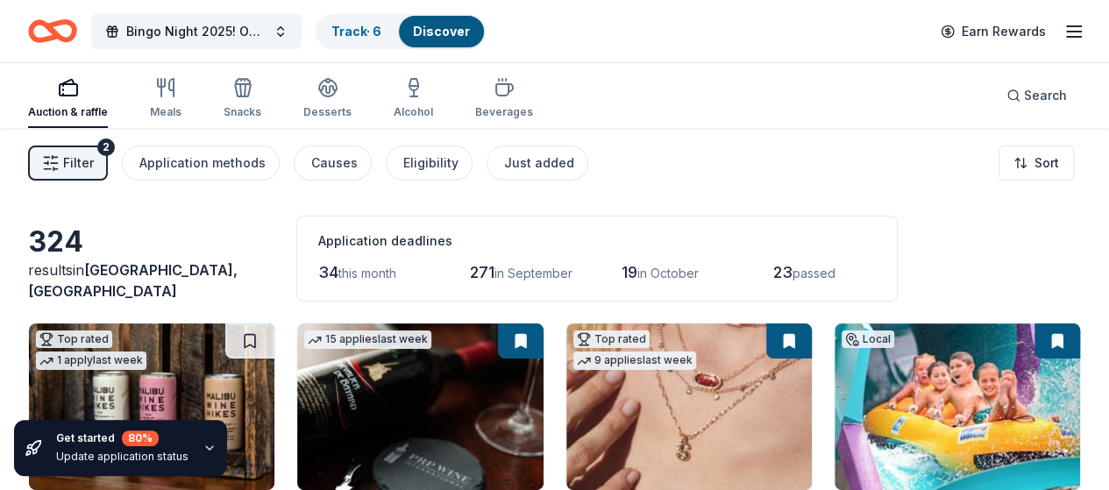
click at [94, 158] on span "Filter" at bounding box center [78, 163] width 31 height 21
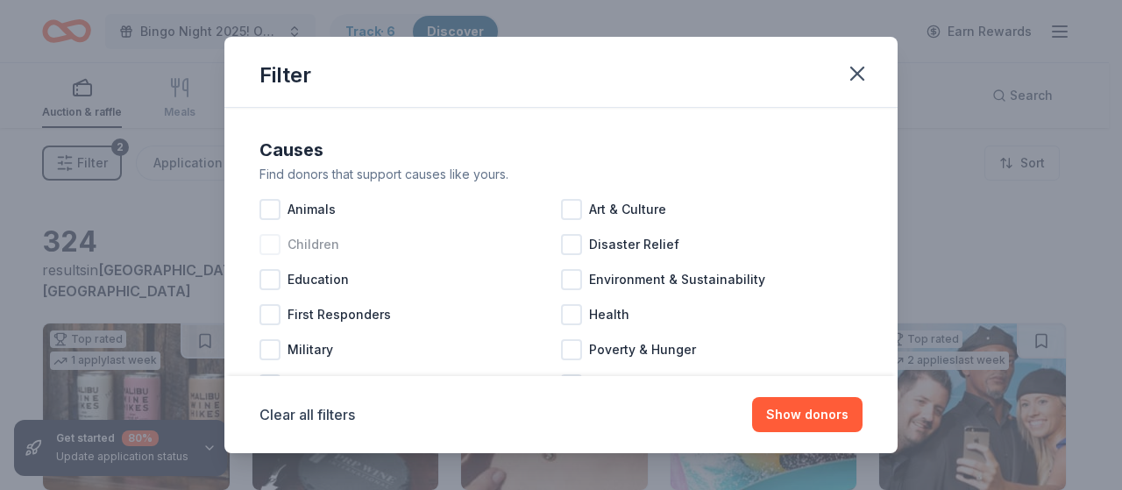
click at [268, 246] on div at bounding box center [269, 244] width 21 height 21
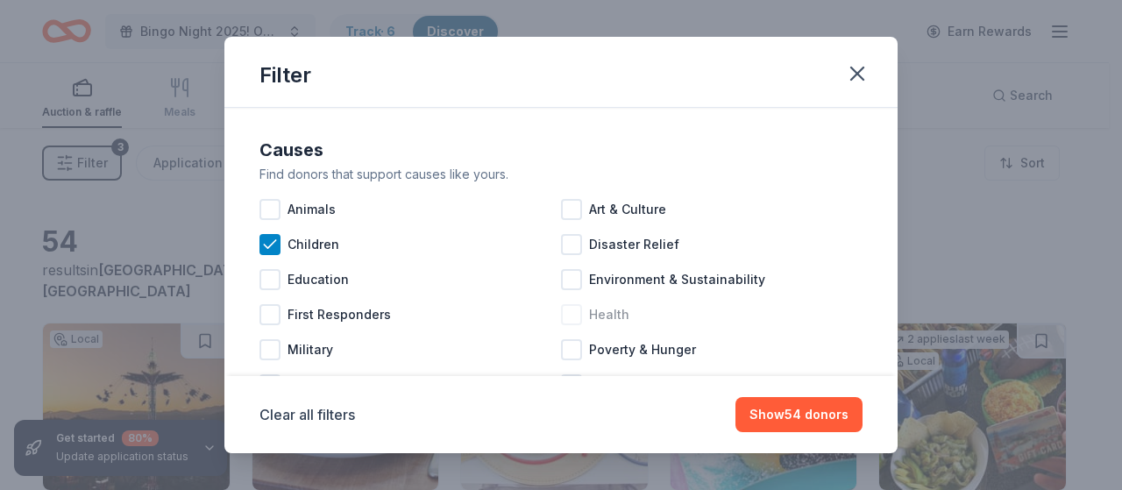
click at [566, 321] on div at bounding box center [571, 314] width 21 height 21
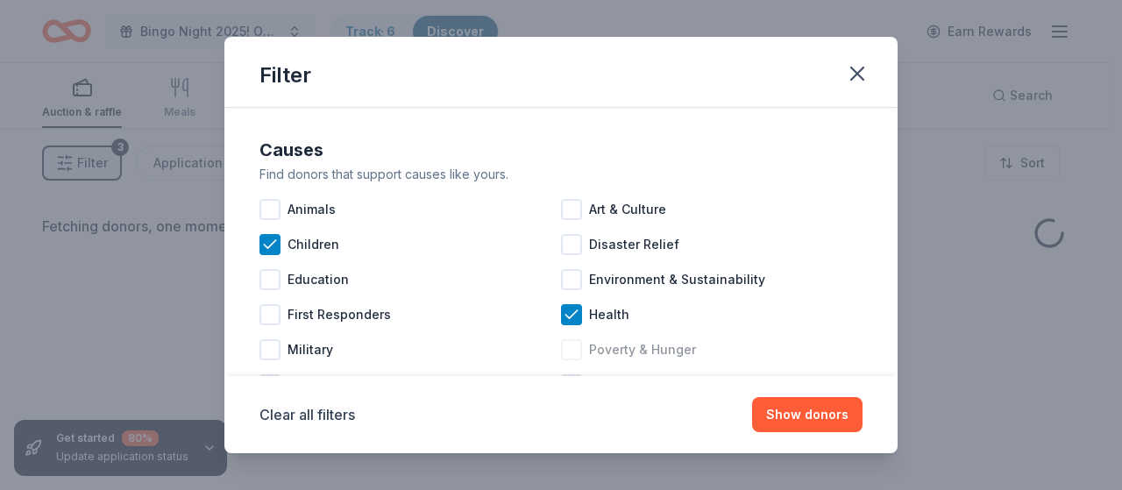
click at [564, 346] on div at bounding box center [571, 349] width 21 height 21
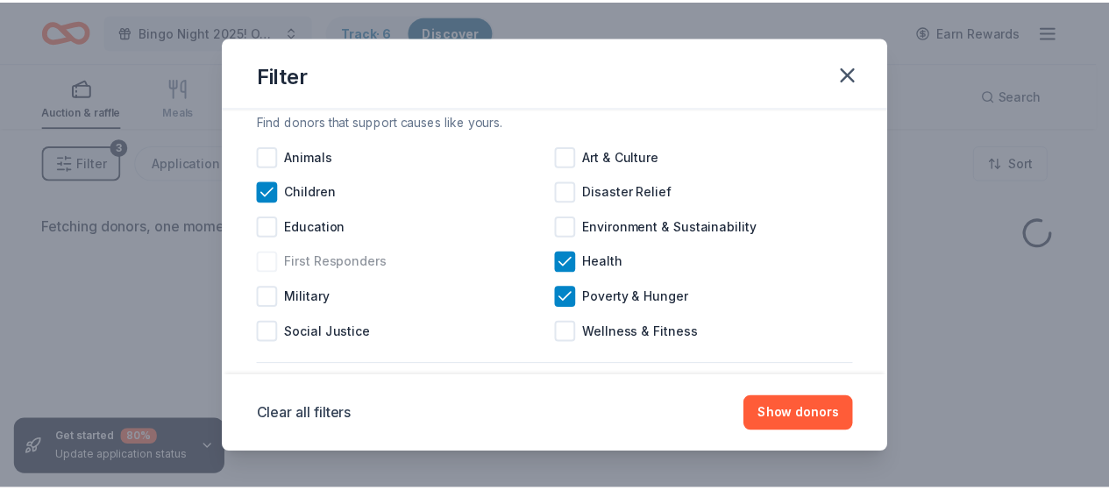
scroll to position [88, 0]
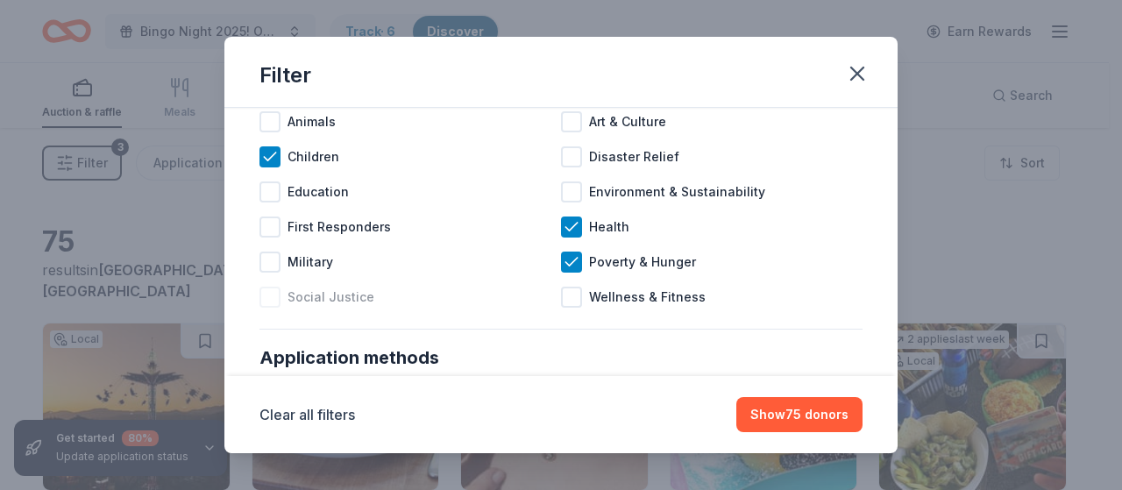
click at [263, 292] on div at bounding box center [269, 297] width 21 height 21
click at [852, 79] on icon "button" at bounding box center [857, 73] width 12 height 12
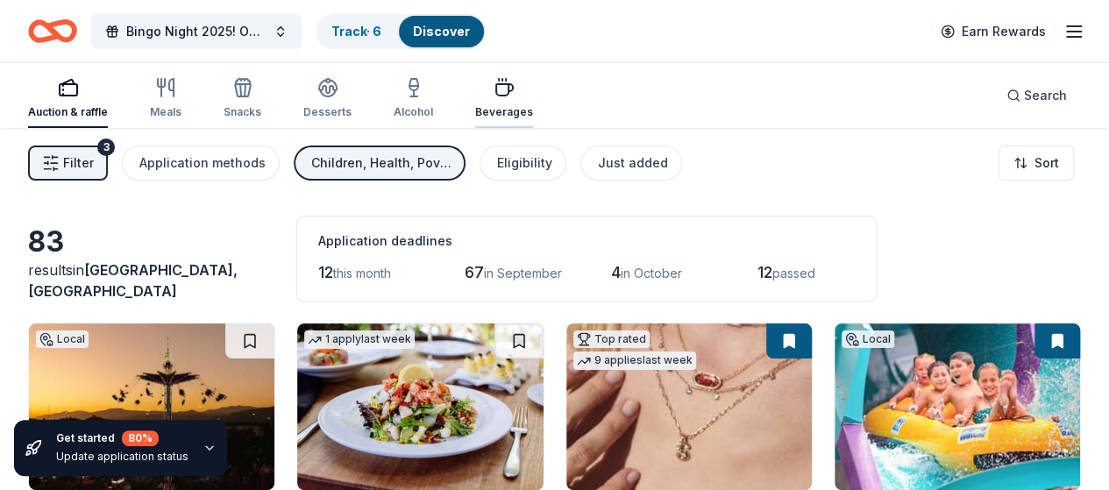
click at [526, 103] on div "Beverages" at bounding box center [504, 98] width 58 height 42
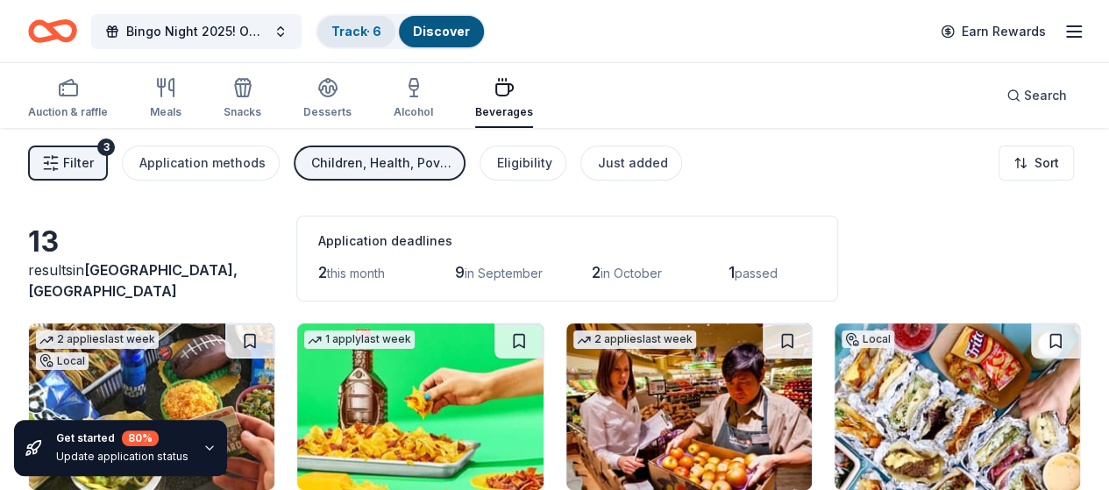
click at [352, 32] on link "Track · 6" at bounding box center [356, 31] width 50 height 15
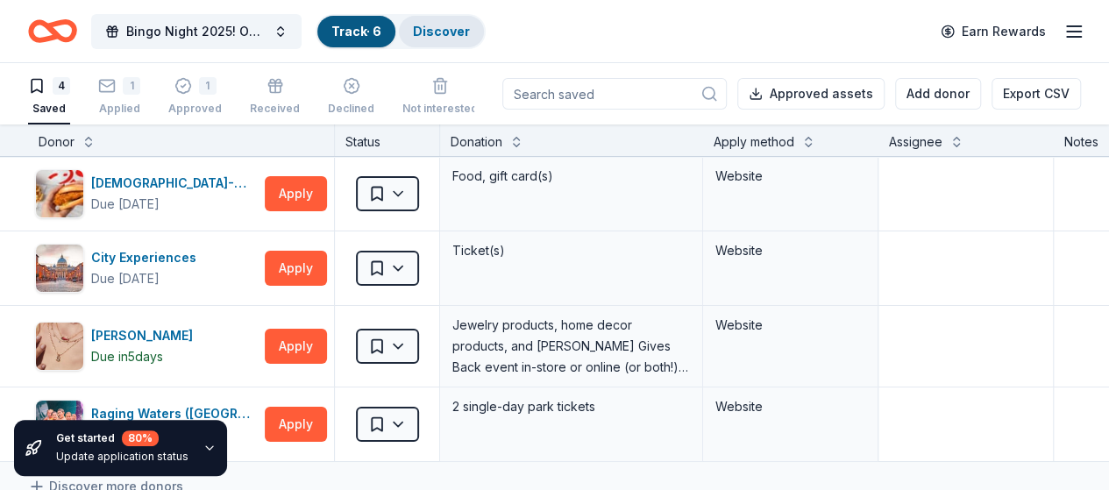
click at [470, 34] on link "Discover" at bounding box center [441, 31] width 57 height 15
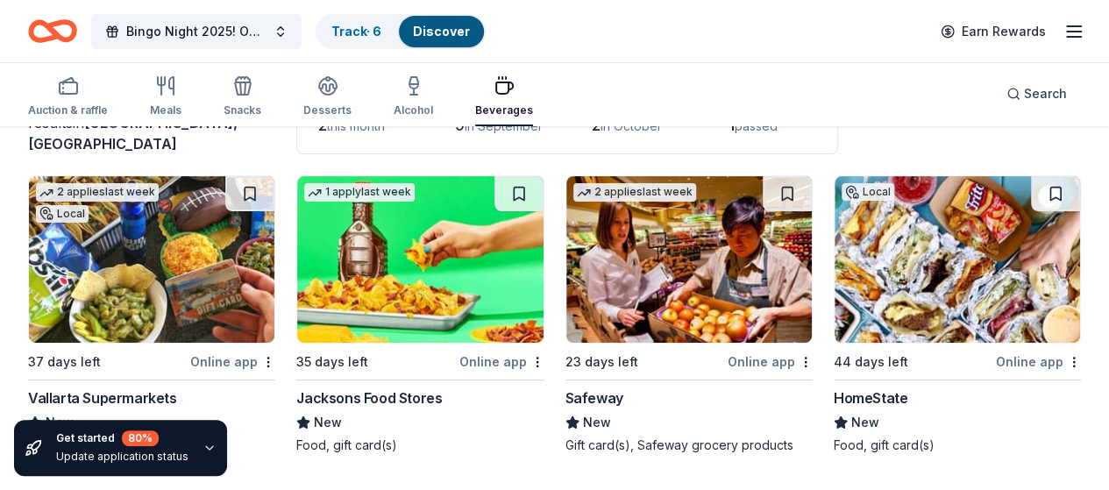
scroll to position [175, 0]
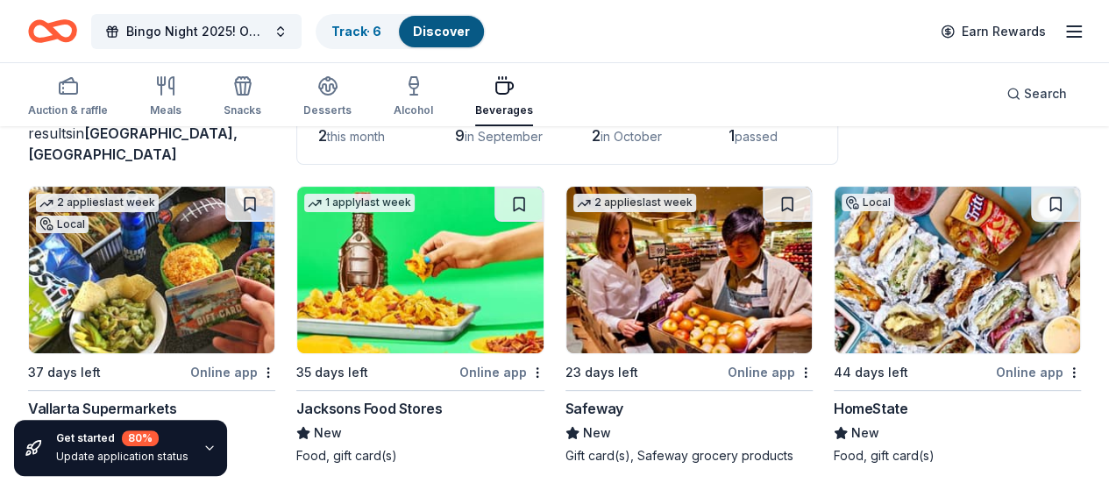
scroll to position [0, 0]
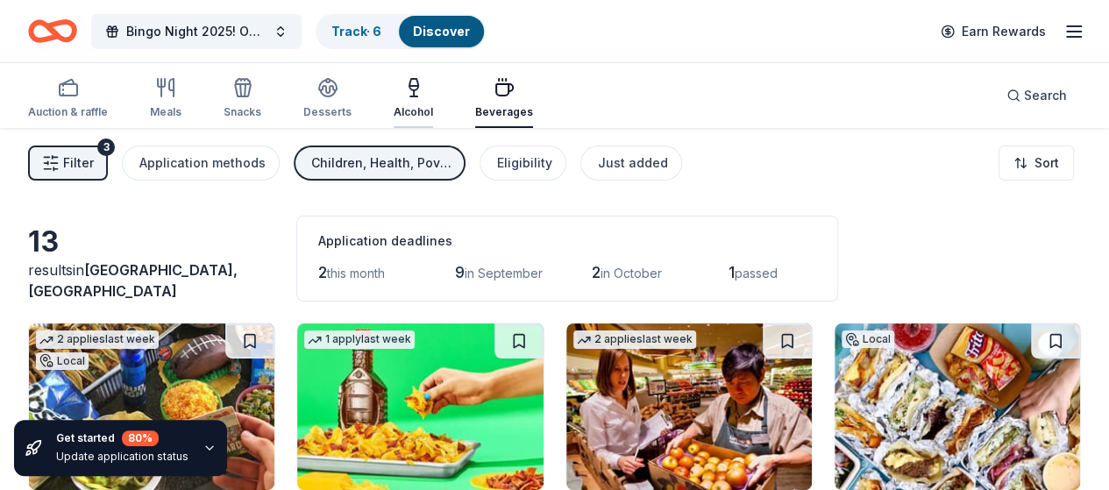
click at [424, 92] on icon "button" at bounding box center [413, 87] width 21 height 21
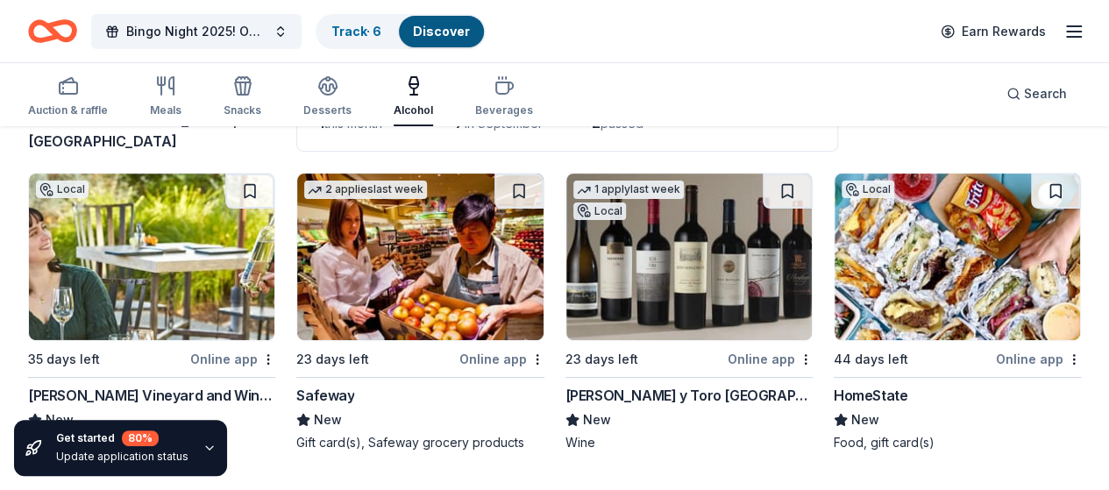
scroll to position [238, 0]
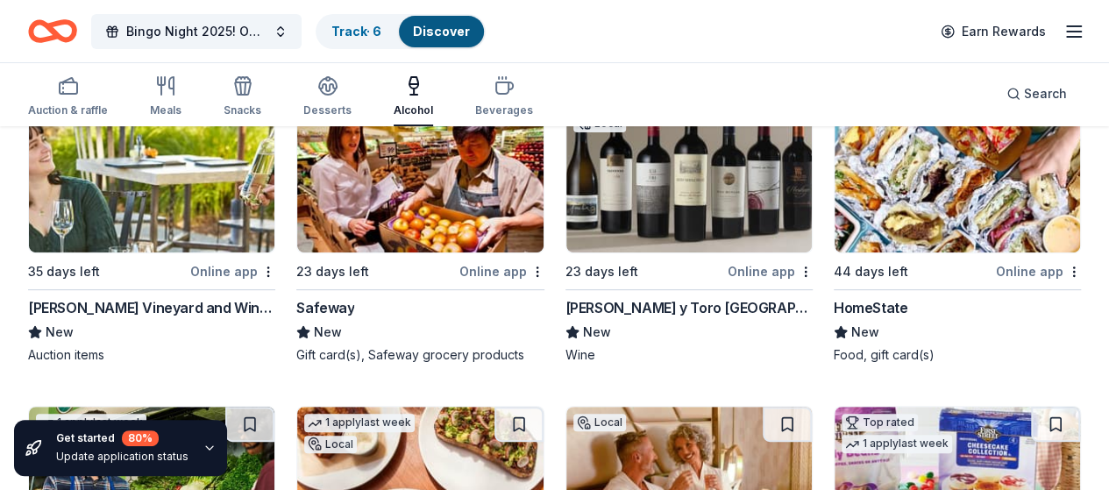
click at [577, 153] on img at bounding box center [688, 169] width 245 height 167
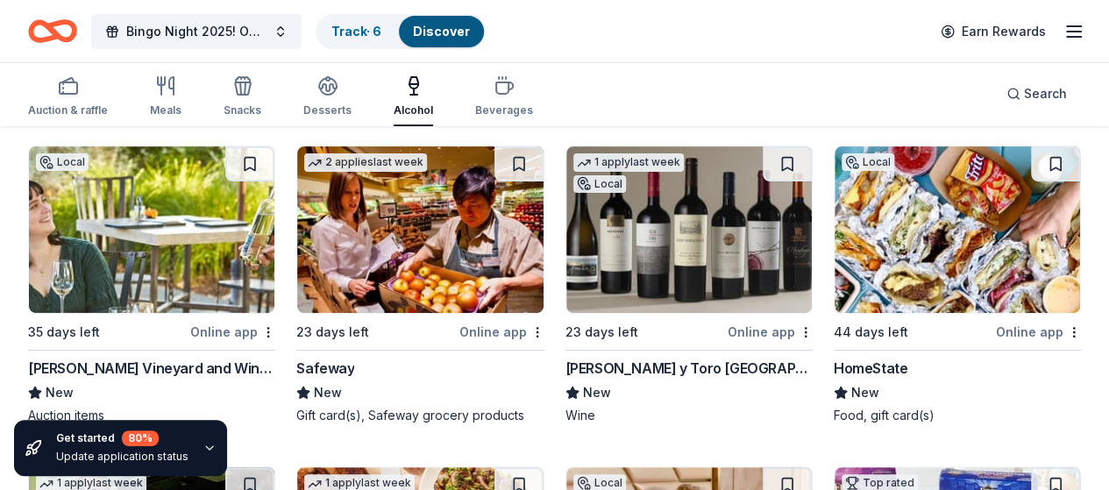
scroll to position [0, 0]
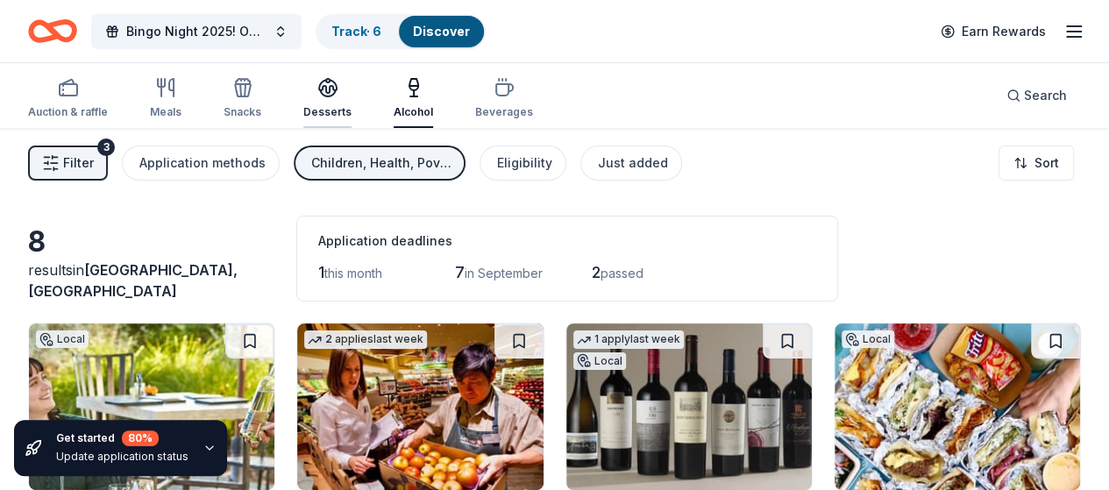
click at [349, 90] on div "button" at bounding box center [327, 87] width 48 height 21
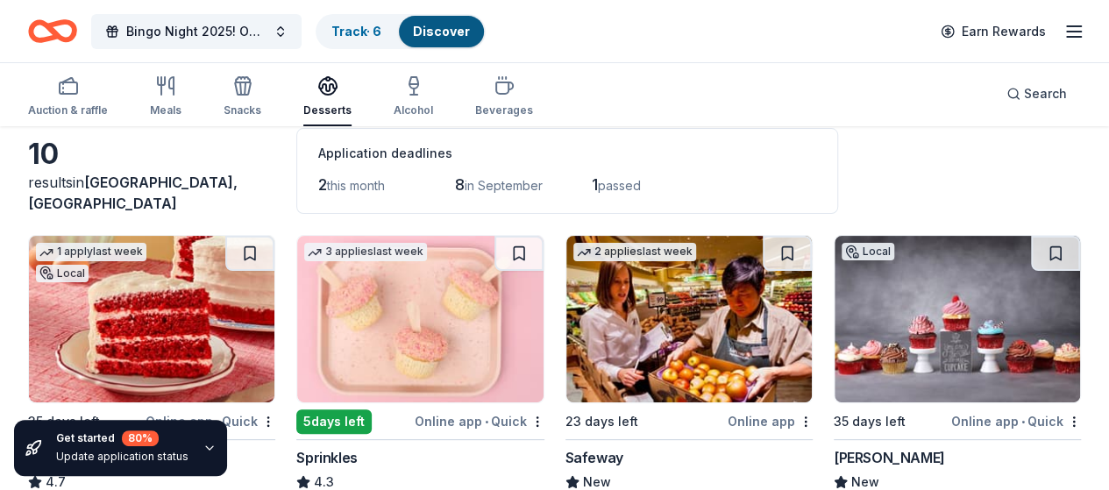
scroll to position [175, 0]
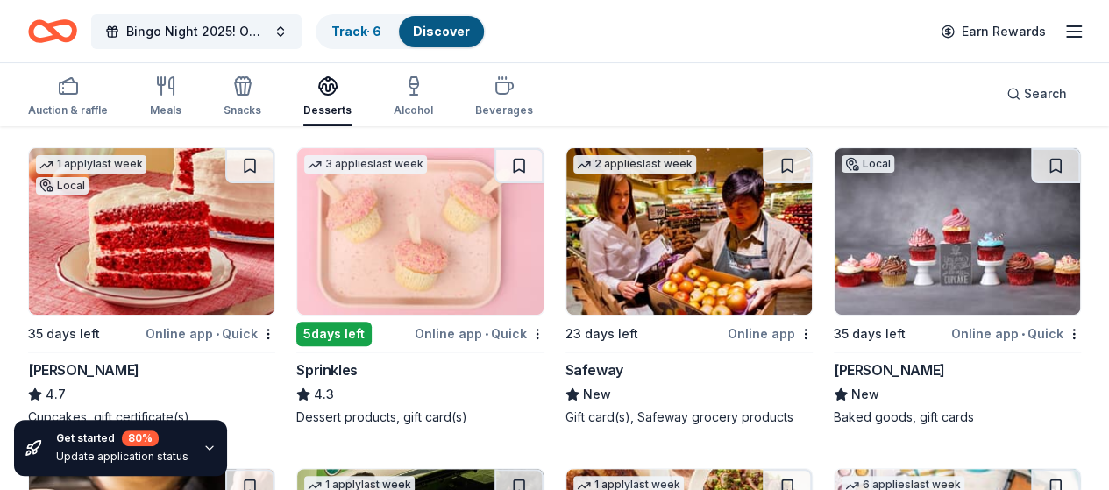
click at [834, 252] on img at bounding box center [956, 231] width 245 height 167
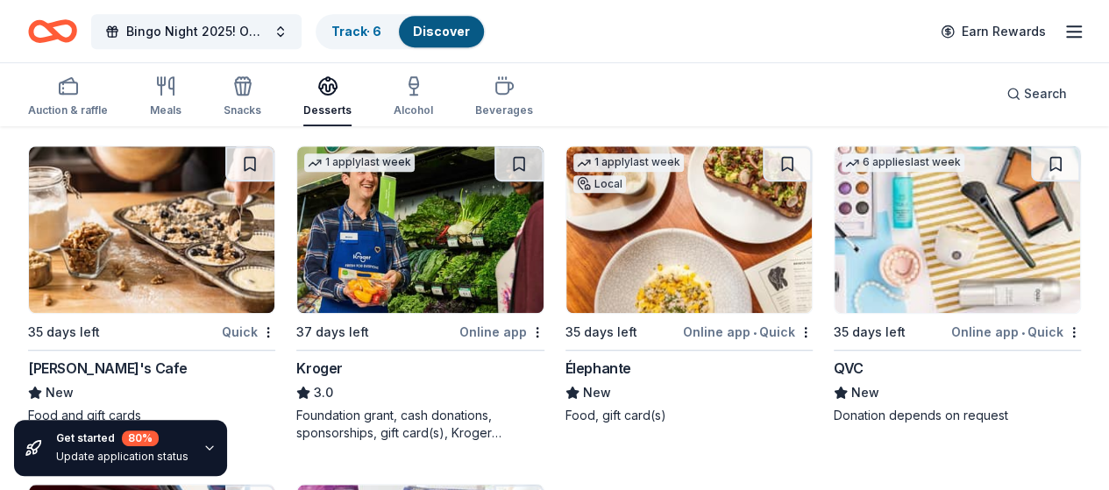
scroll to position [500, 0]
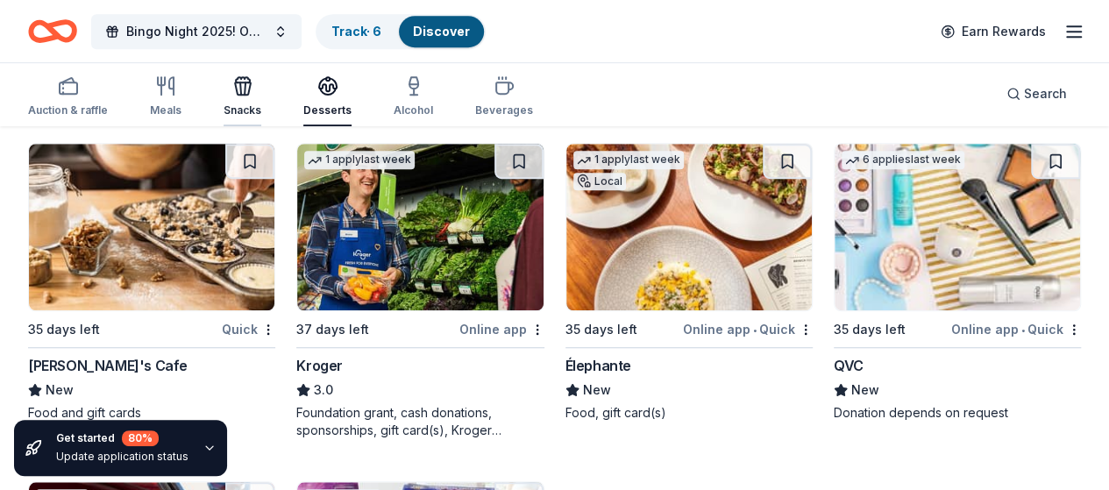
click at [253, 82] on icon "button" at bounding box center [242, 85] width 21 height 21
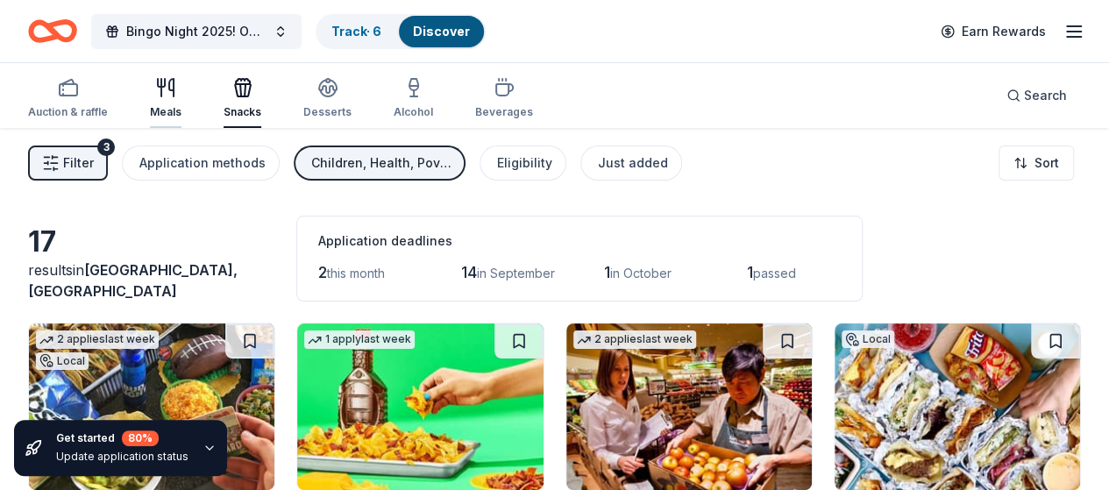
click at [181, 103] on div "Meals" at bounding box center [166, 98] width 32 height 42
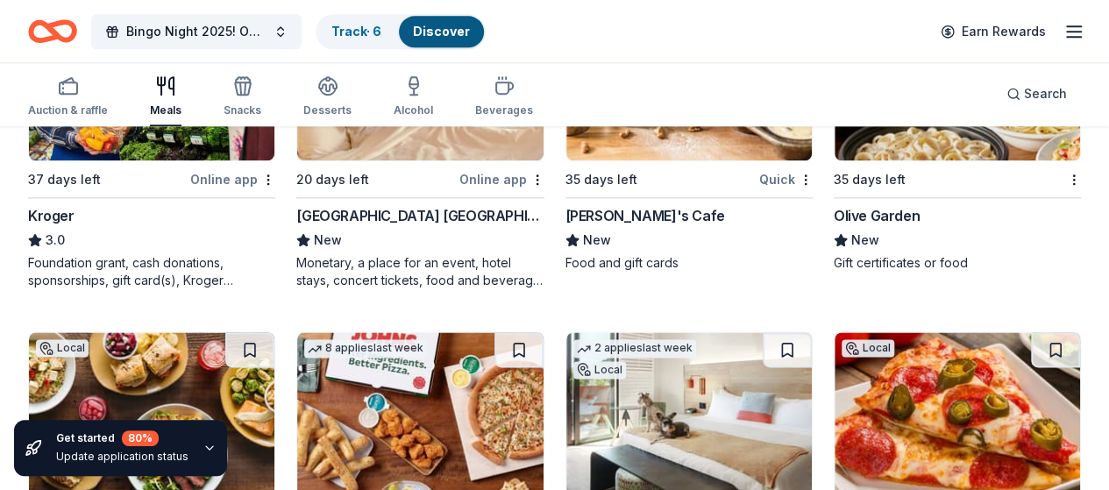
scroll to position [375, 0]
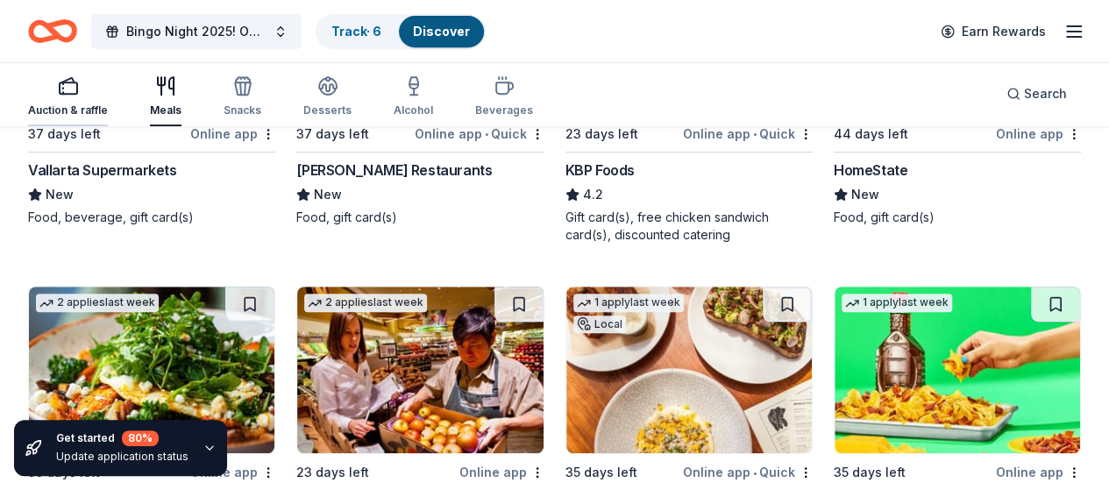
click at [98, 89] on div "button" at bounding box center [68, 85] width 80 height 21
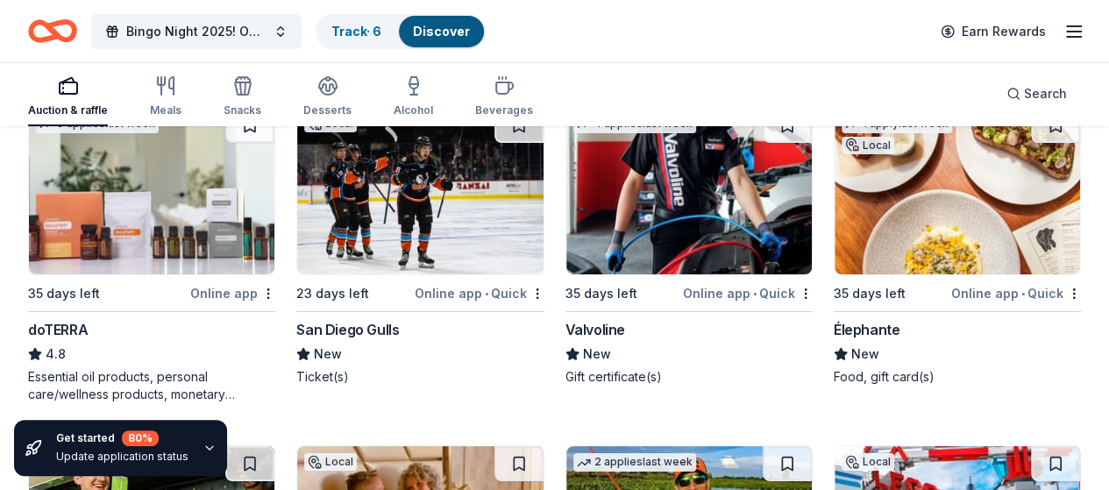
scroll to position [3310, 0]
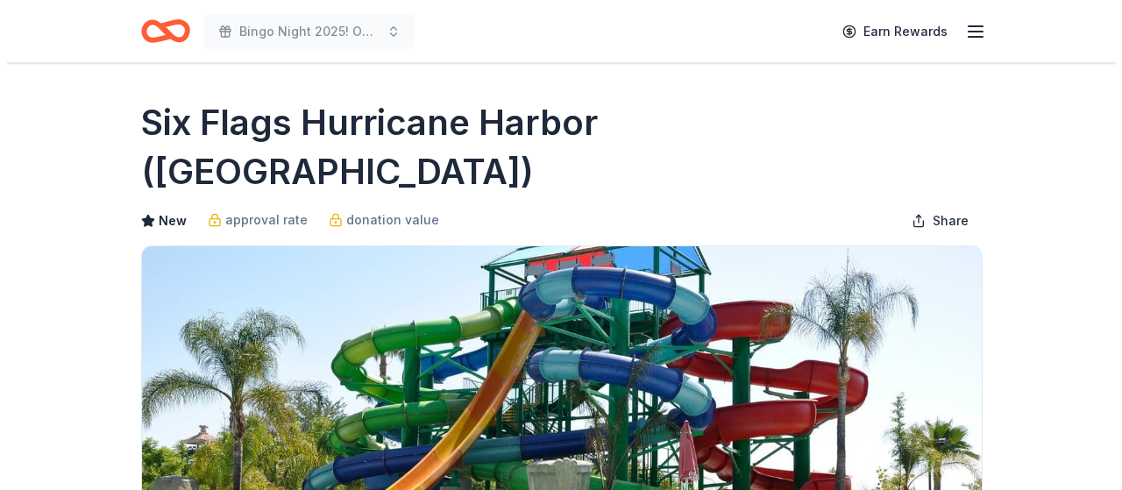
scroll to position [263, 0]
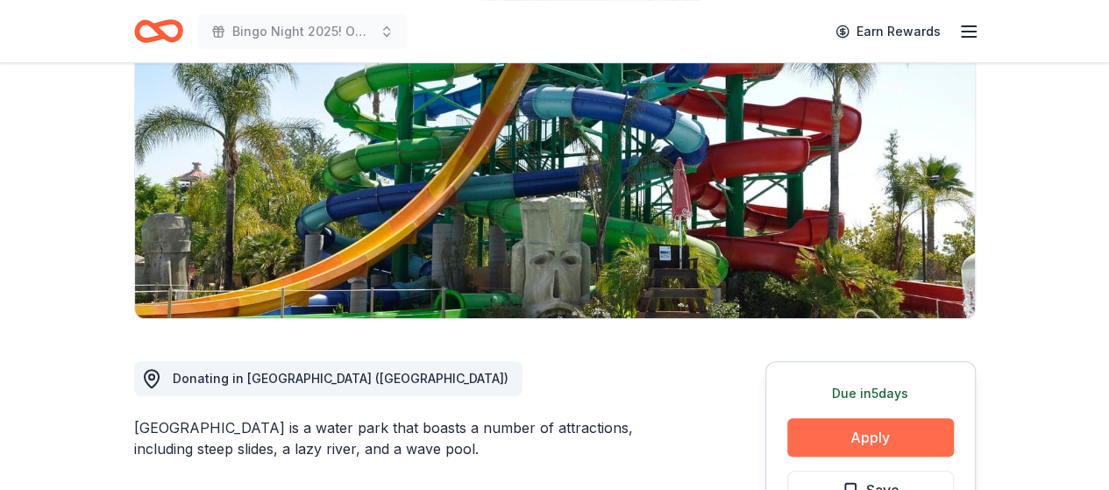
click at [864, 418] on button "Apply" at bounding box center [870, 437] width 167 height 39
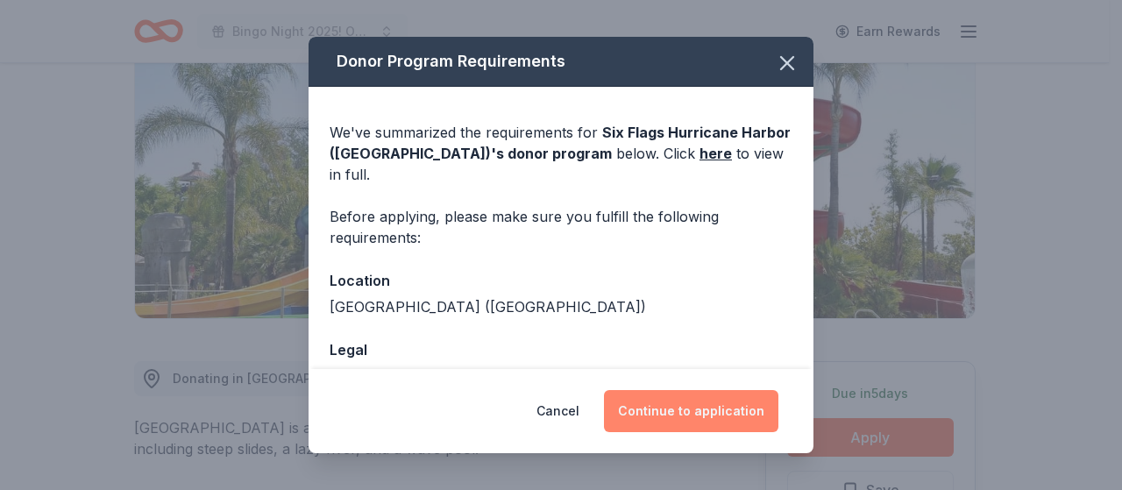
click at [662, 401] on button "Continue to application" at bounding box center [691, 411] width 174 height 42
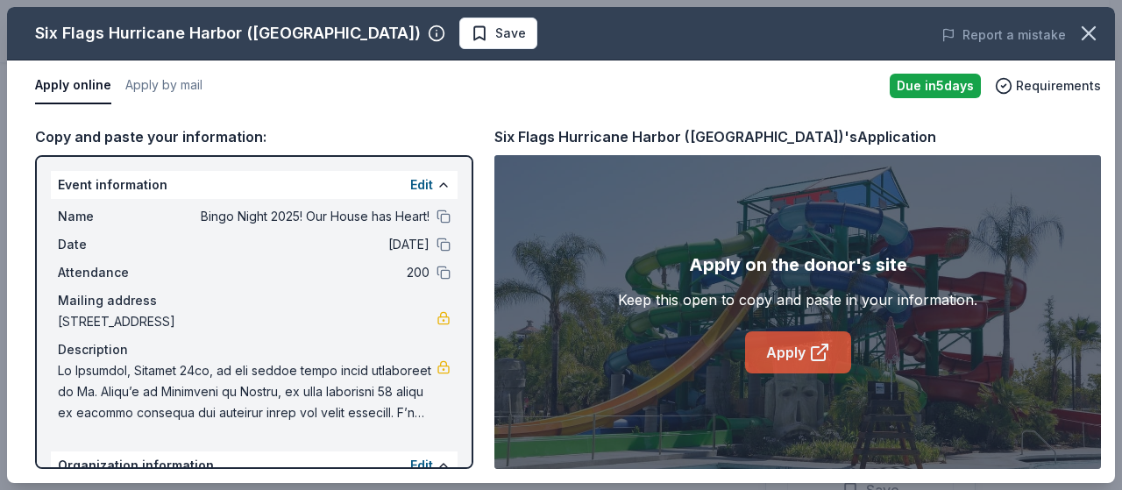
click at [782, 360] on link "Apply" at bounding box center [798, 352] width 106 height 42
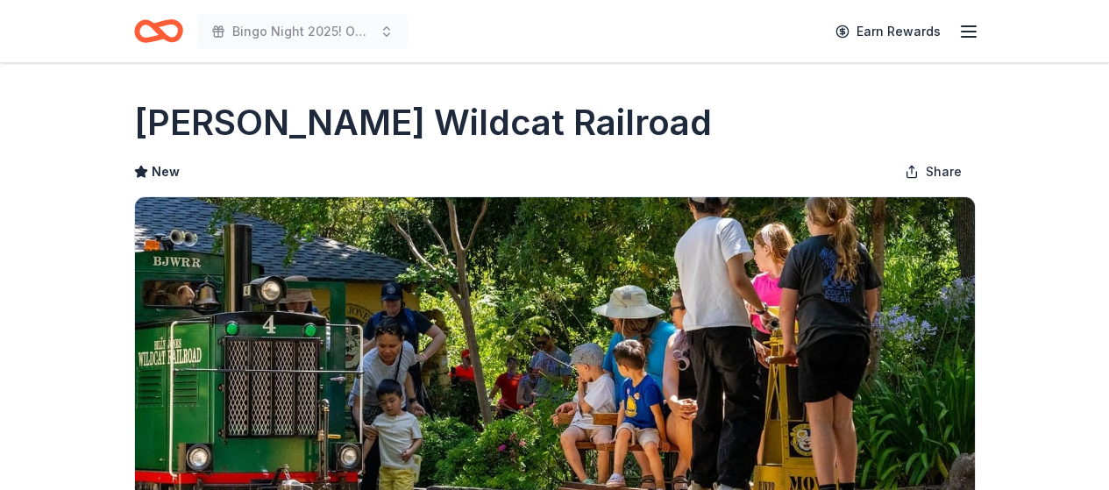
scroll to position [263, 0]
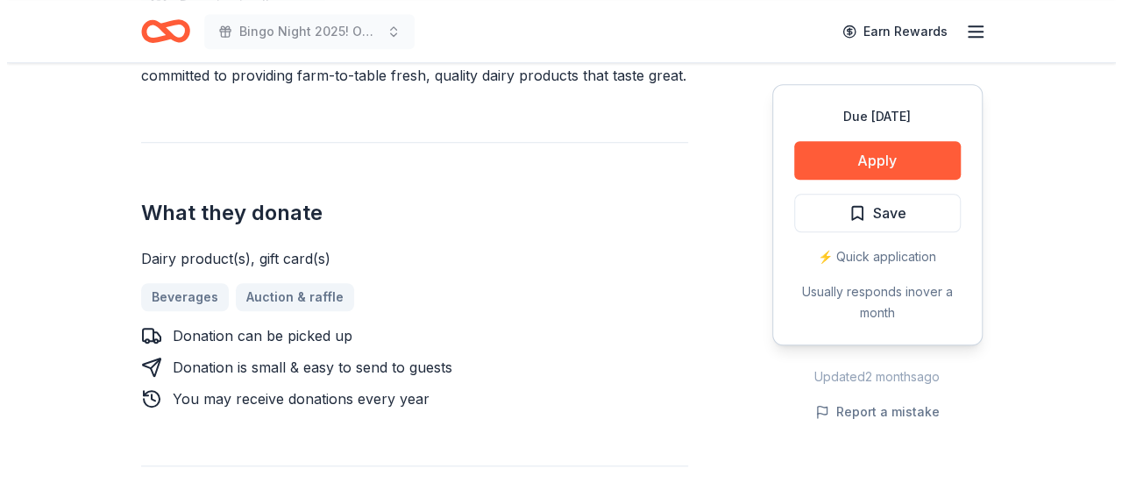
scroll to position [614, 0]
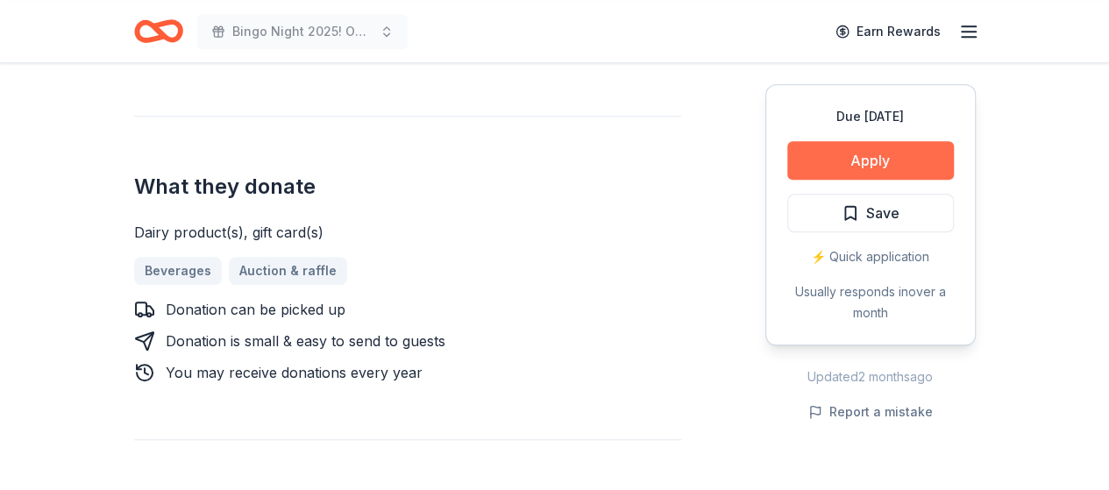
click at [897, 165] on button "Apply" at bounding box center [870, 160] width 167 height 39
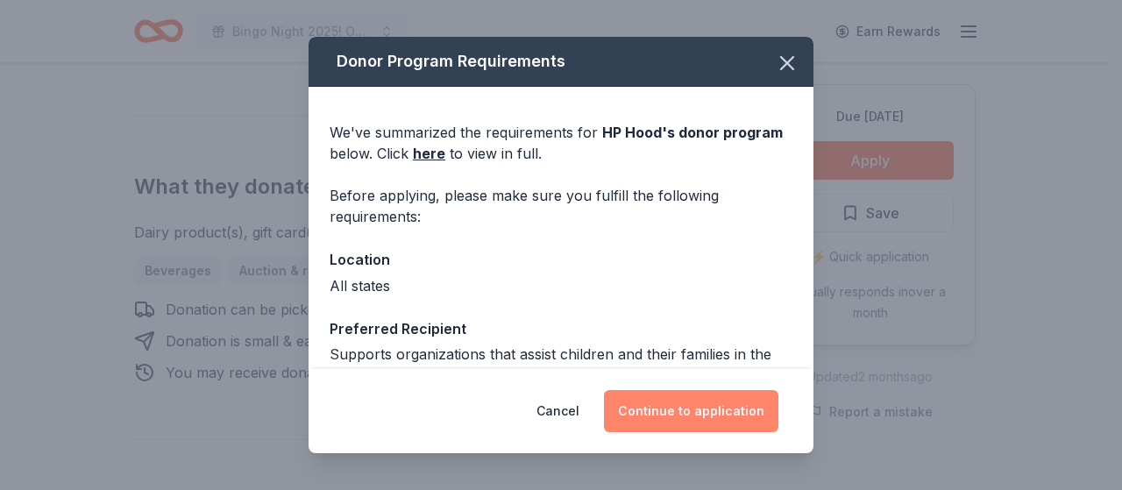
click at [728, 408] on button "Continue to application" at bounding box center [691, 411] width 174 height 42
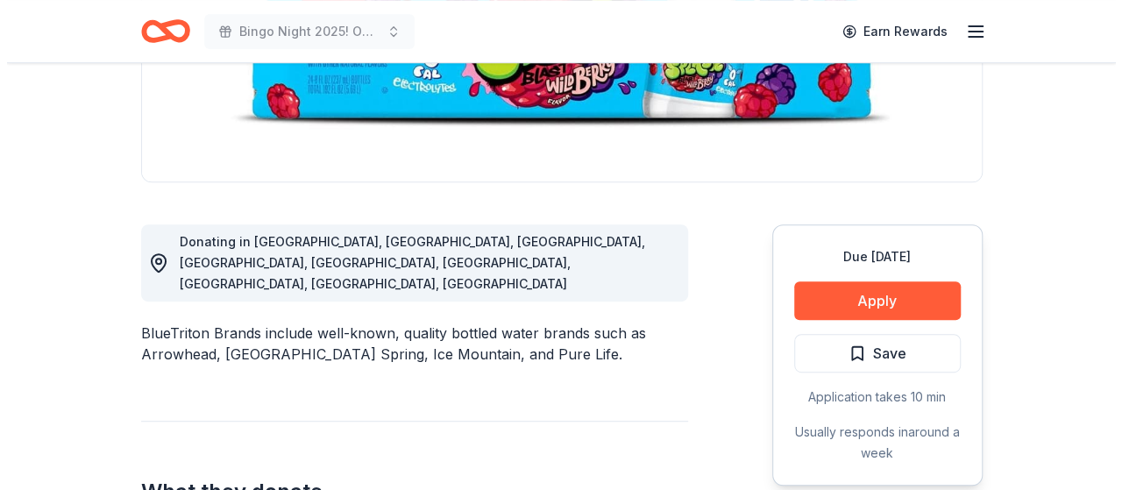
scroll to position [438, 0]
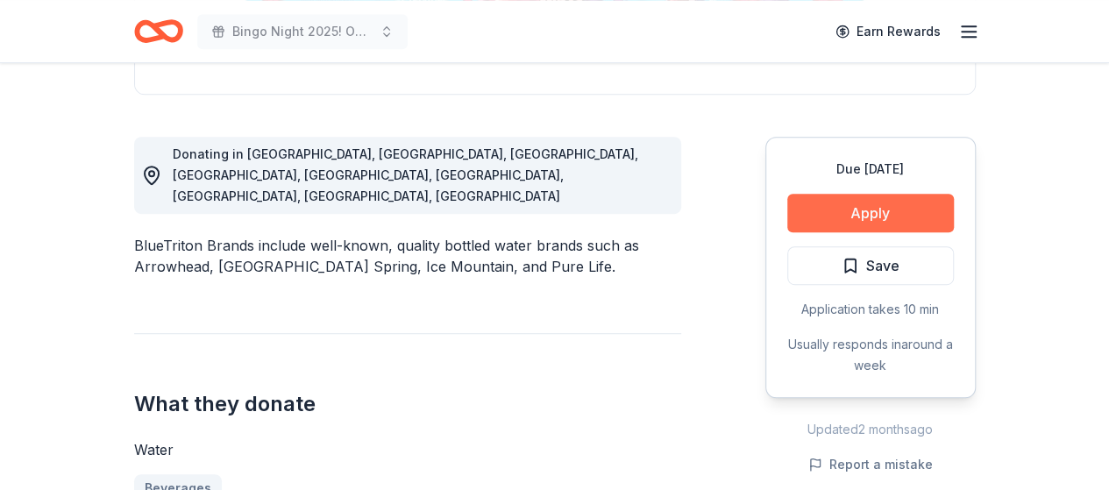
click at [887, 211] on button "Apply" at bounding box center [870, 213] width 167 height 39
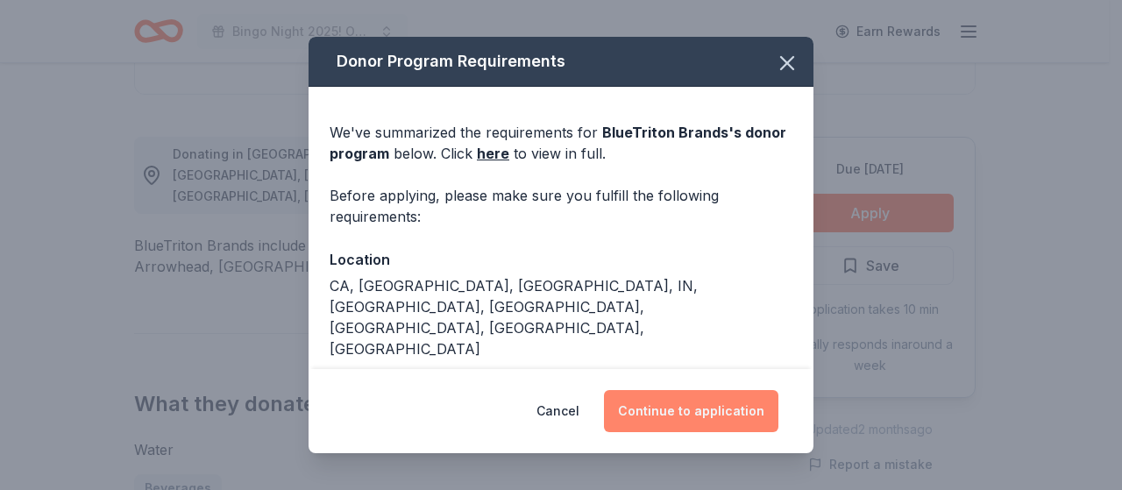
click at [666, 399] on button "Continue to application" at bounding box center [691, 411] width 174 height 42
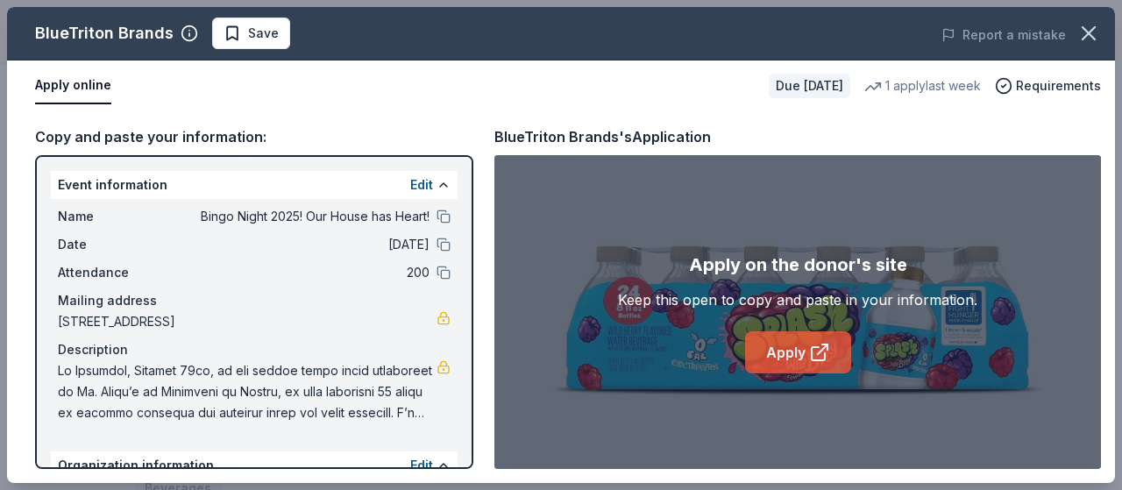
click at [792, 364] on link "Apply" at bounding box center [798, 352] width 106 height 42
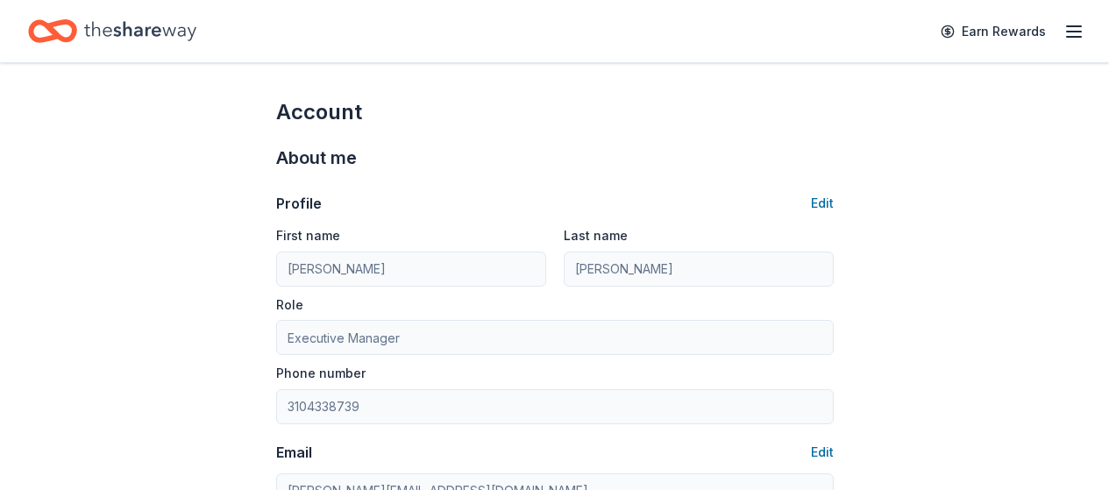
scroll to position [351, 0]
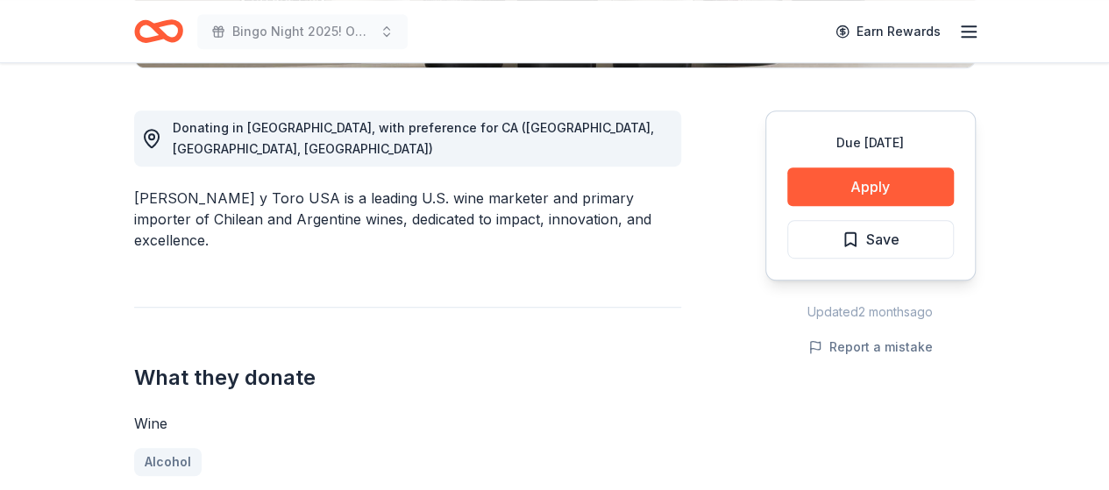
scroll to position [438, 0]
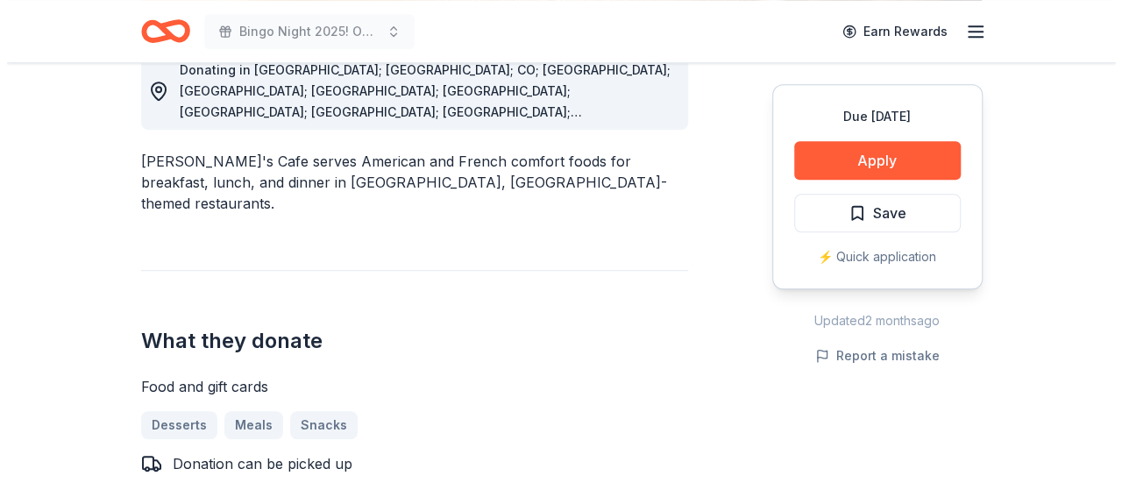
scroll to position [526, 0]
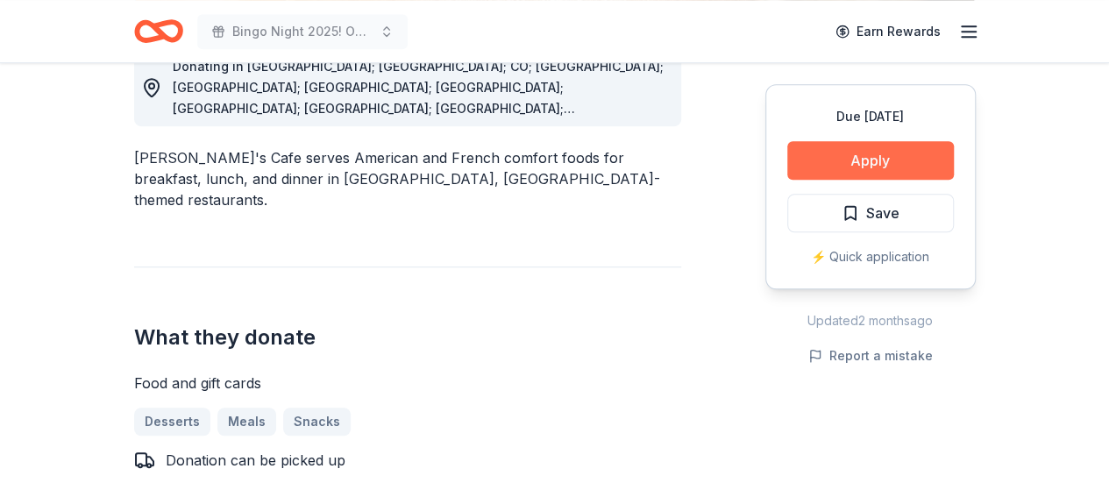
click at [825, 164] on button "Apply" at bounding box center [870, 160] width 167 height 39
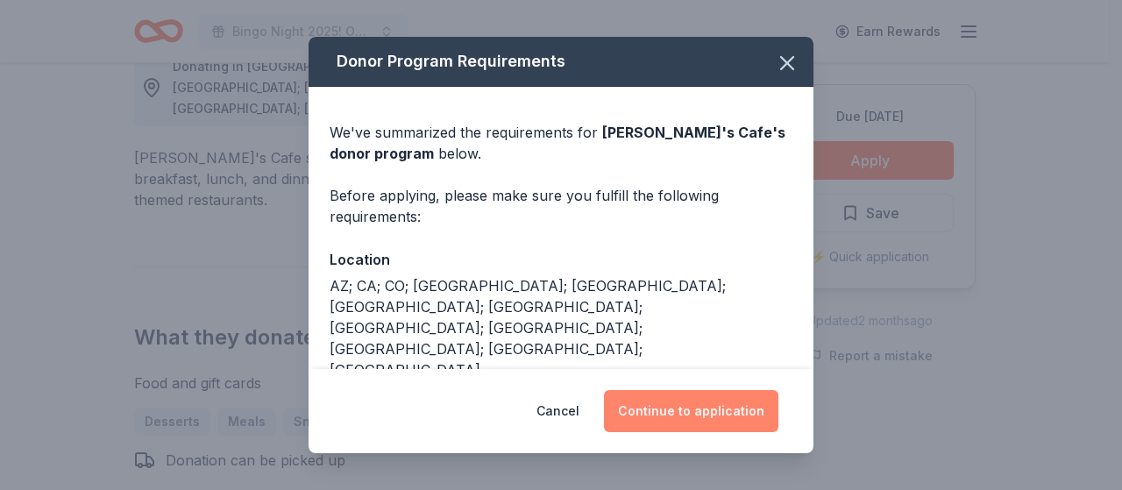
click at [653, 408] on button "Continue to application" at bounding box center [691, 411] width 174 height 42
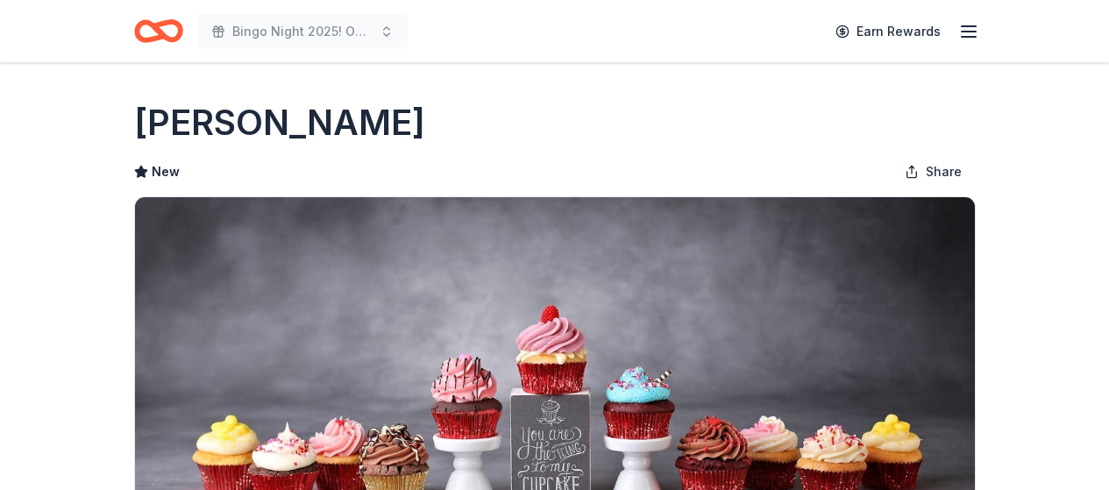
scroll to position [263, 0]
